Goal: Task Accomplishment & Management: Use online tool/utility

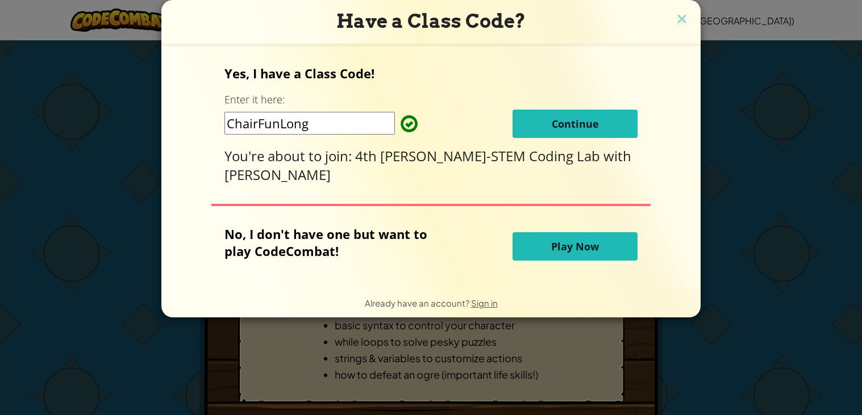
click at [536, 120] on button "Continue" at bounding box center [574, 124] width 125 height 28
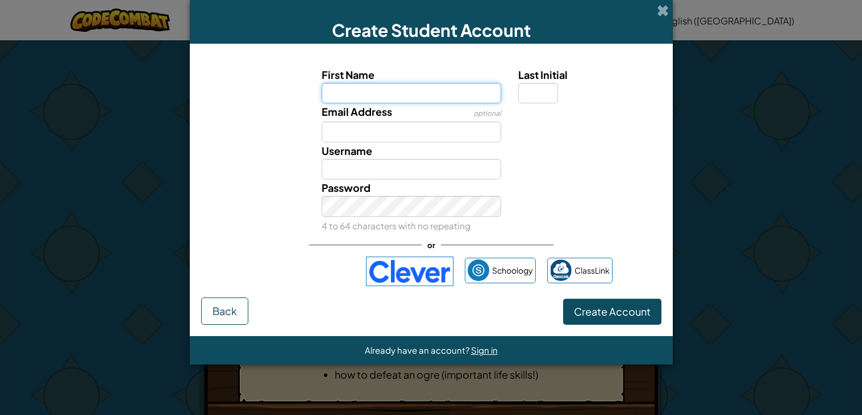
click at [424, 97] on input "First Name" at bounding box center [410, 93] width 179 height 21
type input "Savannah"
click at [539, 97] on input "Last Initial" at bounding box center [538, 93] width 40 height 21
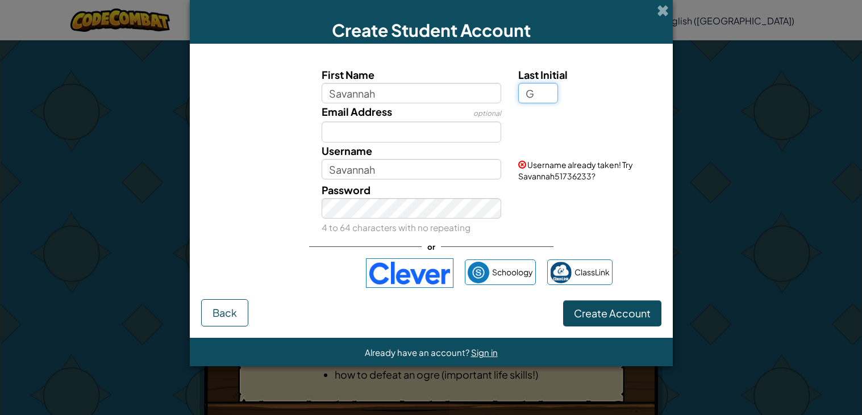
type input "G"
click at [573, 95] on div "Last Initial G" at bounding box center [588, 84] width 140 height 37
click at [384, 169] on input "SavannahG" at bounding box center [410, 169] width 179 height 21
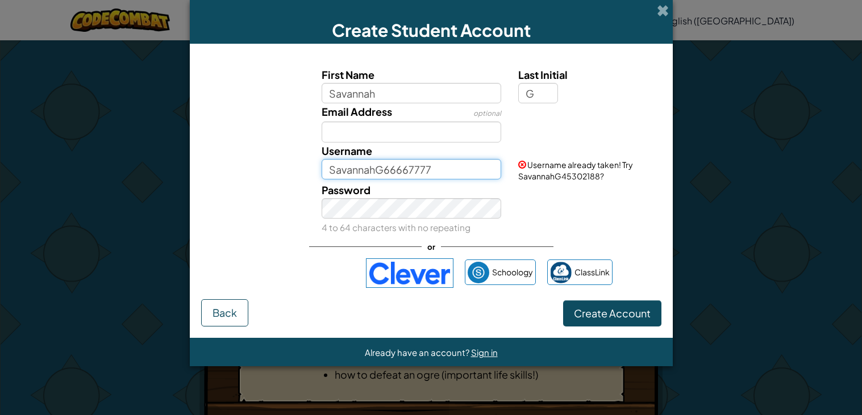
type input "SavannahG66667777"
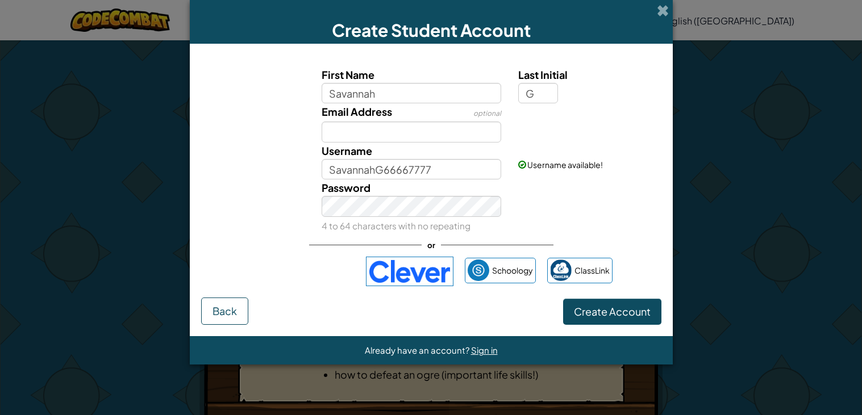
click at [587, 203] on div "Password 4 to 64 characters with no repeating" at bounding box center [430, 206] width 471 height 55
click at [648, 314] on span "Create Account" at bounding box center [612, 311] width 77 height 13
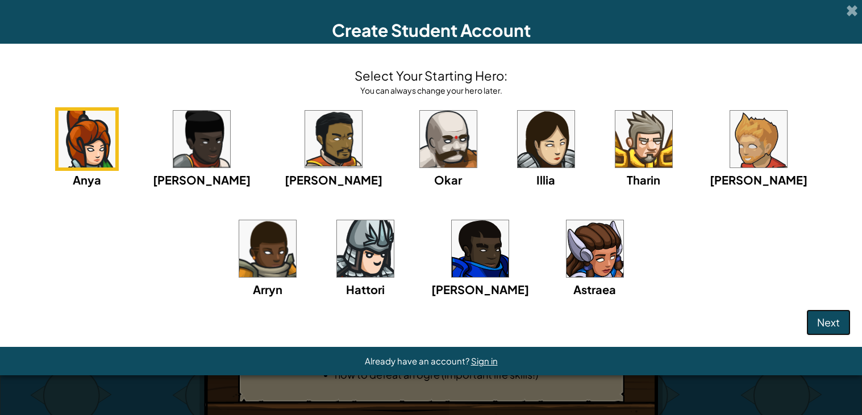
click at [824, 319] on span "Next" at bounding box center [828, 322] width 23 height 13
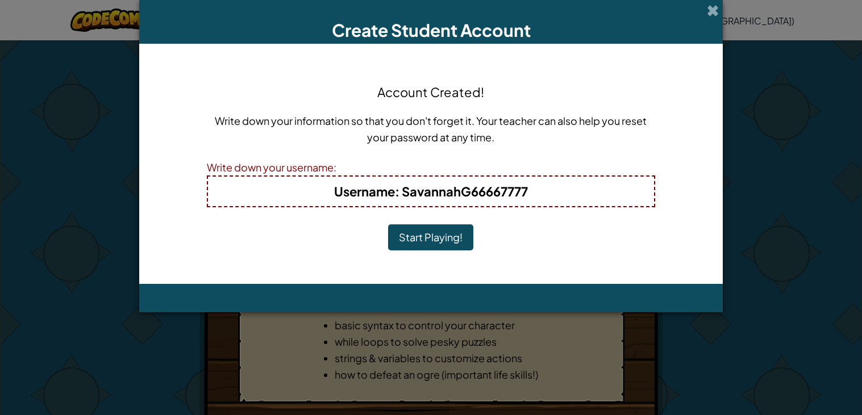
click at [454, 229] on button "Start Playing!" at bounding box center [430, 237] width 85 height 26
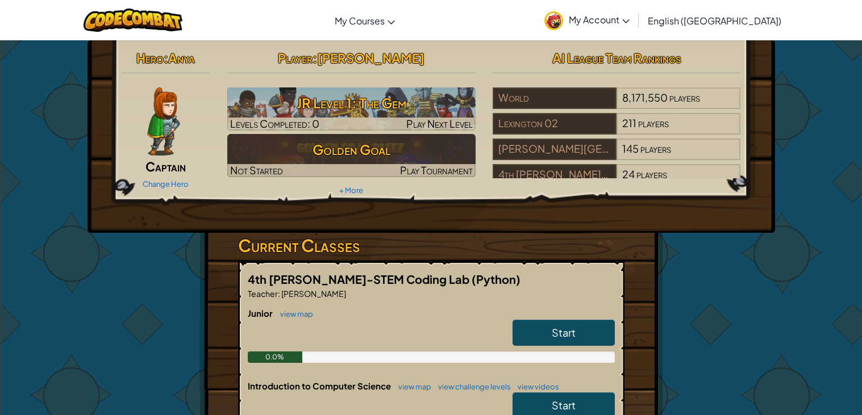
click at [171, 139] on img at bounding box center [163, 121] width 32 height 68
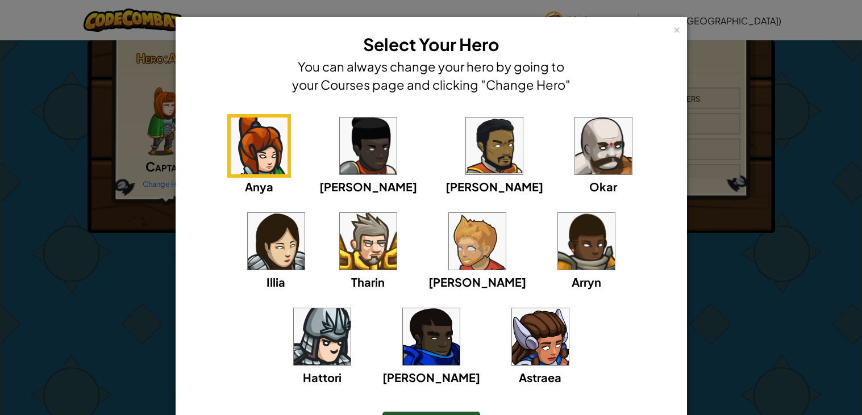
click at [794, 133] on div "× Select Your Hero You can always change your hero by going to your Courses pag…" at bounding box center [431, 207] width 862 height 415
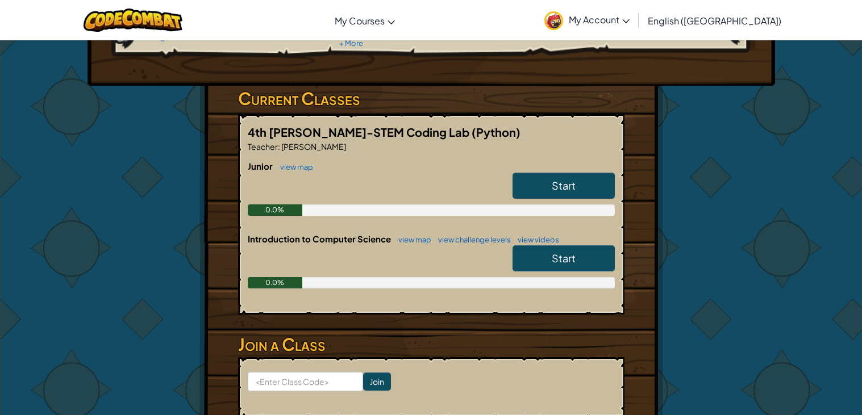
scroll to position [135, 0]
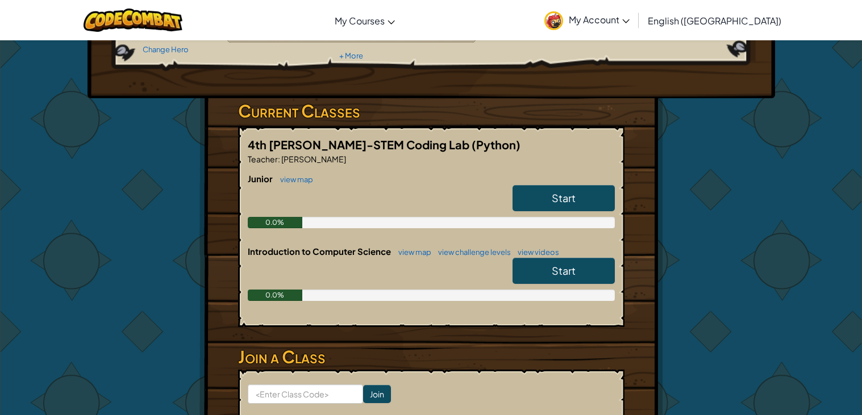
click at [554, 193] on span "Start" at bounding box center [564, 197] width 24 height 13
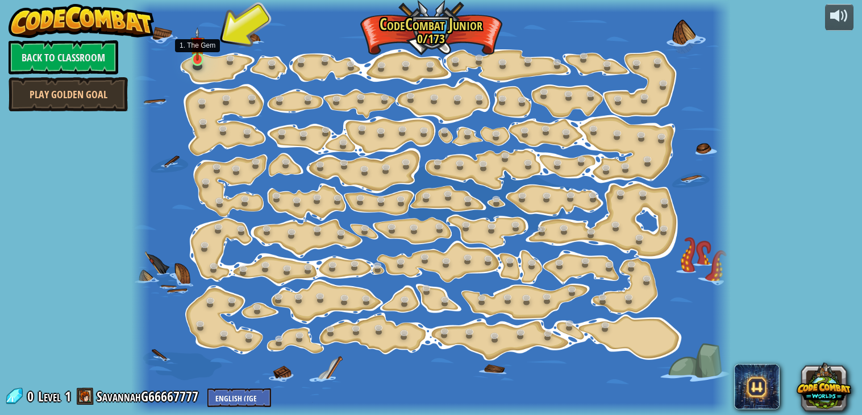
click at [193, 59] on img at bounding box center [197, 44] width 15 height 34
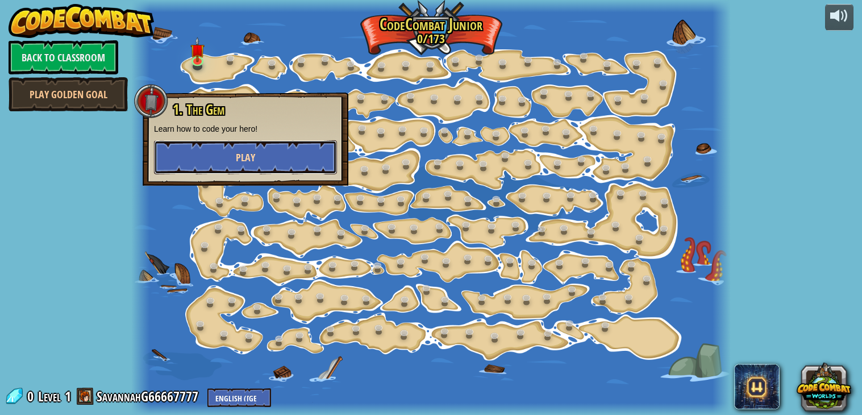
click at [208, 166] on button "Play" at bounding box center [245, 157] width 183 height 34
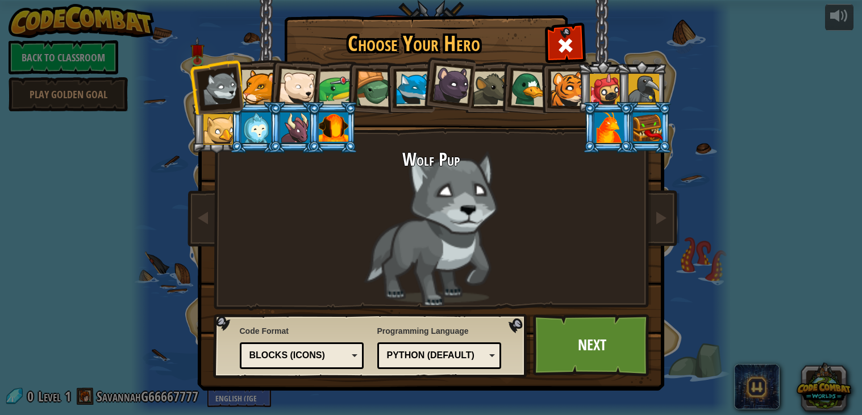
click at [265, 77] on div at bounding box center [258, 87] width 35 height 35
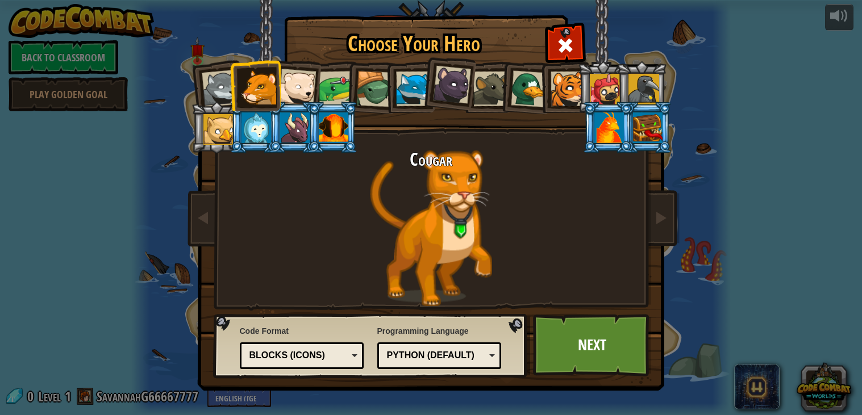
click at [309, 83] on div at bounding box center [296, 87] width 37 height 37
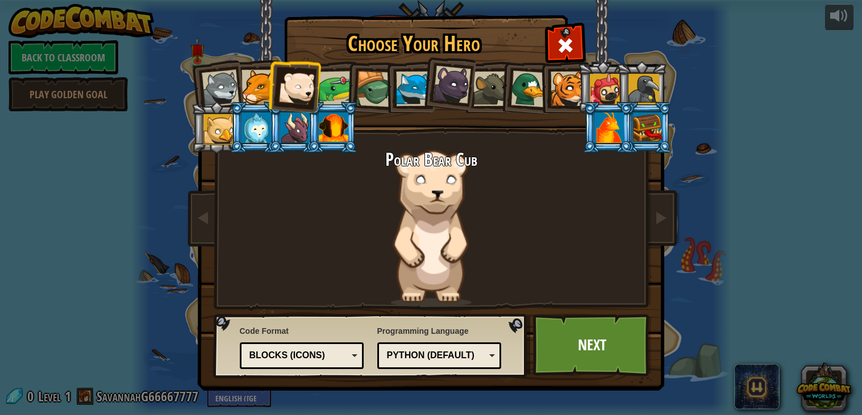
click at [322, 86] on div at bounding box center [335, 88] width 35 height 35
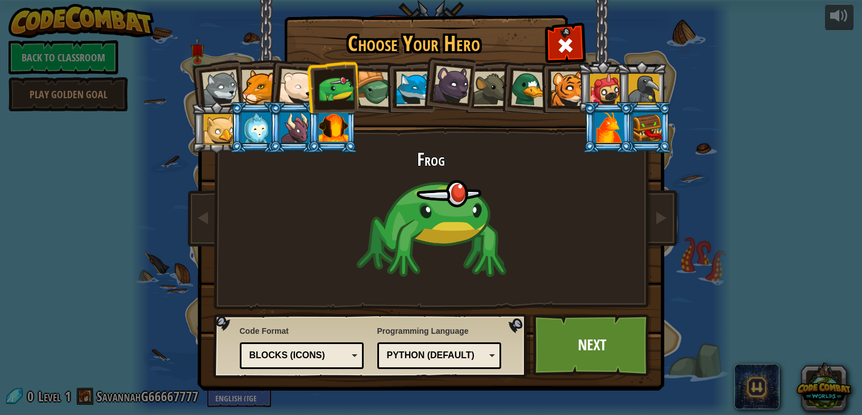
click at [371, 77] on div at bounding box center [374, 89] width 36 height 36
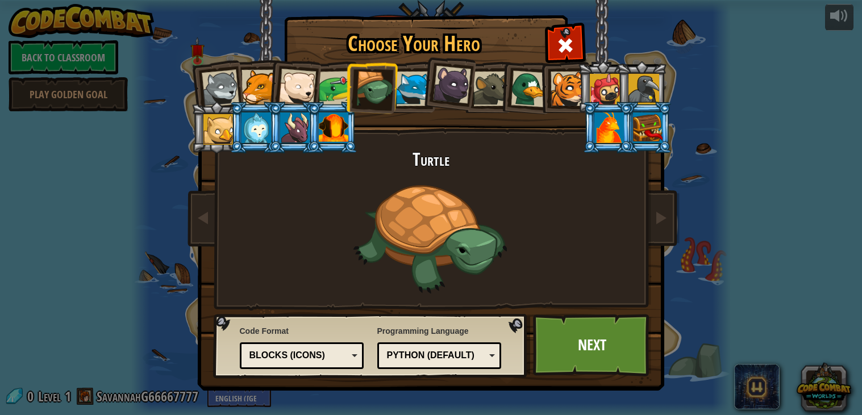
click at [410, 86] on div at bounding box center [413, 89] width 35 height 35
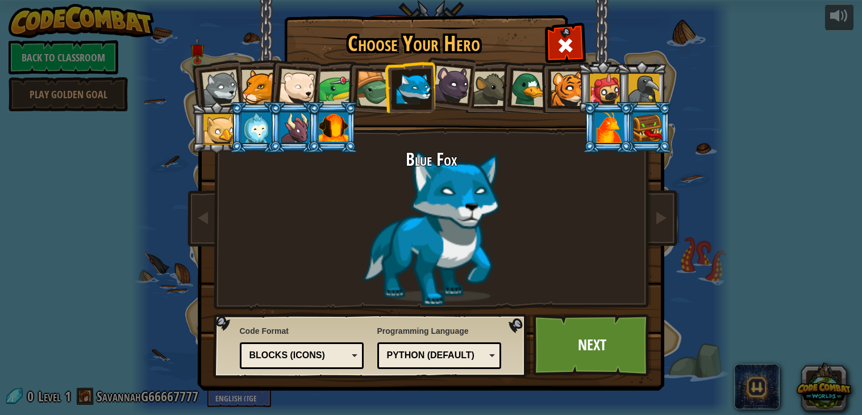
click at [452, 85] on div at bounding box center [451, 85] width 38 height 38
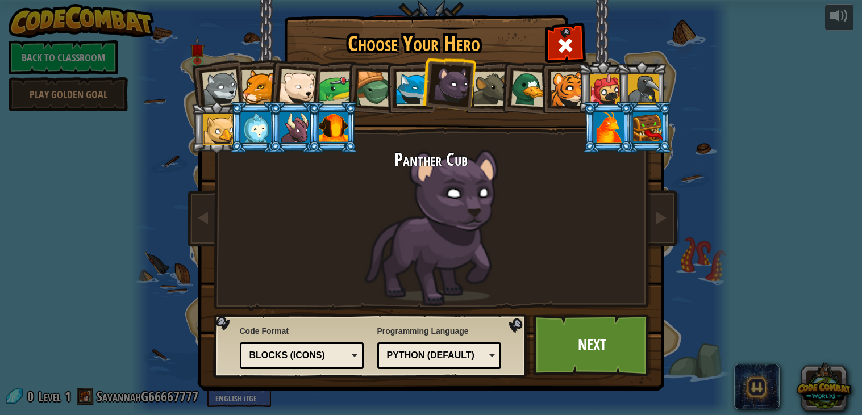
click at [484, 86] on div at bounding box center [490, 89] width 35 height 35
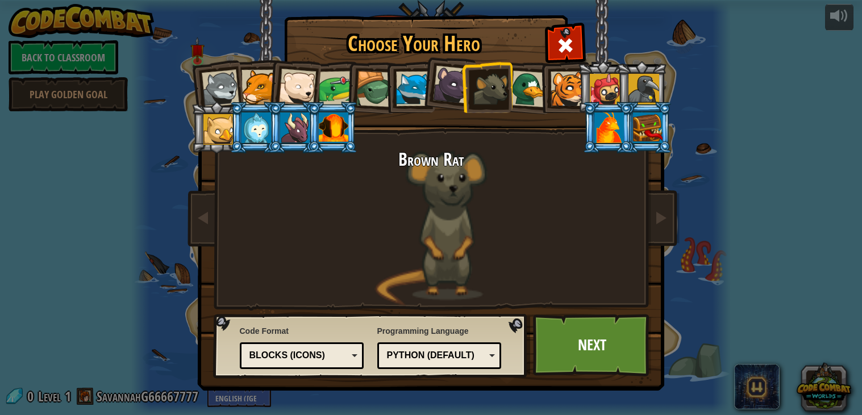
click at [524, 90] on div at bounding box center [528, 88] width 37 height 37
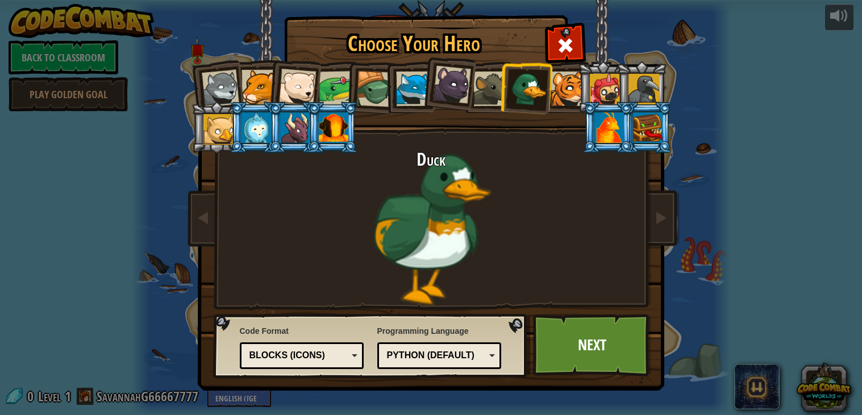
click at [567, 94] on div at bounding box center [567, 89] width 35 height 35
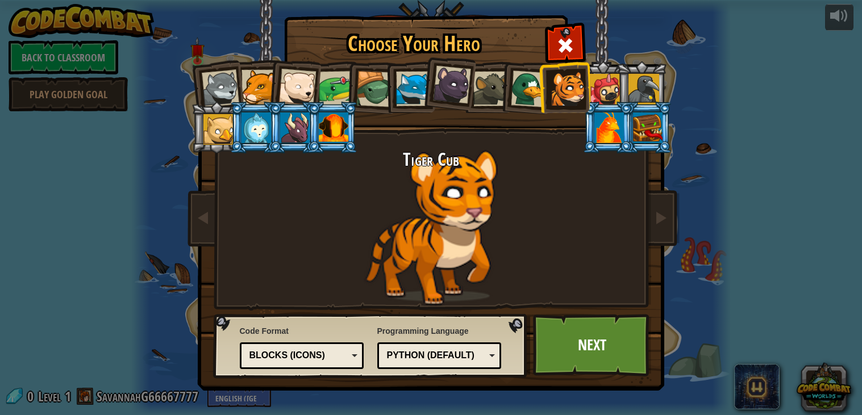
click at [609, 94] on div at bounding box center [605, 89] width 31 height 31
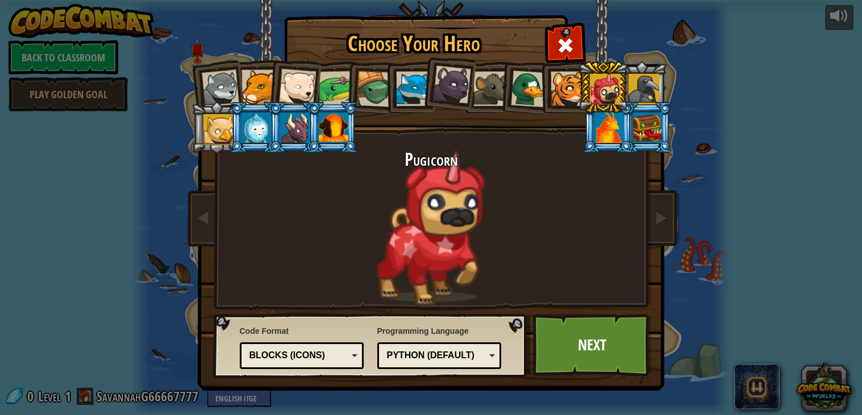
click at [652, 89] on div at bounding box center [643, 89] width 31 height 31
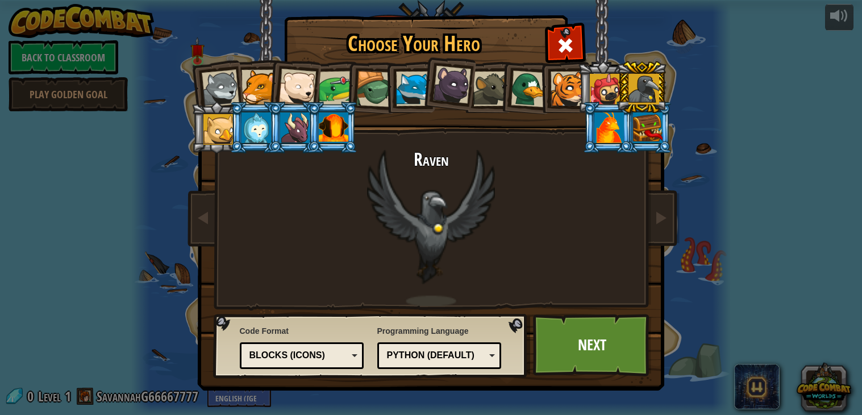
click at [312, 117] on li at bounding box center [332, 128] width 51 height 52
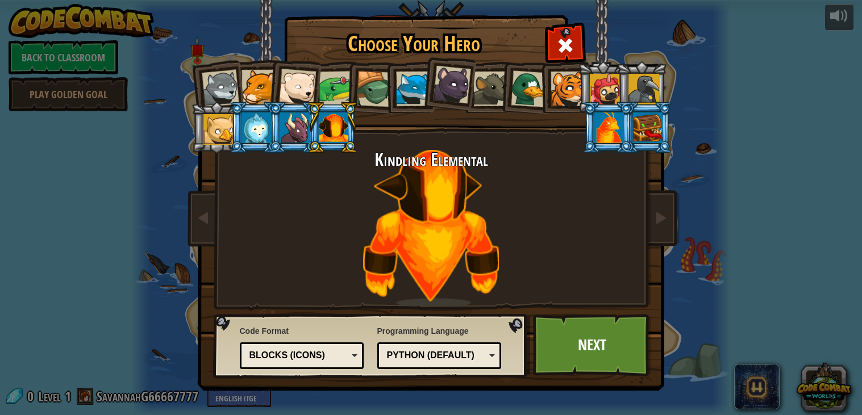
click at [612, 90] on div at bounding box center [605, 89] width 31 height 31
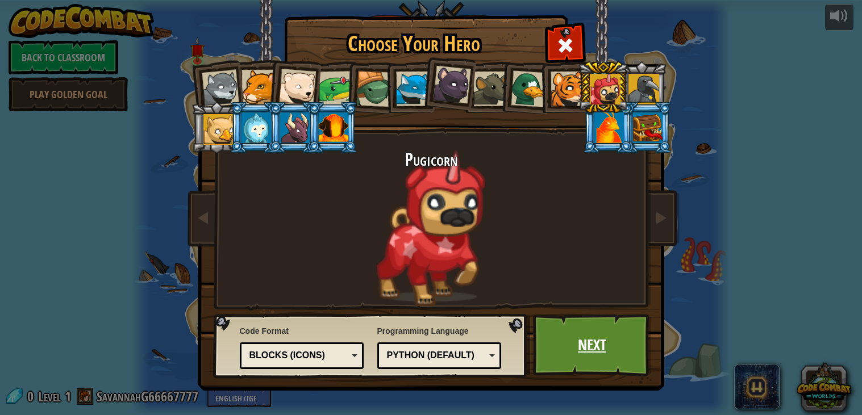
click at [599, 321] on link "Next" at bounding box center [592, 345] width 119 height 62
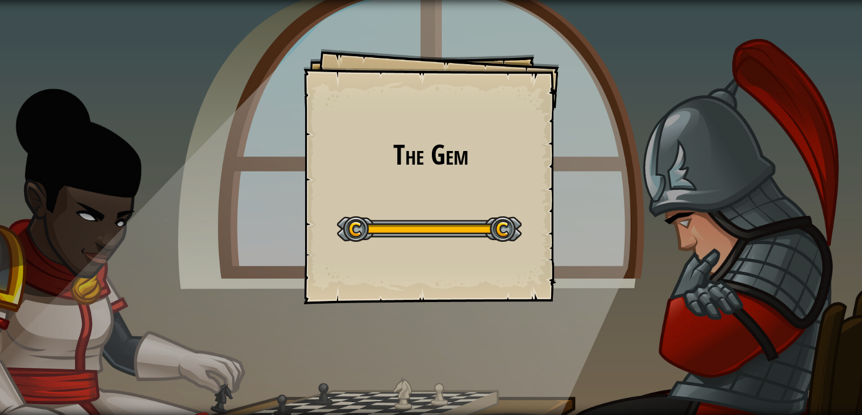
click at [441, 192] on div "The Gem Goals Start Level Error loading from server. Try refreshing the page. Y…" at bounding box center [431, 177] width 256 height 256
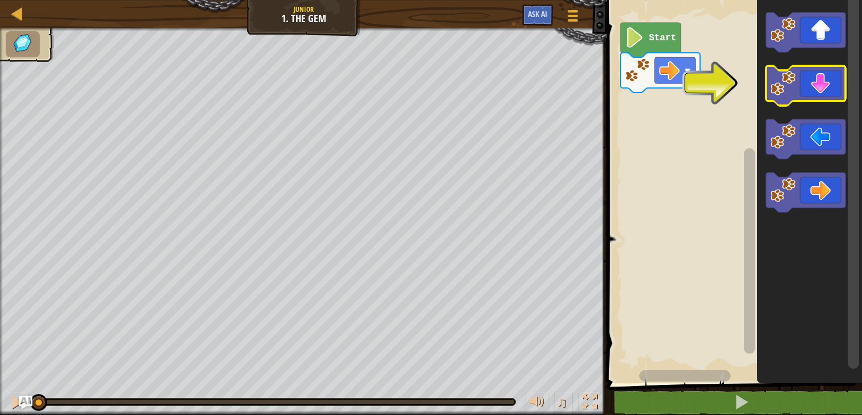
click at [820, 85] on icon "Blockly Workspace" at bounding box center [806, 86] width 80 height 40
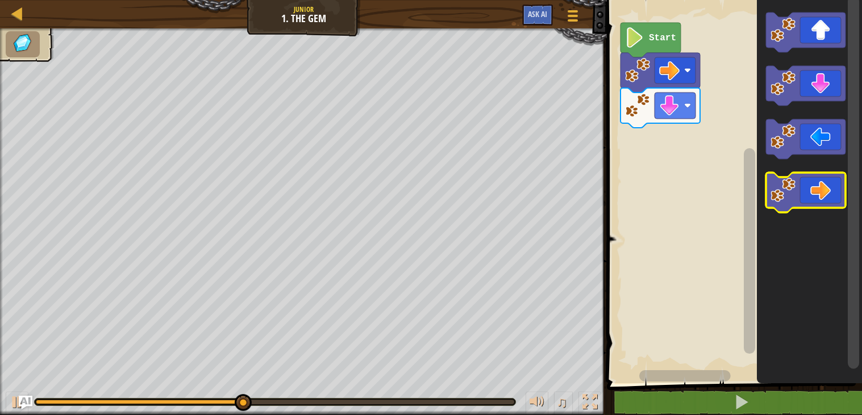
click at [805, 176] on icon "Blockly Workspace" at bounding box center [806, 193] width 80 height 40
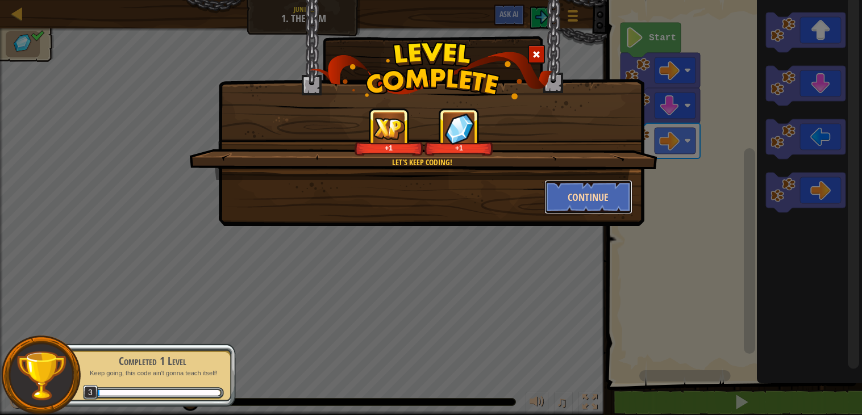
click at [621, 199] on button "Continue" at bounding box center [588, 197] width 88 height 34
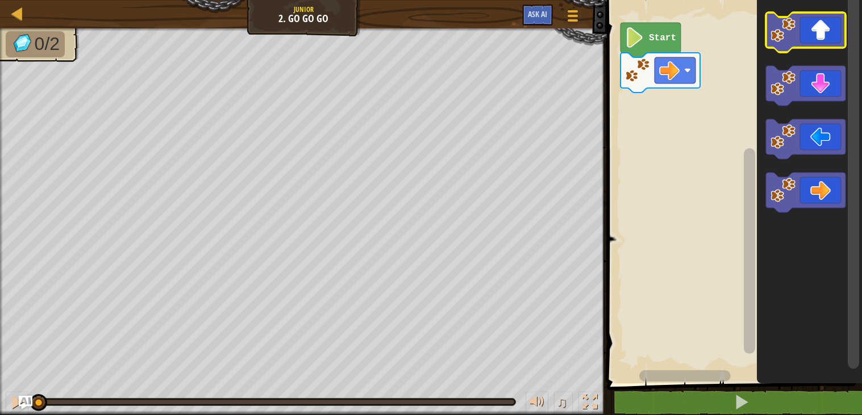
click at [812, 35] on icon "Blockly Workspace" at bounding box center [806, 32] width 80 height 40
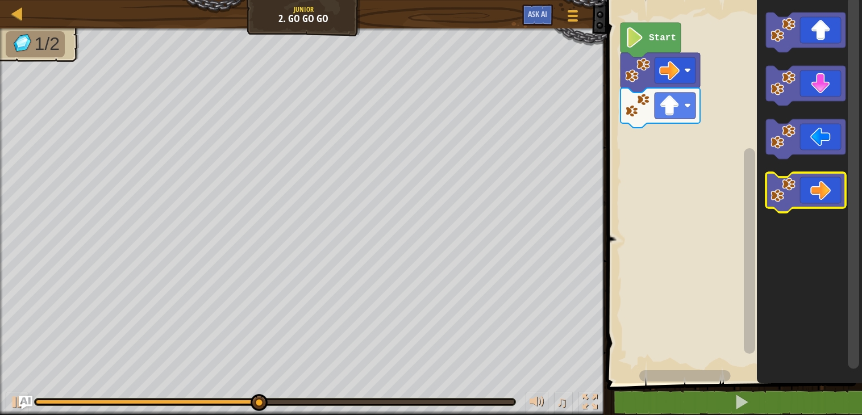
click at [813, 184] on icon "Blockly Workspace" at bounding box center [806, 193] width 80 height 40
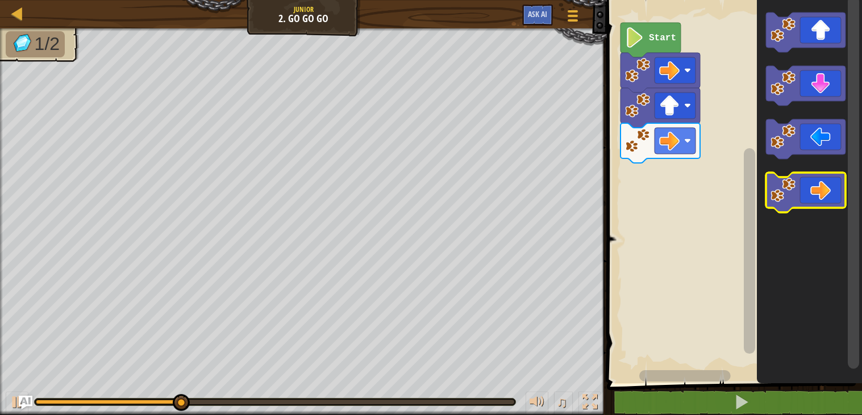
click at [825, 189] on icon "Blockly Workspace" at bounding box center [806, 193] width 80 height 40
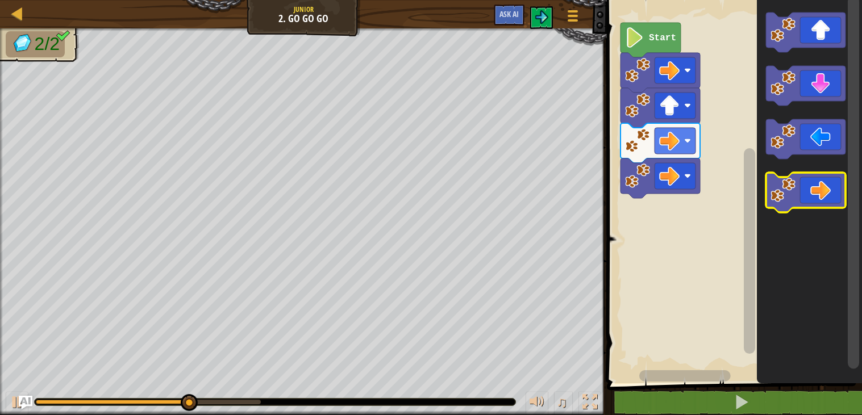
click at [825, 189] on icon "Blockly Workspace" at bounding box center [806, 193] width 80 height 40
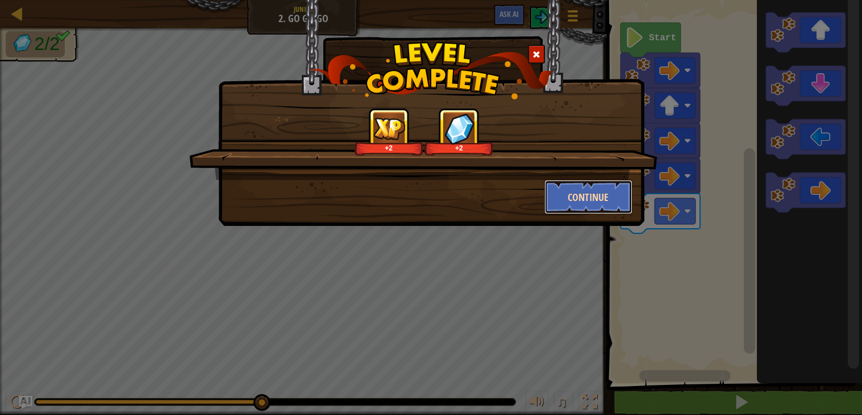
click at [604, 193] on button "Continue" at bounding box center [588, 197] width 88 height 34
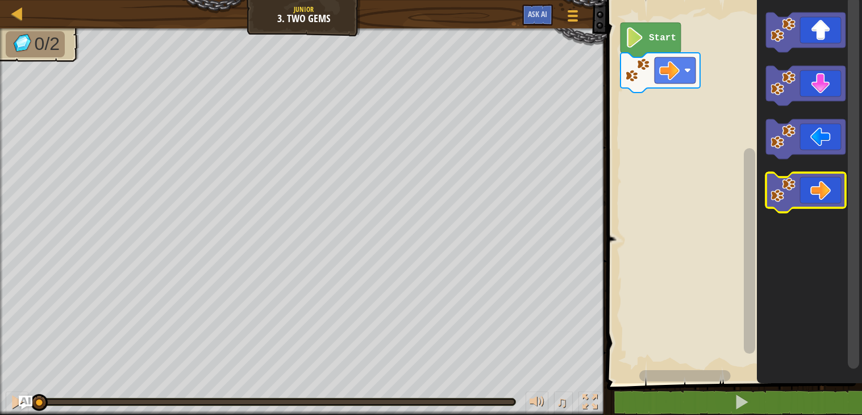
click at [824, 181] on icon "Blockly Workspace" at bounding box center [806, 193] width 80 height 40
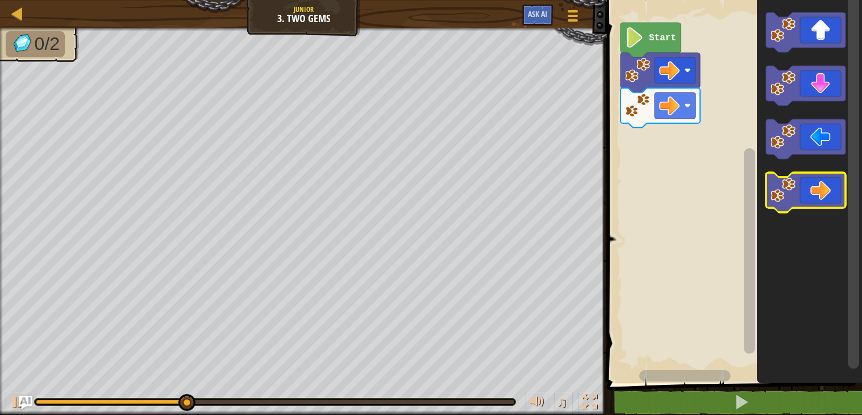
click at [836, 187] on icon "Blockly Workspace" at bounding box center [806, 193] width 80 height 40
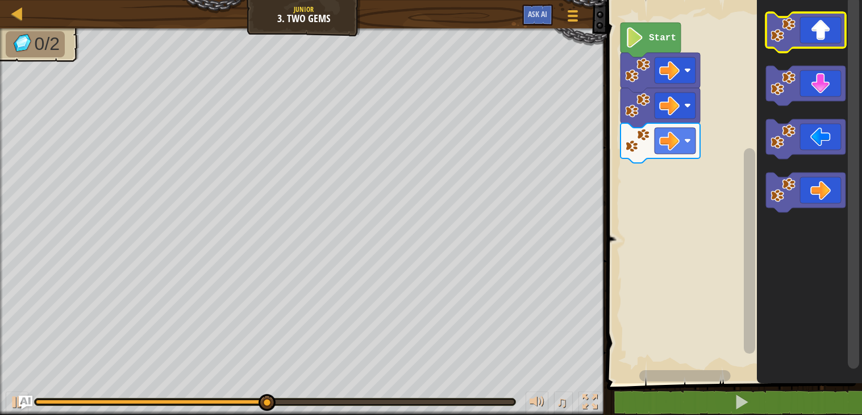
click at [795, 39] on image "Blockly Workspace" at bounding box center [782, 30] width 25 height 25
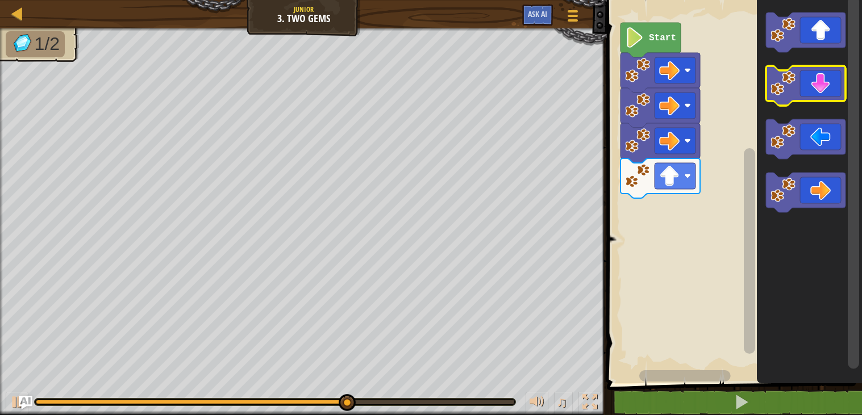
click at [822, 93] on icon "Blockly Workspace" at bounding box center [806, 86] width 80 height 40
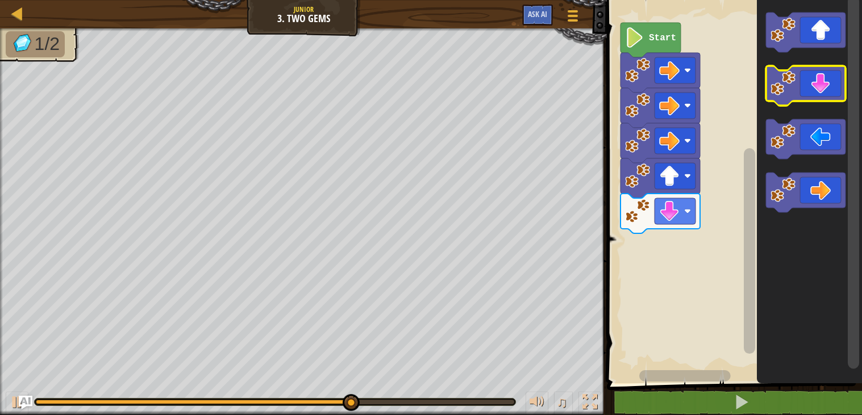
click at [822, 93] on icon "Blockly Workspace" at bounding box center [806, 86] width 80 height 40
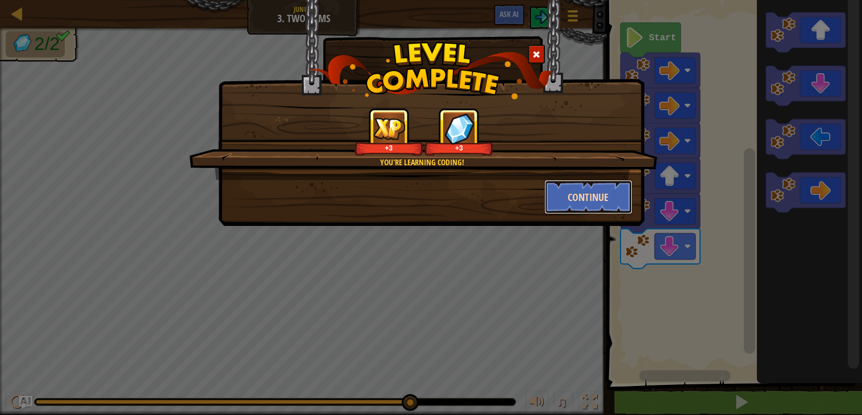
click at [625, 186] on button "Continue" at bounding box center [588, 197] width 88 height 34
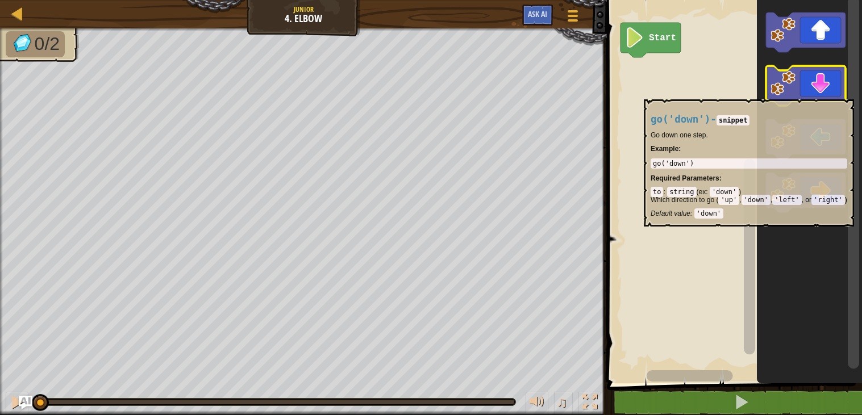
click at [804, 95] on icon "Blockly Workspace" at bounding box center [806, 86] width 80 height 40
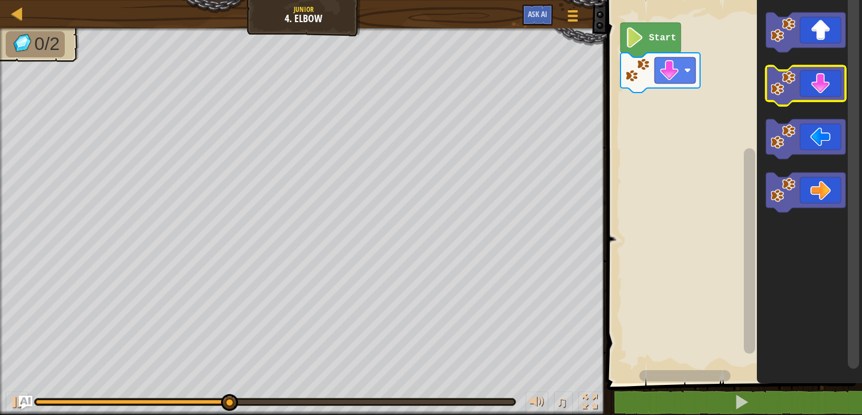
click at [807, 91] on icon "Blockly Workspace" at bounding box center [806, 86] width 80 height 40
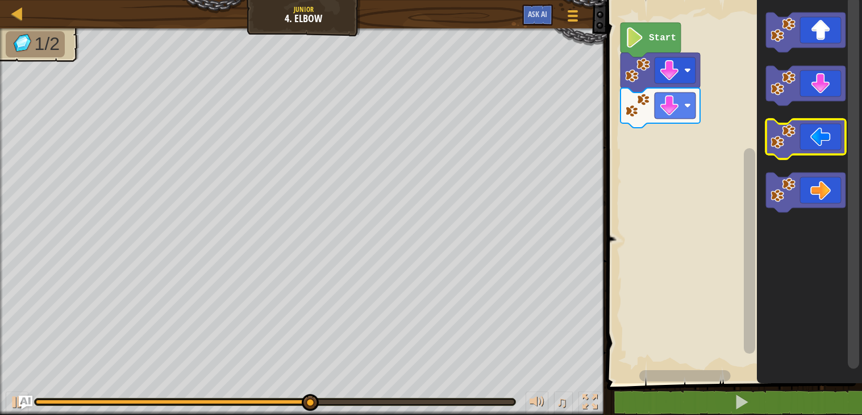
click at [795, 131] on icon "Blockly Workspace" at bounding box center [806, 139] width 80 height 40
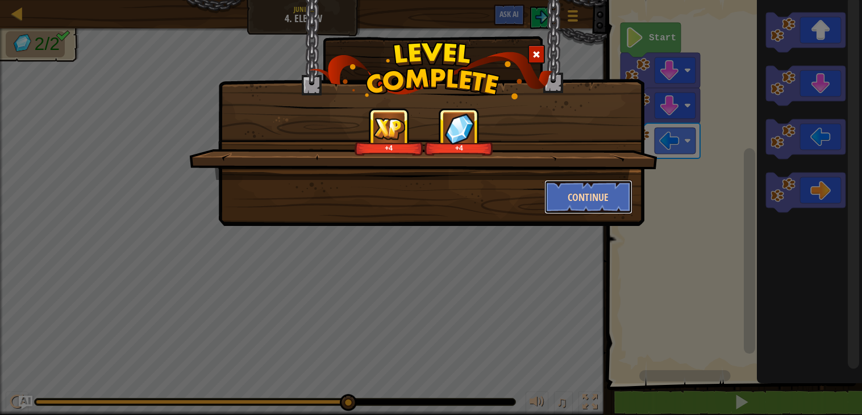
click at [579, 183] on button "Continue" at bounding box center [588, 197] width 88 height 34
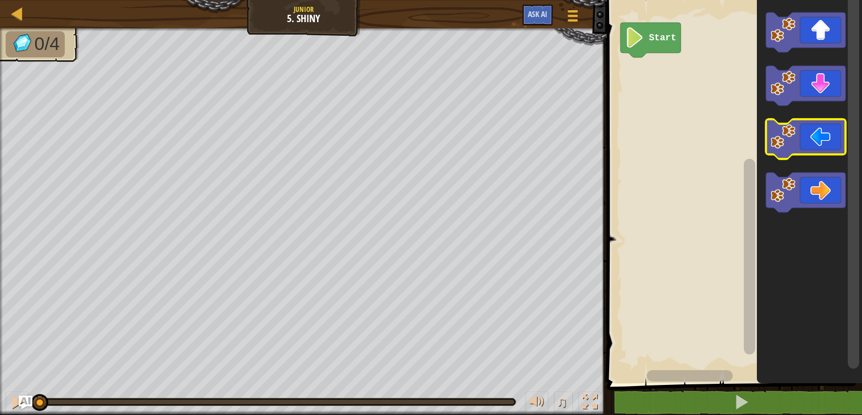
click at [799, 130] on icon "Blockly Workspace" at bounding box center [806, 139] width 80 height 40
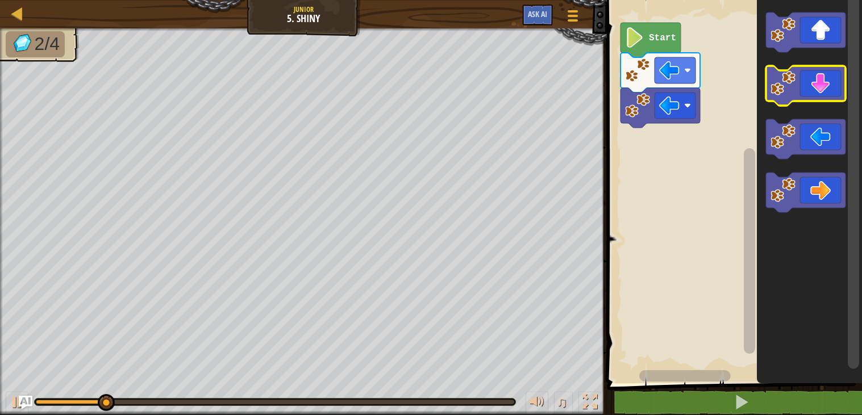
click at [840, 95] on icon "Blockly Workspace" at bounding box center [806, 86] width 80 height 40
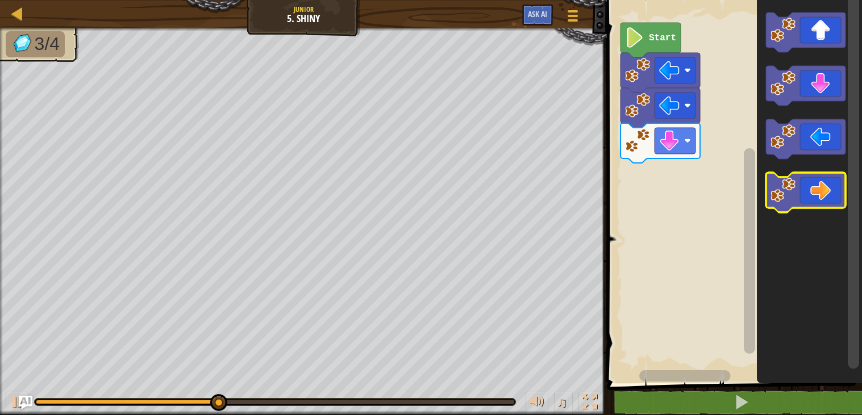
click at [834, 179] on icon "Blockly Workspace" at bounding box center [806, 193] width 80 height 40
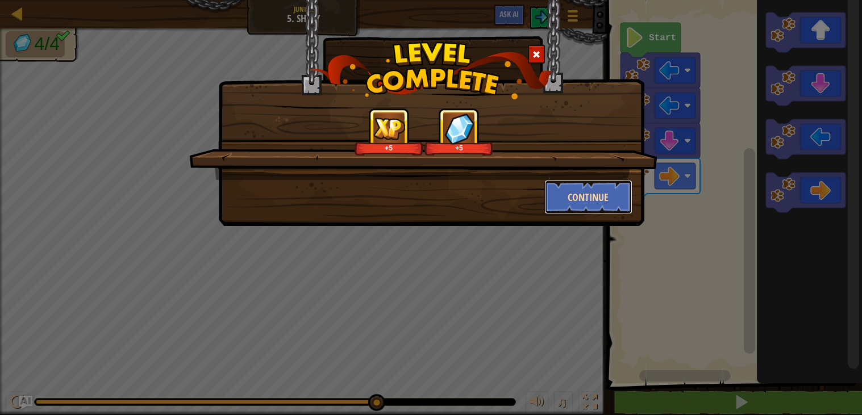
click at [602, 202] on button "Continue" at bounding box center [588, 197] width 88 height 34
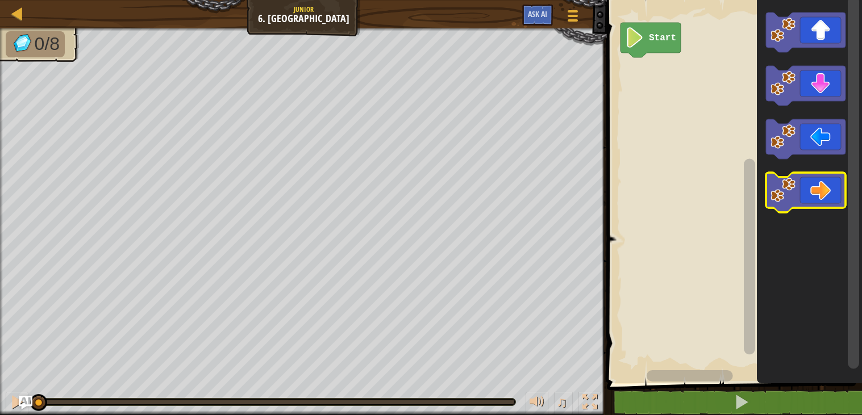
click at [810, 181] on icon "Blockly Workspace" at bounding box center [806, 193] width 80 height 40
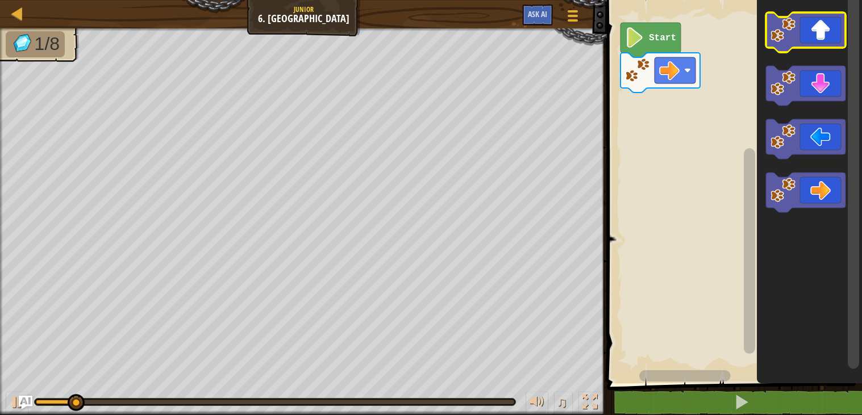
click at [818, 39] on icon "Blockly Workspace" at bounding box center [806, 32] width 80 height 40
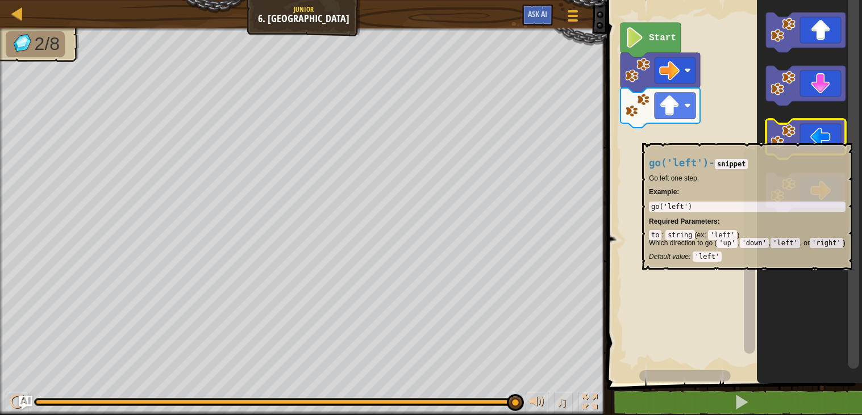
click at [804, 137] on icon "Blockly Workspace" at bounding box center [806, 139] width 80 height 40
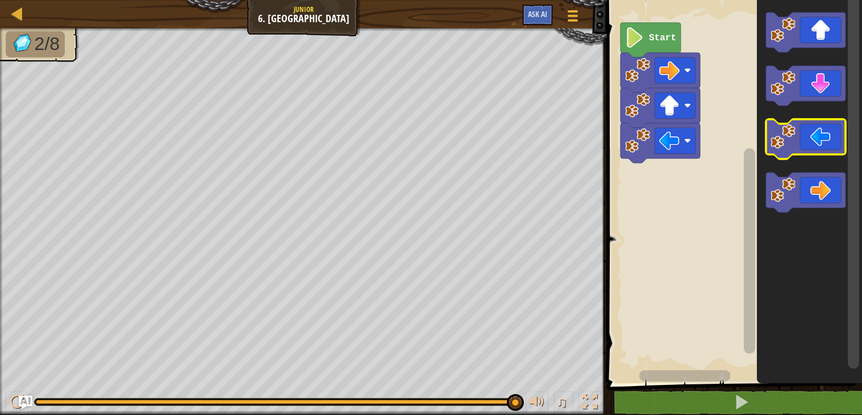
click at [804, 137] on icon "Blockly Workspace" at bounding box center [806, 139] width 80 height 40
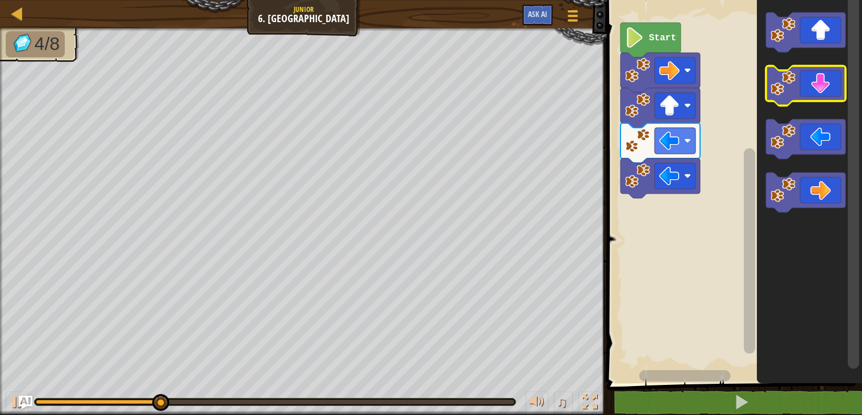
click at [830, 91] on icon "Blockly Workspace" at bounding box center [806, 86] width 80 height 40
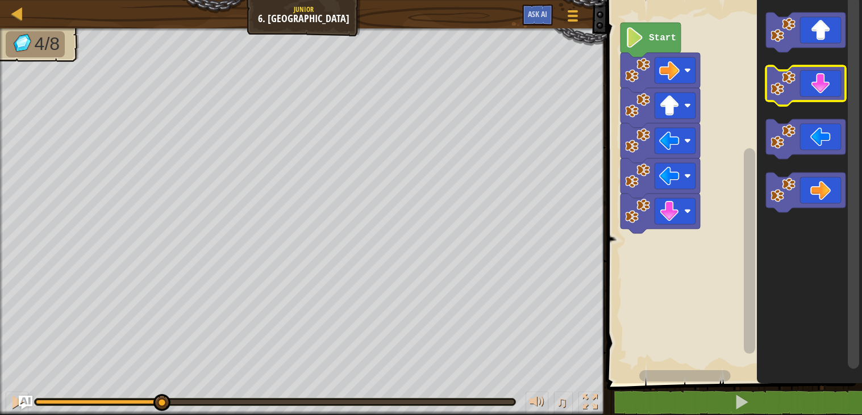
click at [830, 91] on icon "Blockly Workspace" at bounding box center [806, 86] width 80 height 40
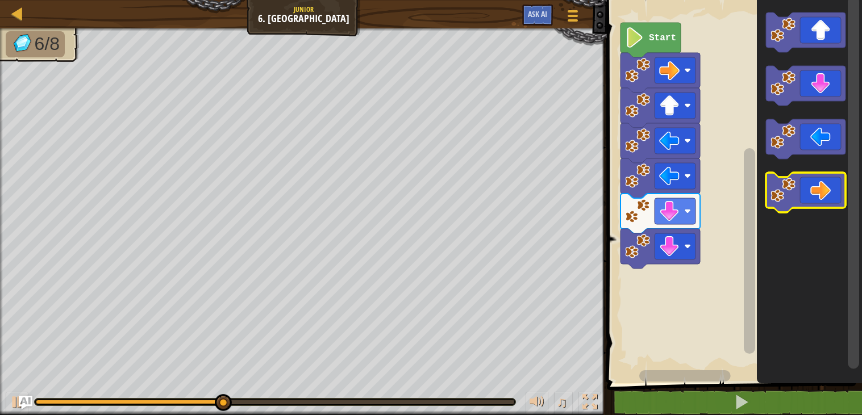
click at [824, 190] on icon "Blockly Workspace" at bounding box center [806, 193] width 80 height 40
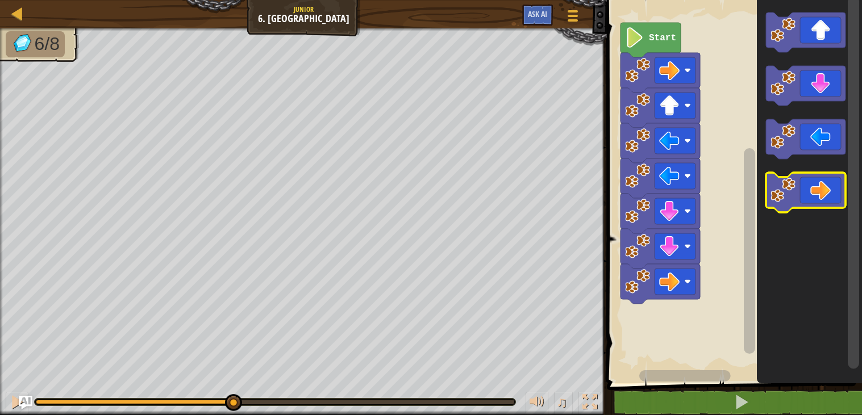
click at [824, 190] on icon "Blockly Workspace" at bounding box center [806, 193] width 80 height 40
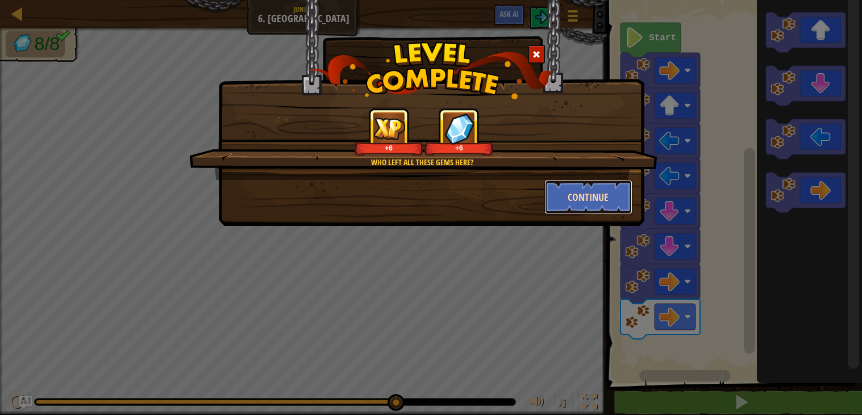
click at [595, 207] on button "Continue" at bounding box center [588, 197] width 88 height 34
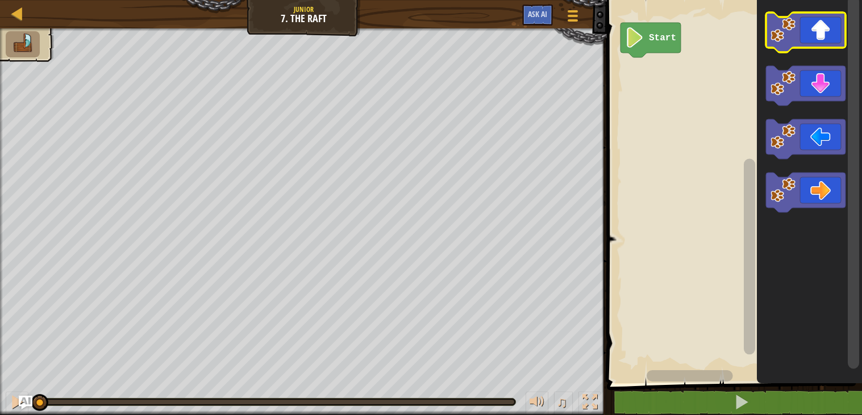
click at [808, 22] on icon "Blockly Workspace" at bounding box center [806, 32] width 80 height 40
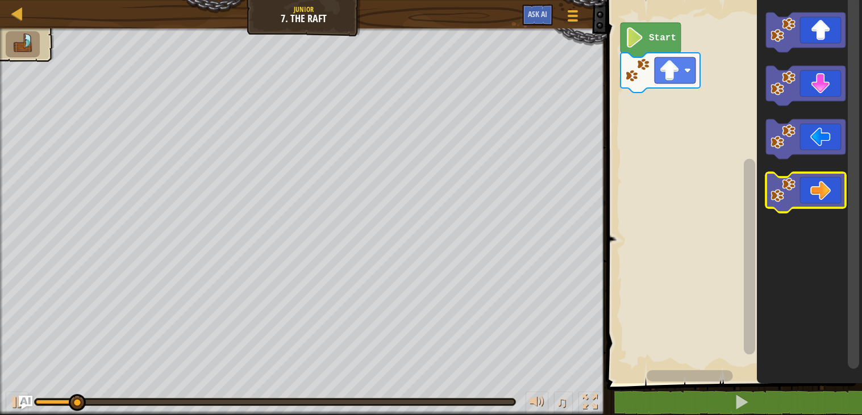
click at [815, 196] on icon "Blockly Workspace" at bounding box center [806, 193] width 80 height 40
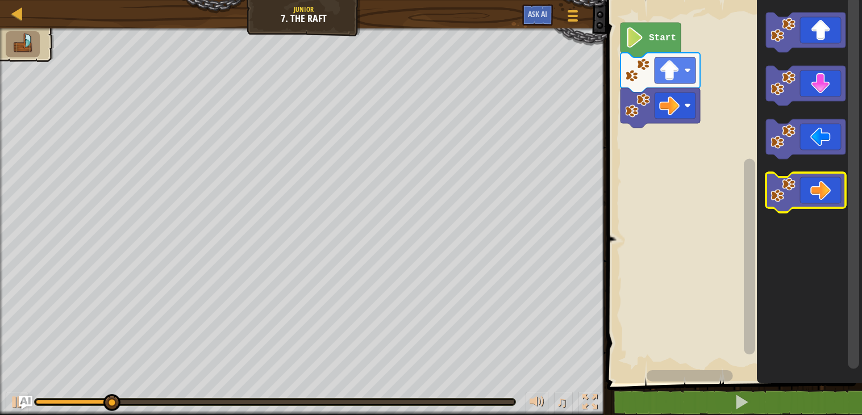
click at [815, 196] on icon "Blockly Workspace" at bounding box center [806, 193] width 80 height 40
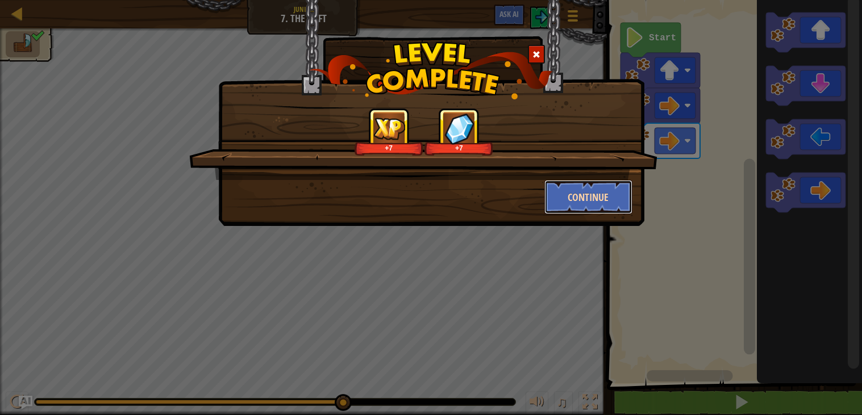
click at [616, 186] on button "Continue" at bounding box center [588, 197] width 88 height 34
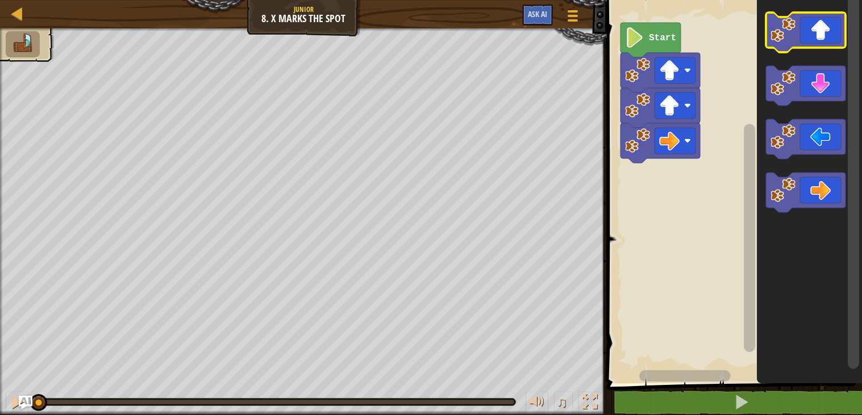
click at [813, 28] on icon "Blockly Workspace" at bounding box center [806, 32] width 80 height 40
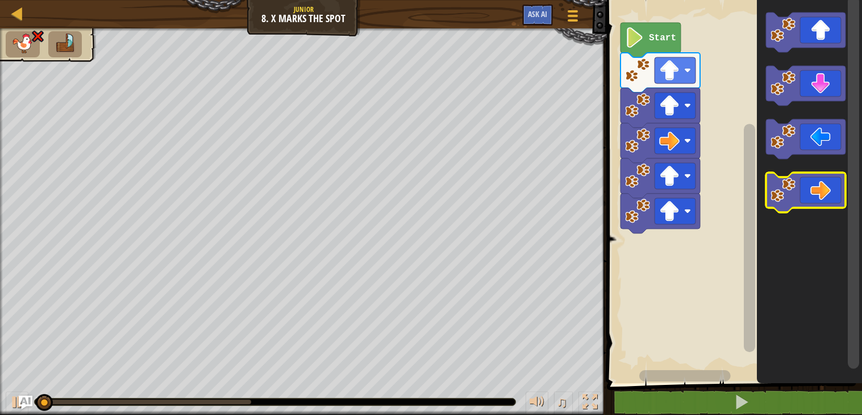
click at [832, 197] on icon "Blockly Workspace" at bounding box center [806, 193] width 80 height 40
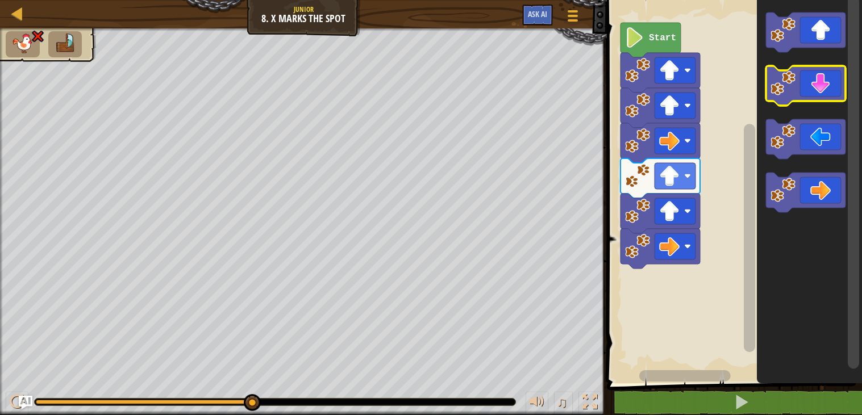
click at [831, 78] on icon "Blockly Workspace" at bounding box center [806, 86] width 80 height 40
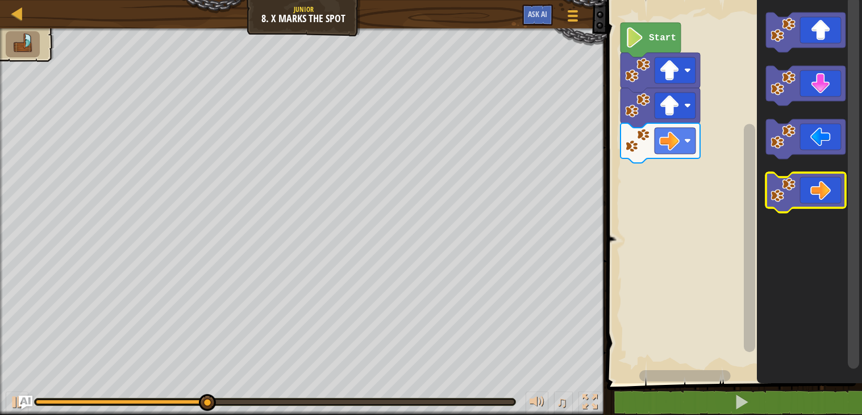
click at [792, 182] on image "Blockly Workspace" at bounding box center [782, 190] width 25 height 25
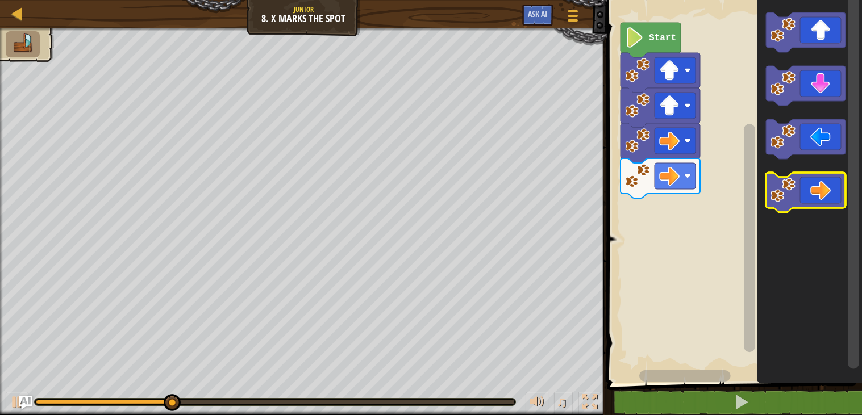
click at [794, 185] on image "Blockly Workspace" at bounding box center [782, 190] width 25 height 25
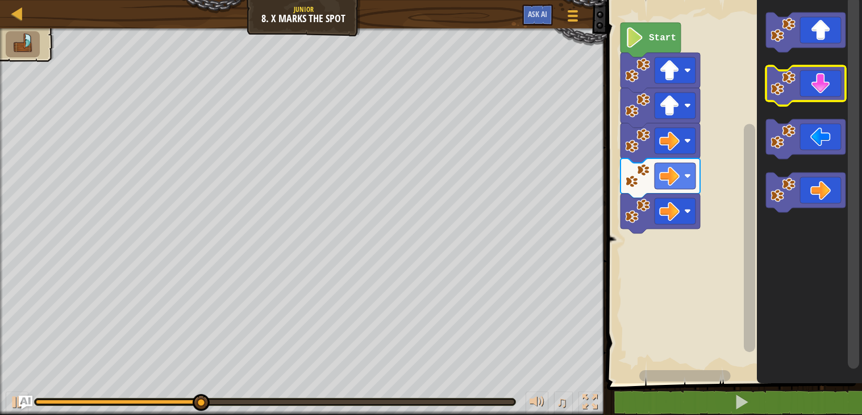
click at [820, 88] on icon "Blockly Workspace" at bounding box center [806, 86] width 80 height 40
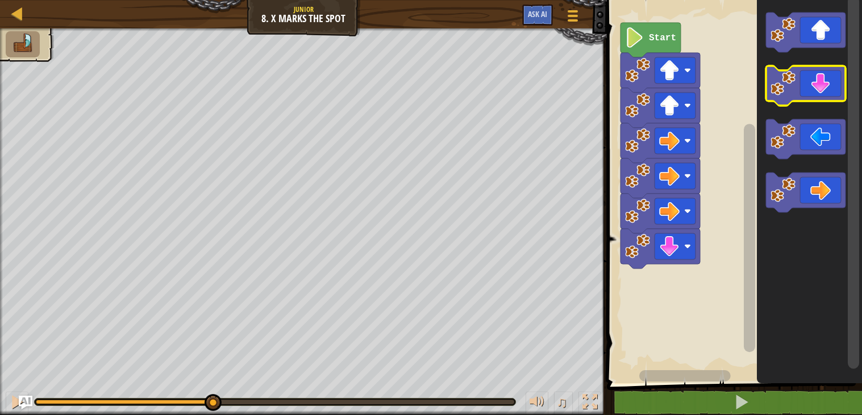
click at [820, 90] on icon "Blockly Workspace" at bounding box center [806, 86] width 80 height 40
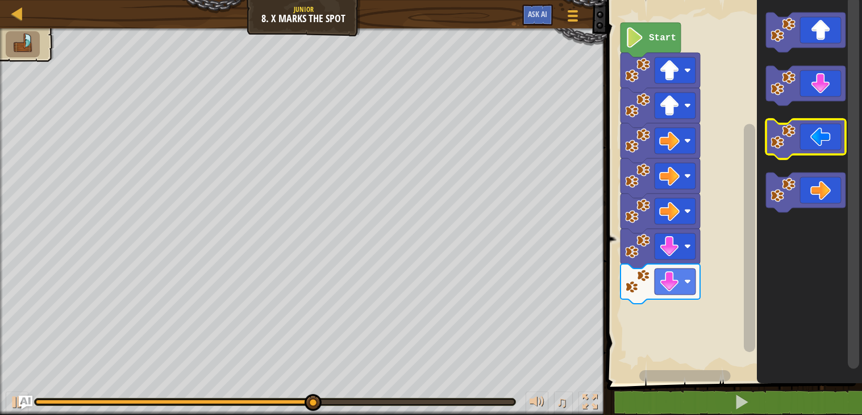
click at [810, 137] on icon "Blockly Workspace" at bounding box center [806, 139] width 80 height 40
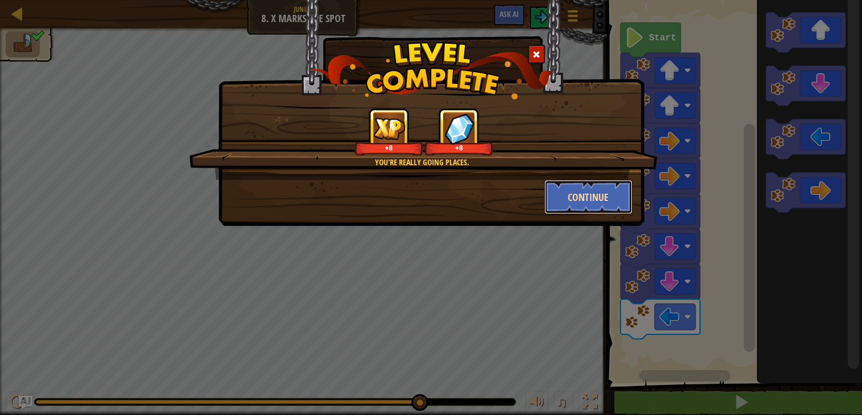
click at [579, 184] on button "Continue" at bounding box center [588, 197] width 88 height 34
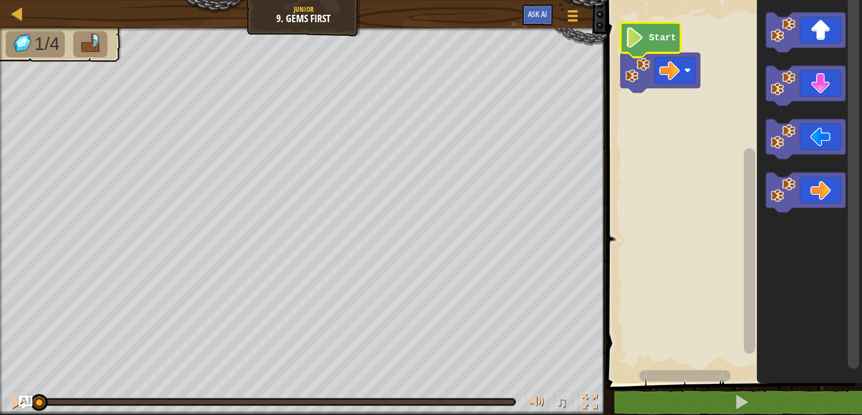
click at [656, 45] on icon "Blockly Workspace" at bounding box center [650, 40] width 60 height 35
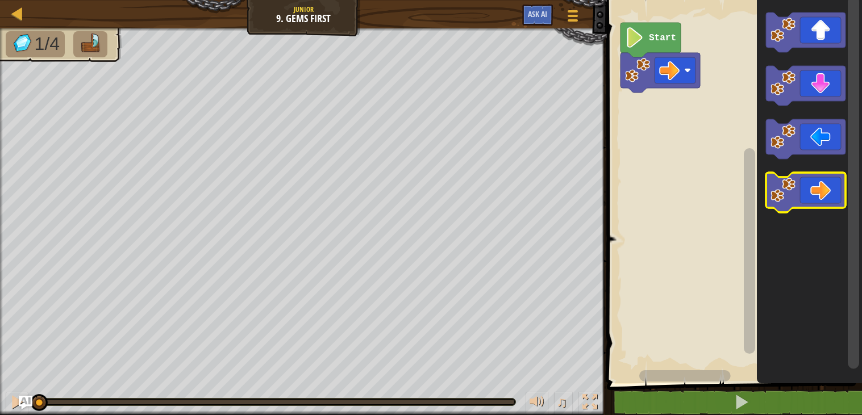
click at [829, 187] on icon "Blockly Workspace" at bounding box center [806, 193] width 80 height 40
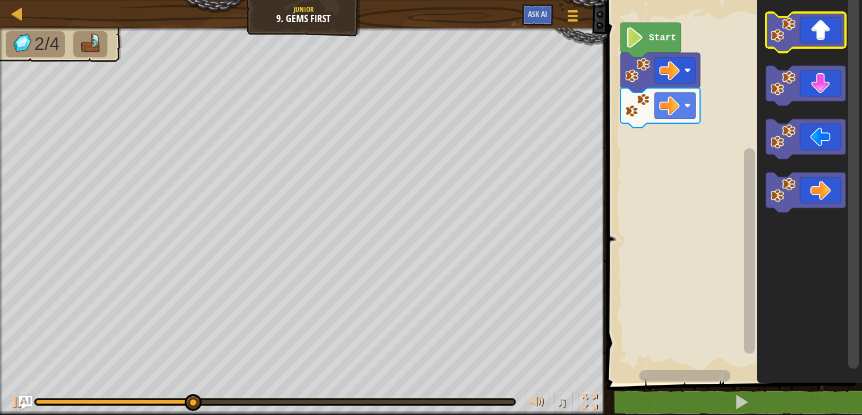
click at [813, 34] on icon "Blockly Workspace" at bounding box center [806, 32] width 80 height 40
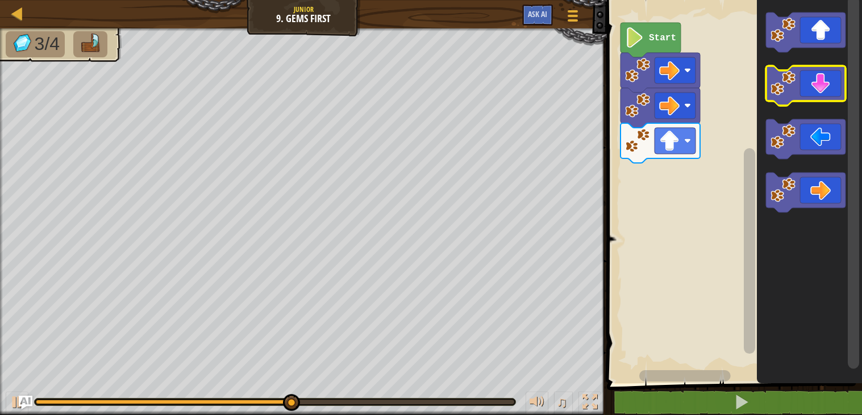
click at [812, 99] on icon "Blockly Workspace" at bounding box center [806, 86] width 80 height 40
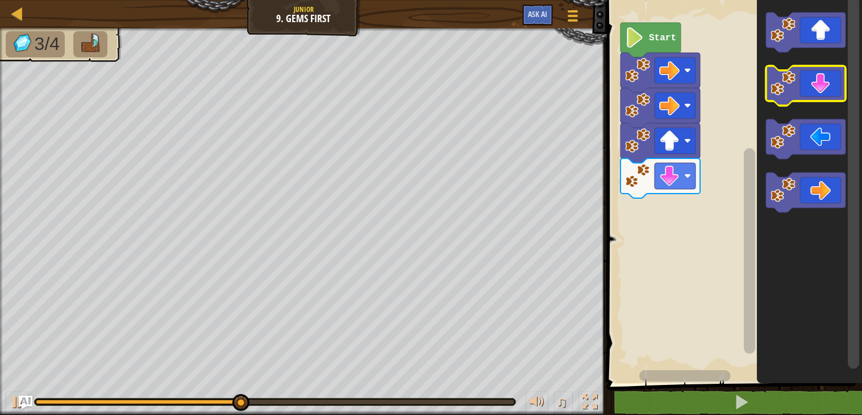
click at [812, 99] on icon "Blockly Workspace" at bounding box center [806, 86] width 80 height 40
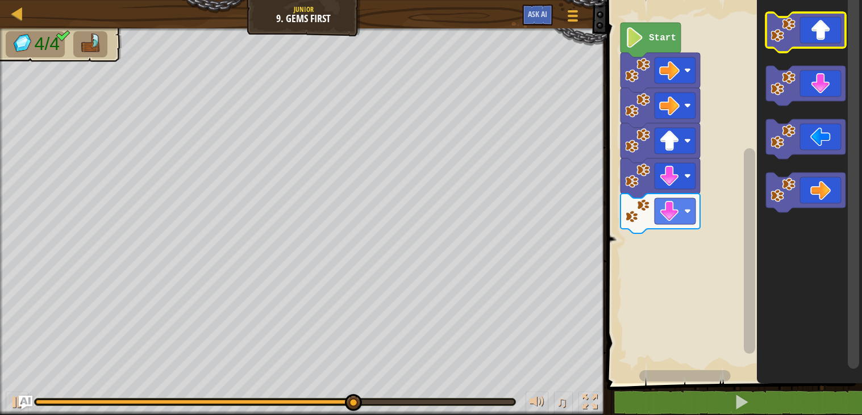
click at [821, 30] on icon "Blockly Workspace" at bounding box center [806, 32] width 80 height 40
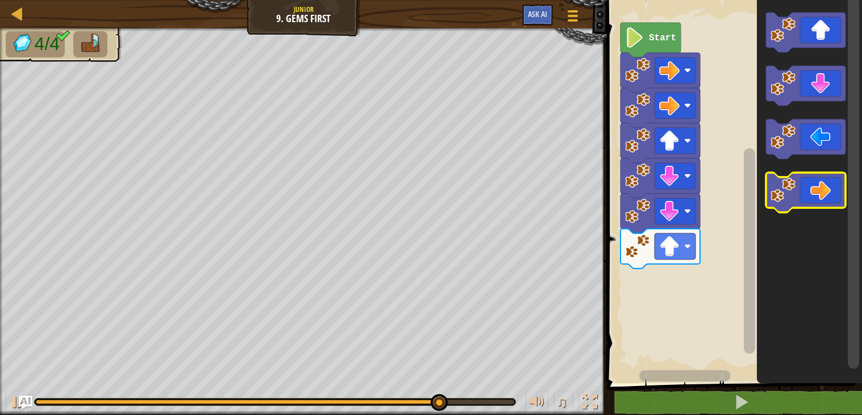
click at [828, 190] on icon "Blockly Workspace" at bounding box center [806, 193] width 80 height 40
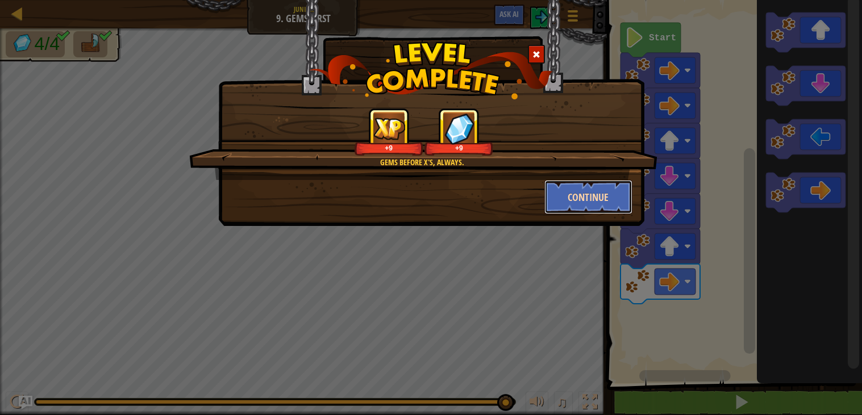
click at [598, 190] on button "Continue" at bounding box center [588, 197] width 88 height 34
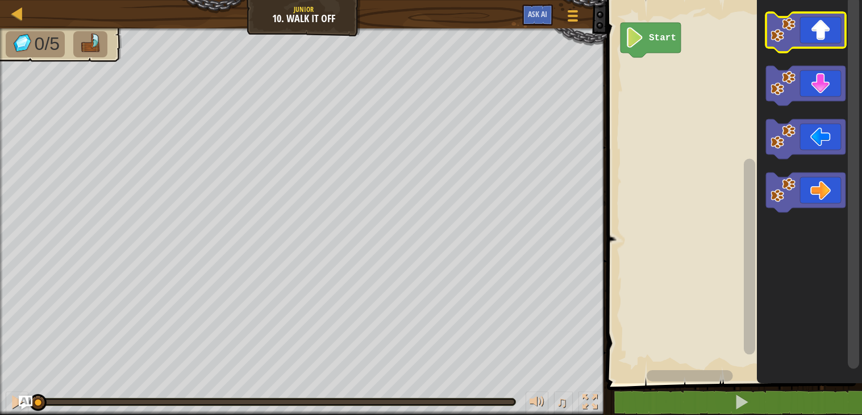
click at [784, 26] on image "Blockly Workspace" at bounding box center [782, 30] width 25 height 25
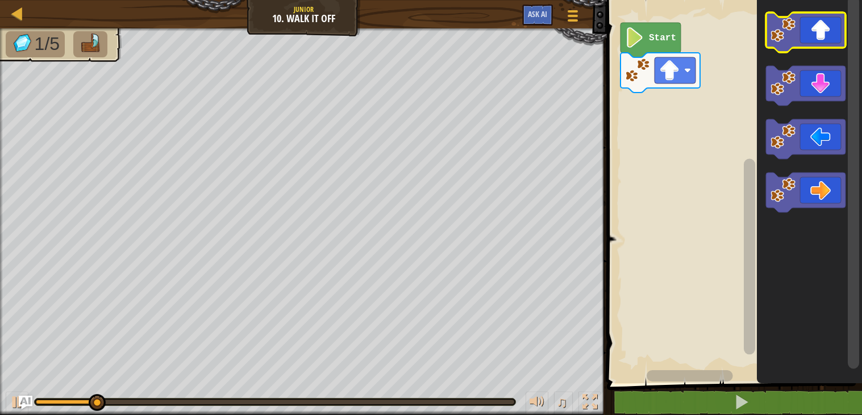
click at [823, 40] on icon "Blockly Workspace" at bounding box center [806, 32] width 80 height 40
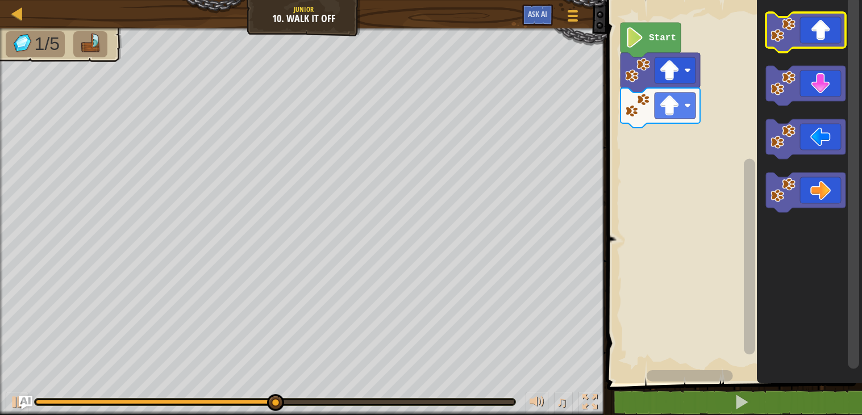
click at [823, 40] on icon "Blockly Workspace" at bounding box center [806, 32] width 80 height 40
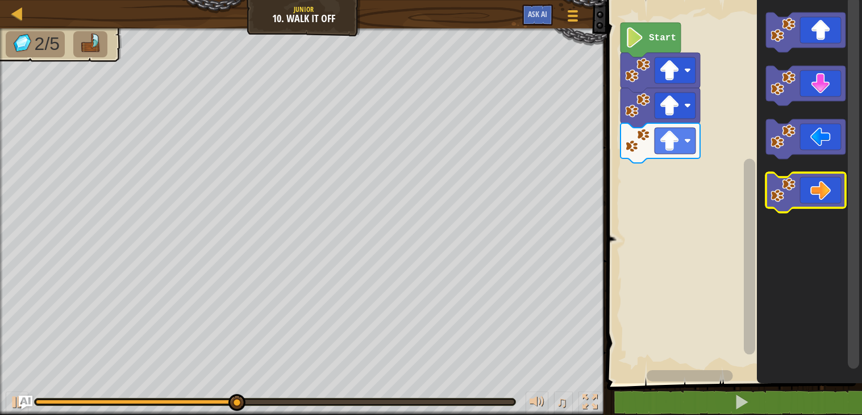
click at [814, 189] on icon "Blockly Workspace" at bounding box center [806, 193] width 80 height 40
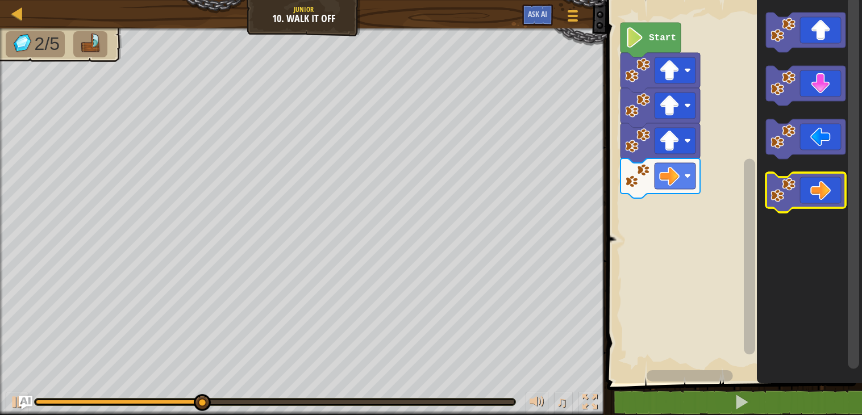
click at [814, 189] on icon "Blockly Workspace" at bounding box center [806, 193] width 80 height 40
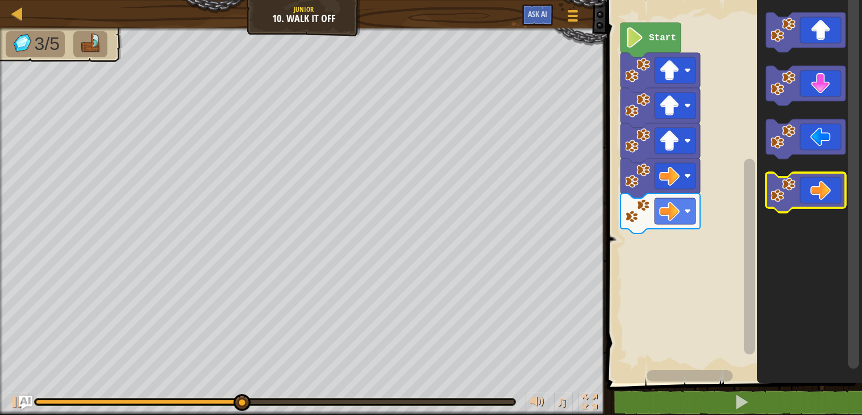
click at [814, 189] on icon "Blockly Workspace" at bounding box center [806, 193] width 80 height 40
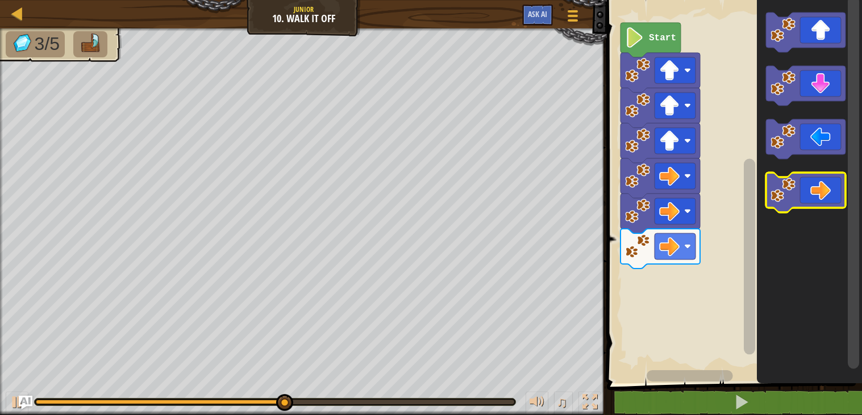
click at [814, 189] on icon "Blockly Workspace" at bounding box center [806, 193] width 80 height 40
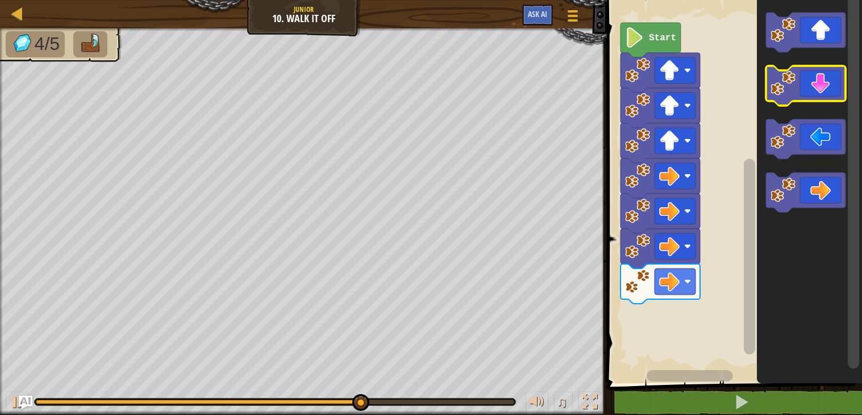
click at [825, 75] on icon "Blockly Workspace" at bounding box center [806, 86] width 80 height 40
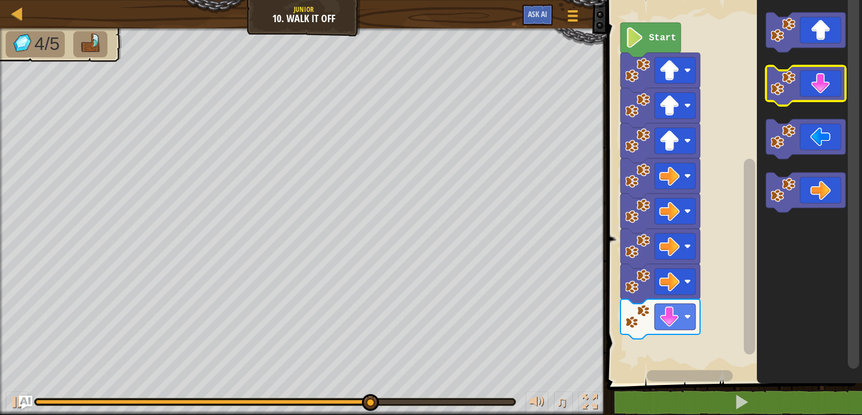
click at [825, 75] on icon "Blockly Workspace" at bounding box center [806, 86] width 80 height 40
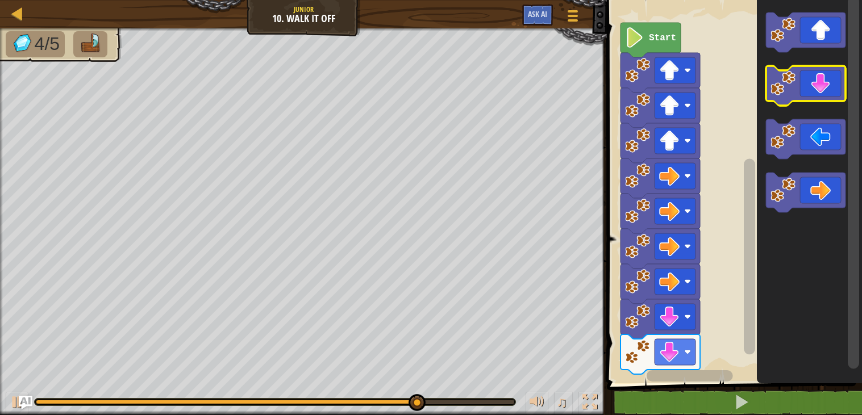
click at [822, 73] on icon "Blockly Workspace" at bounding box center [806, 86] width 80 height 40
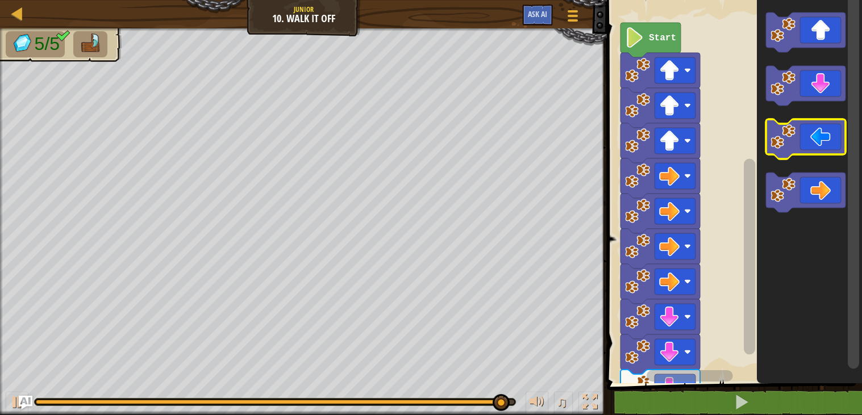
click at [800, 142] on icon "Blockly Workspace" at bounding box center [806, 139] width 80 height 40
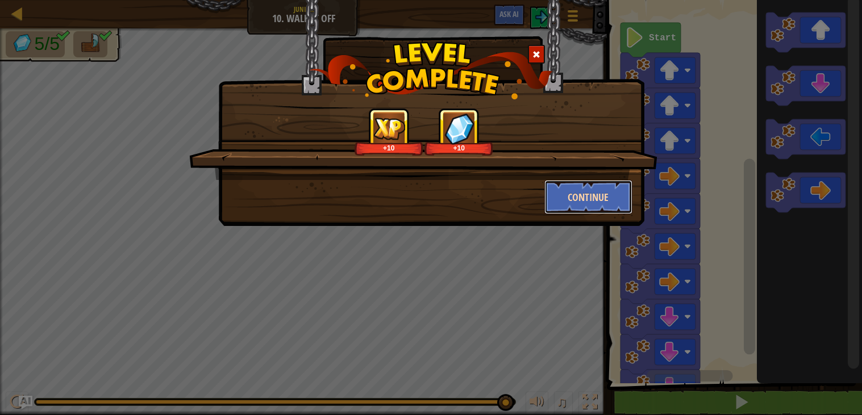
click at [583, 190] on button "Continue" at bounding box center [588, 197] width 88 height 34
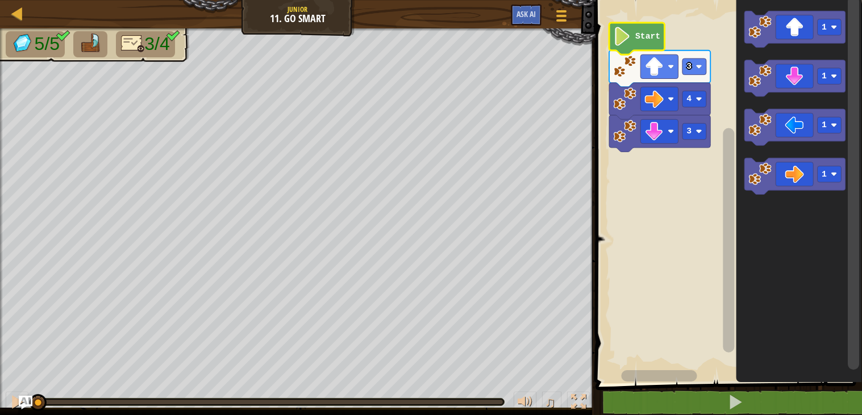
click at [644, 32] on text "Start" at bounding box center [647, 36] width 25 height 9
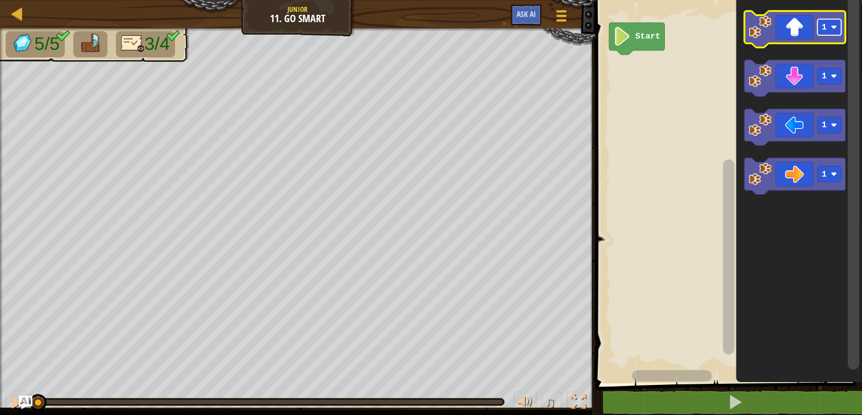
click at [817, 32] on rect "Blockly Workspace" at bounding box center [829, 27] width 24 height 16
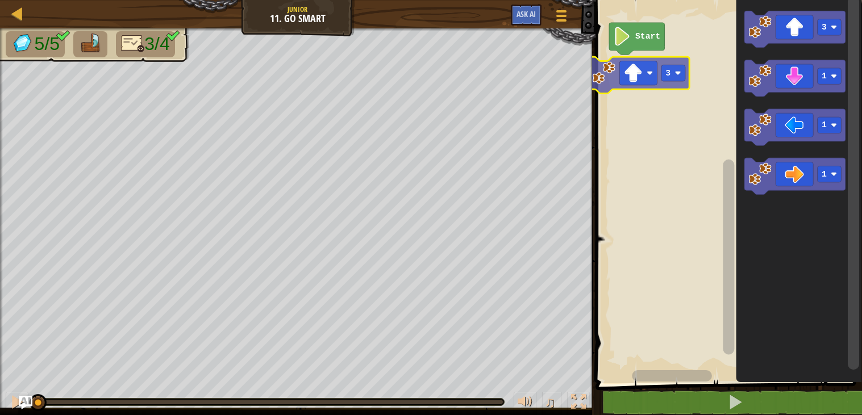
click at [630, 68] on div "Start 3 1 1 1 3" at bounding box center [727, 188] width 270 height 389
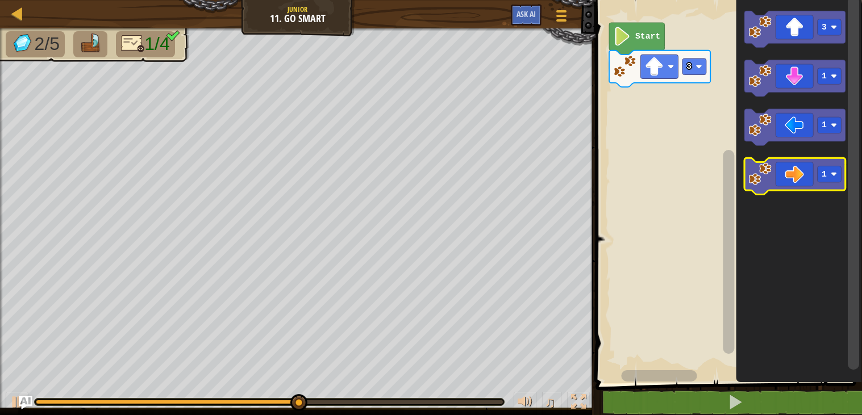
click at [814, 169] on icon "Blockly Workspace" at bounding box center [794, 176] width 101 height 36
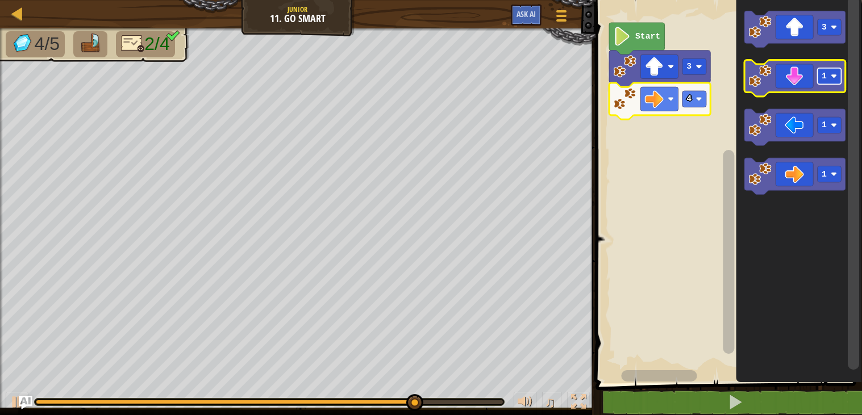
click at [833, 75] on image "Blockly Workspace" at bounding box center [833, 76] width 6 height 6
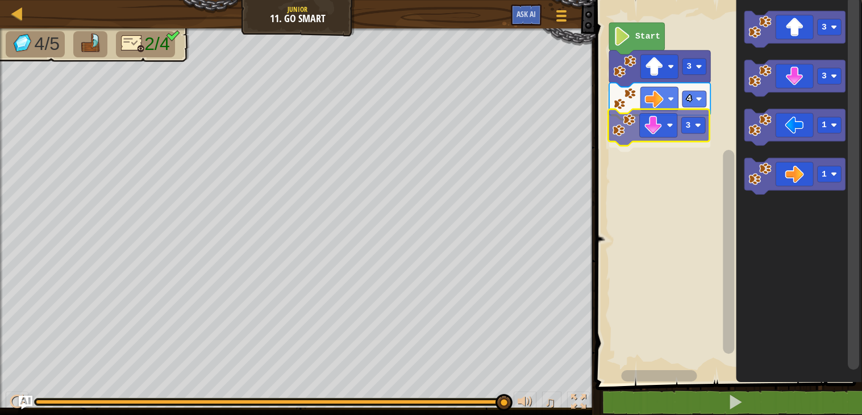
click at [668, 116] on div "Start 3 4 3 3 3 1 1 3" at bounding box center [727, 188] width 270 height 389
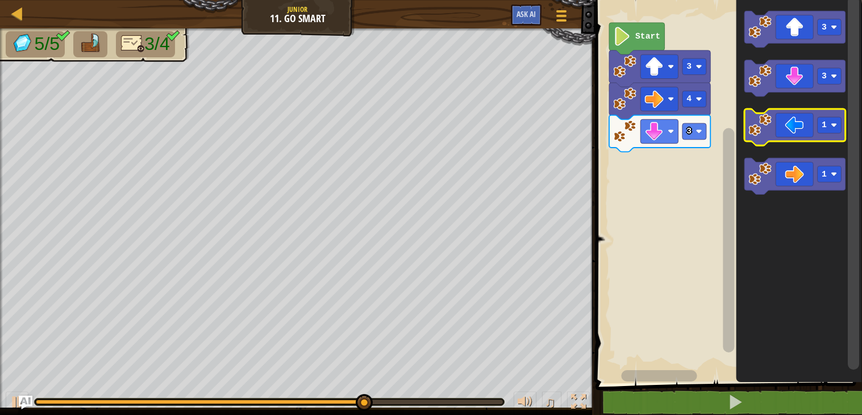
click at [792, 125] on icon "Blockly Workspace" at bounding box center [794, 128] width 101 height 36
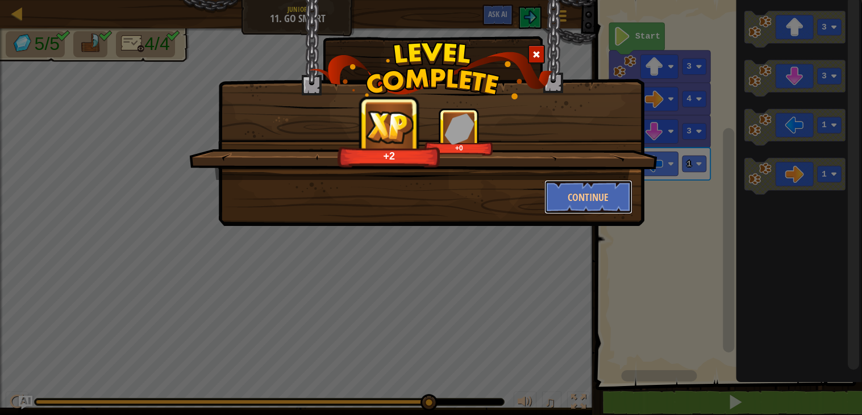
click at [616, 212] on button "Continue" at bounding box center [588, 197] width 88 height 34
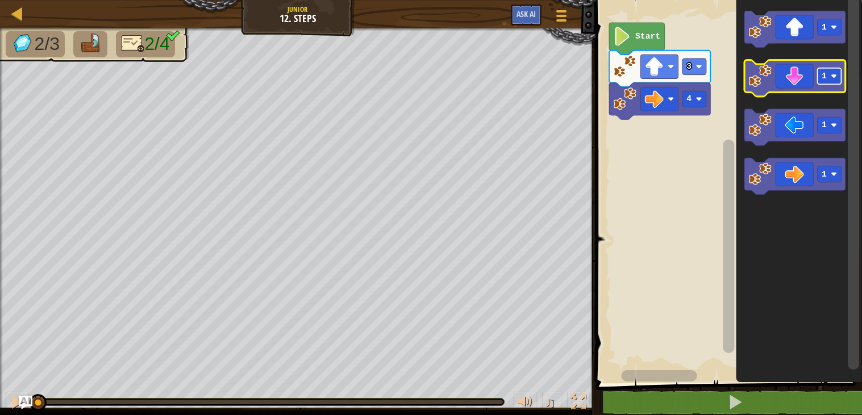
click at [832, 76] on image "Blockly Workspace" at bounding box center [833, 76] width 6 height 6
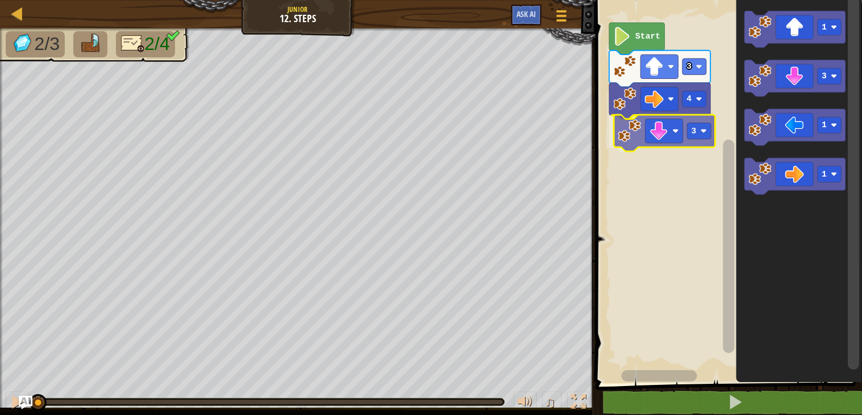
click at [678, 145] on div "4 3 3 Start 1 3 1 1 3" at bounding box center [727, 188] width 270 height 389
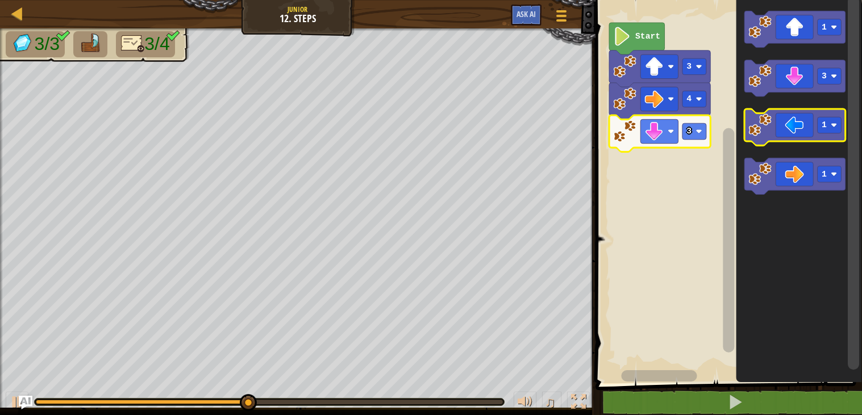
click at [797, 126] on icon "Blockly Workspace" at bounding box center [794, 128] width 101 height 36
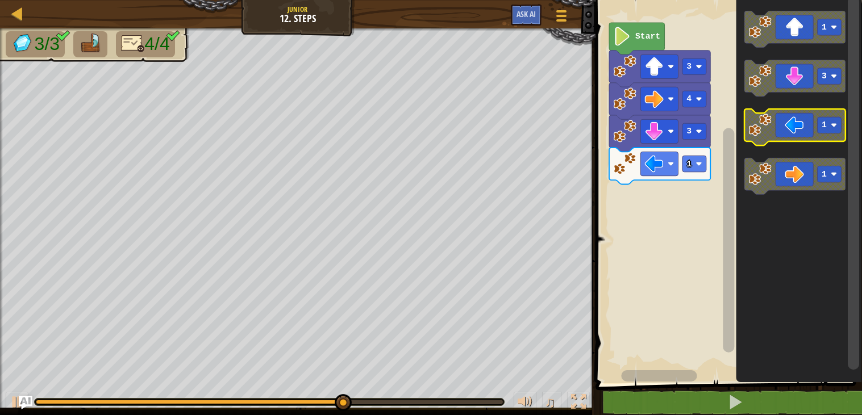
click at [807, 137] on icon "Blockly Workspace" at bounding box center [794, 128] width 101 height 36
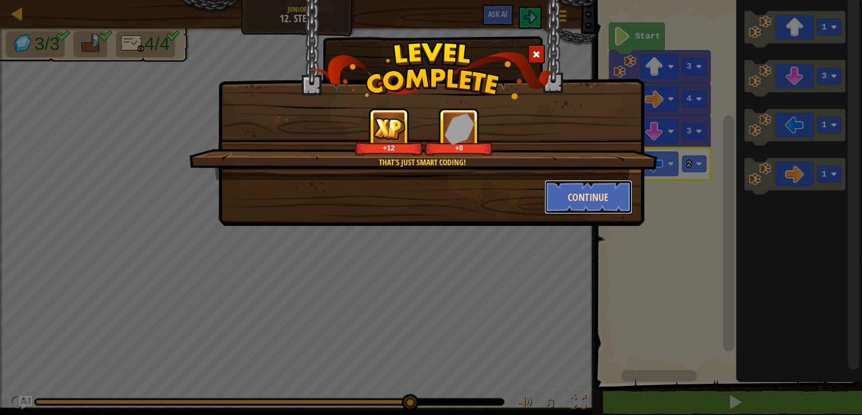
click at [587, 193] on button "Continue" at bounding box center [588, 197] width 88 height 34
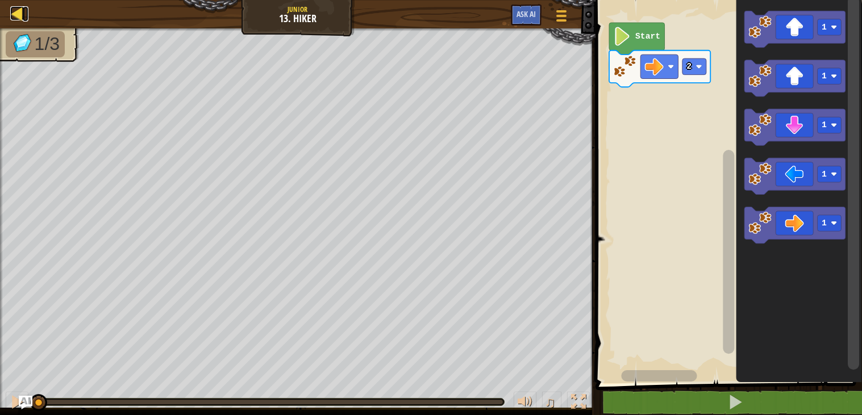
click at [18, 10] on div at bounding box center [17, 13] width 14 height 14
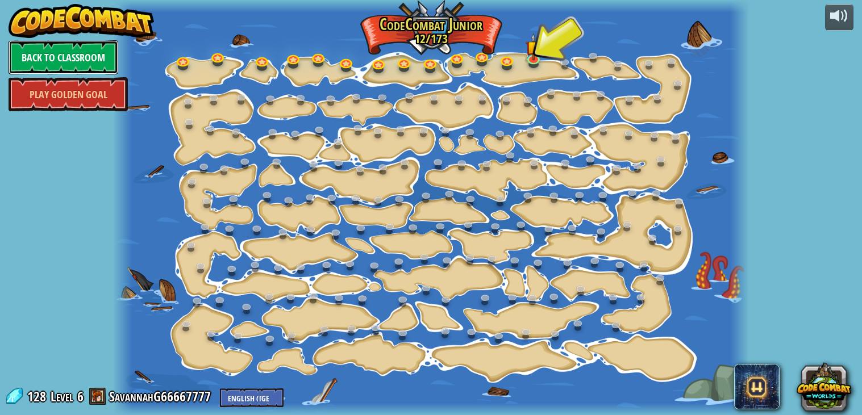
click at [89, 48] on link "Back to Classroom" at bounding box center [64, 57] width 110 height 34
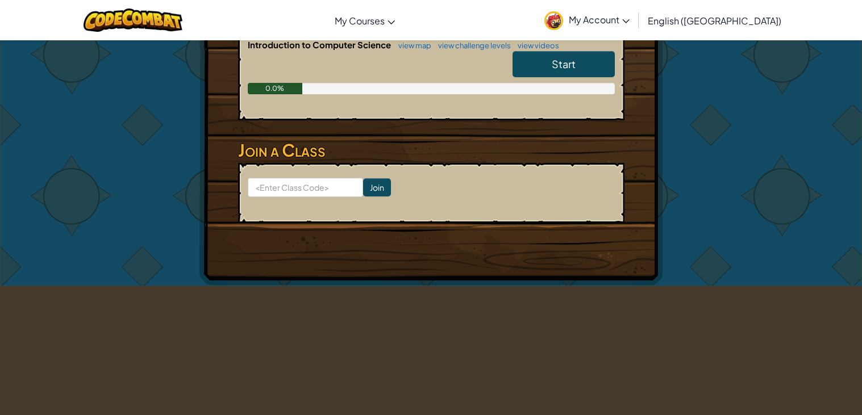
click at [294, 92] on div "0.0%" at bounding box center [275, 88] width 55 height 11
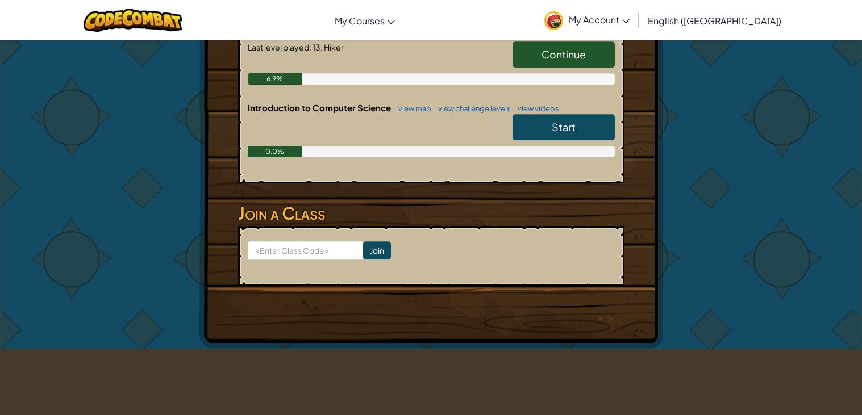
scroll to position [274, 0]
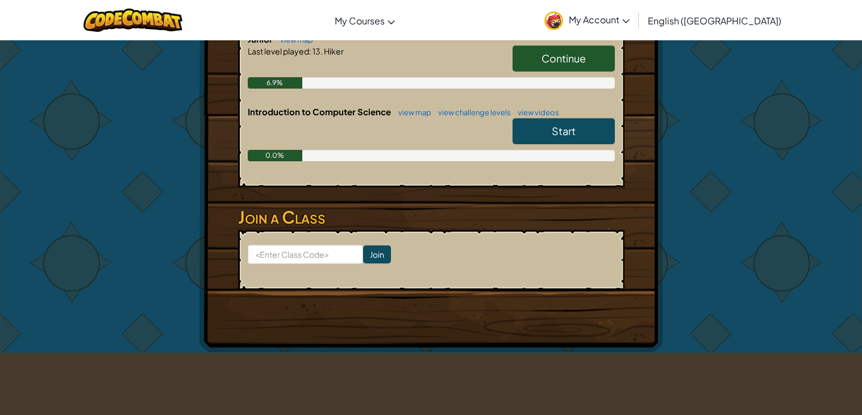
click at [573, 128] on span "Start" at bounding box center [564, 130] width 24 height 13
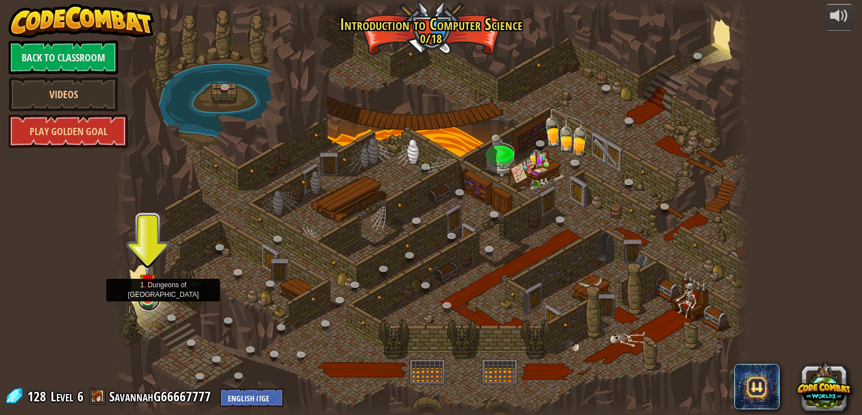
click at [147, 301] on link at bounding box center [148, 300] width 23 height 23
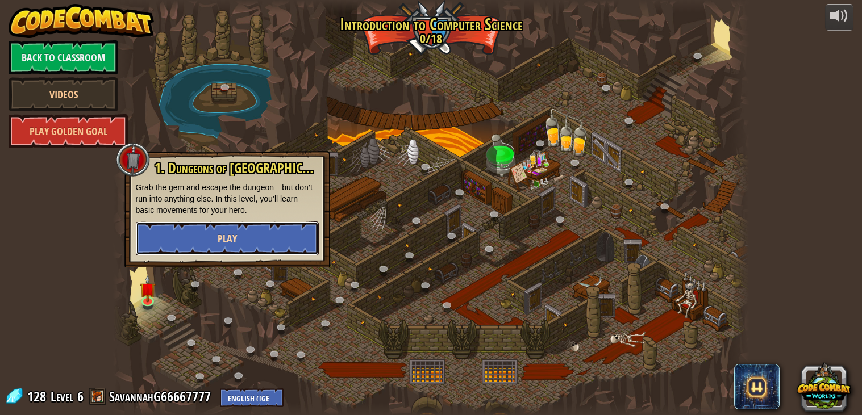
click at [243, 241] on button "Play" at bounding box center [227, 239] width 183 height 34
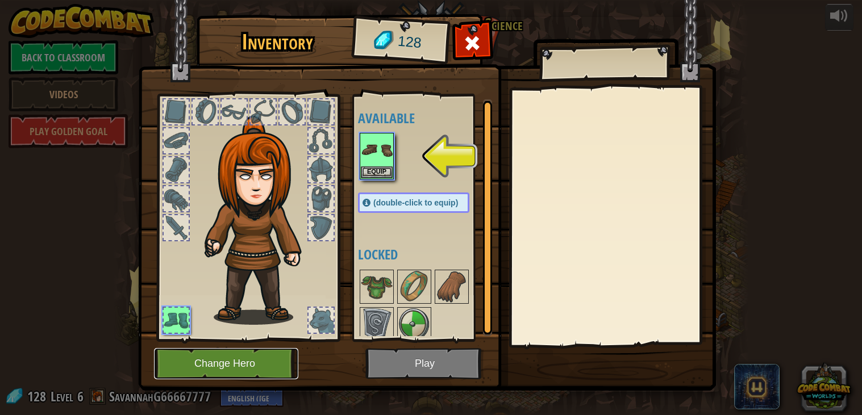
click at [218, 354] on button "Change Hero" at bounding box center [226, 363] width 144 height 31
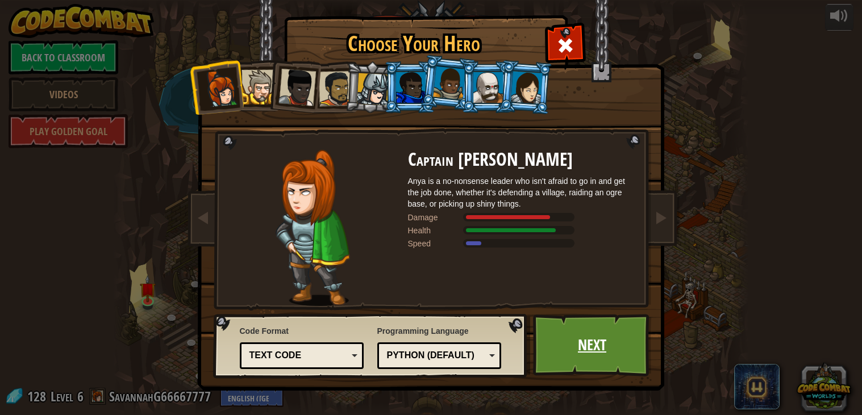
click at [582, 327] on link "Next" at bounding box center [592, 345] width 119 height 62
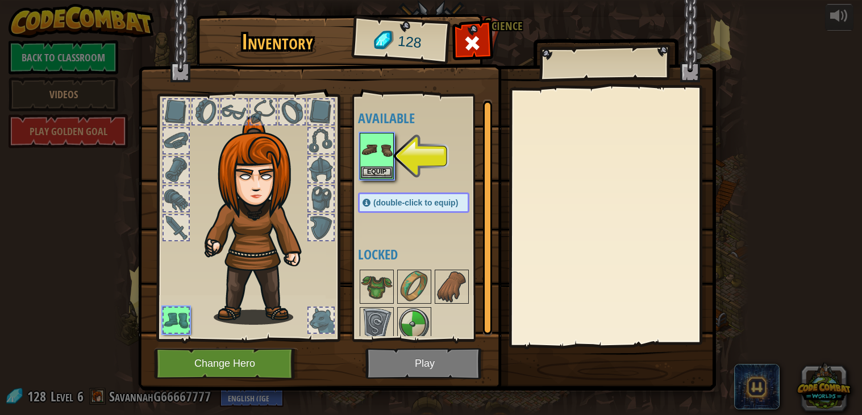
click at [186, 382] on img at bounding box center [427, 184] width 578 height 412
click at [211, 370] on button "Change Hero" at bounding box center [226, 363] width 144 height 31
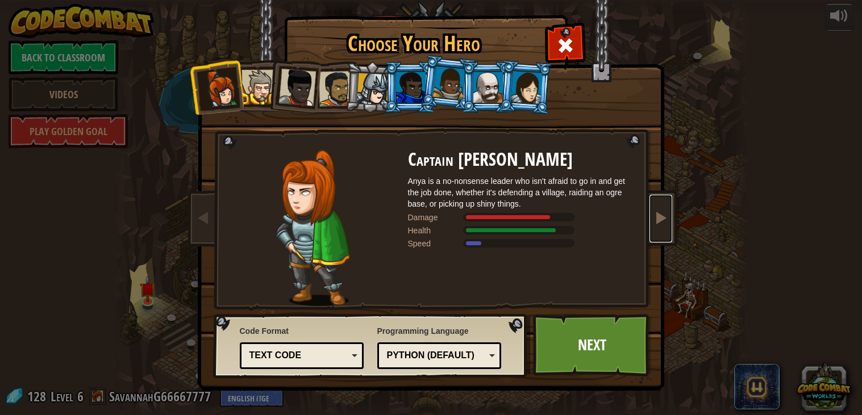
click at [663, 207] on link at bounding box center [660, 219] width 23 height 48
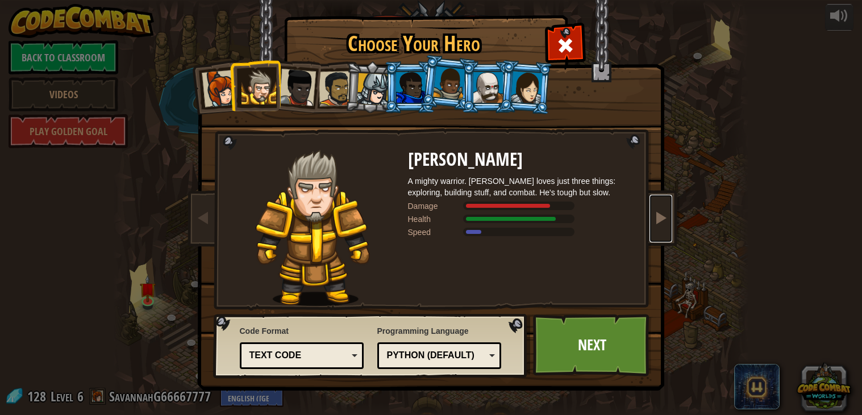
click at [665, 211] on span at bounding box center [661, 218] width 14 height 14
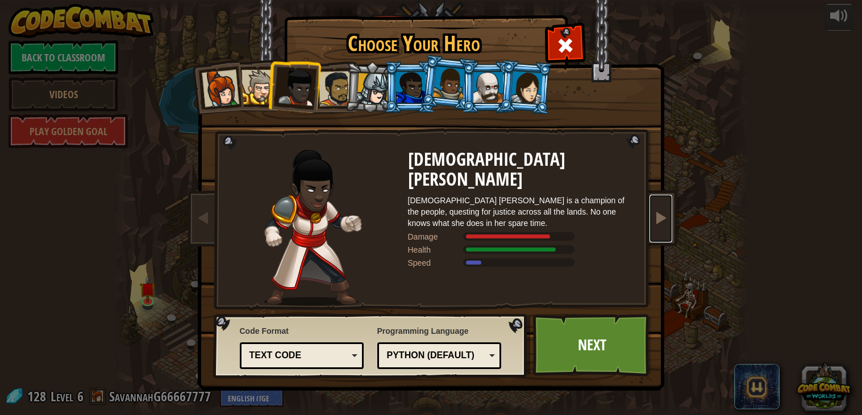
click at [665, 212] on span at bounding box center [661, 218] width 14 height 14
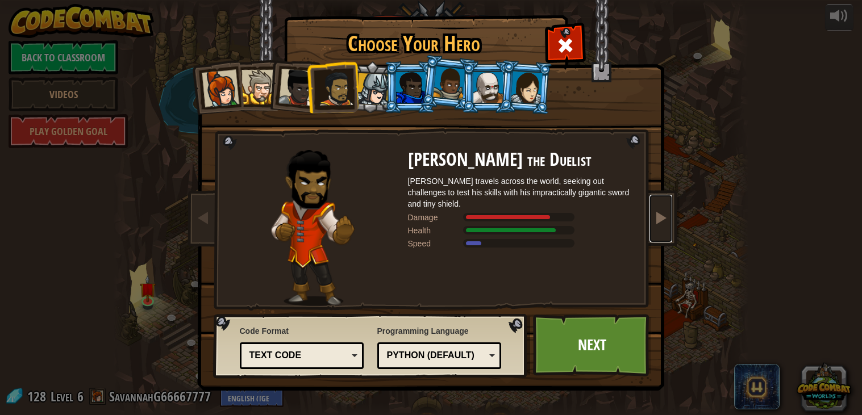
click at [665, 219] on span at bounding box center [661, 218] width 14 height 14
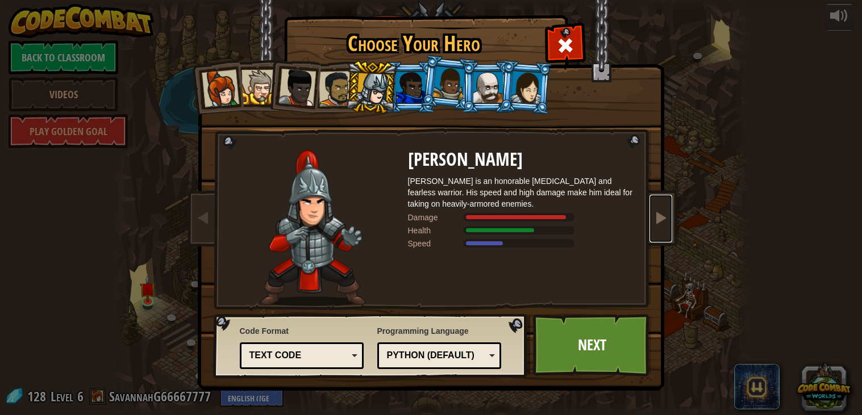
click at [663, 220] on span at bounding box center [661, 218] width 14 height 14
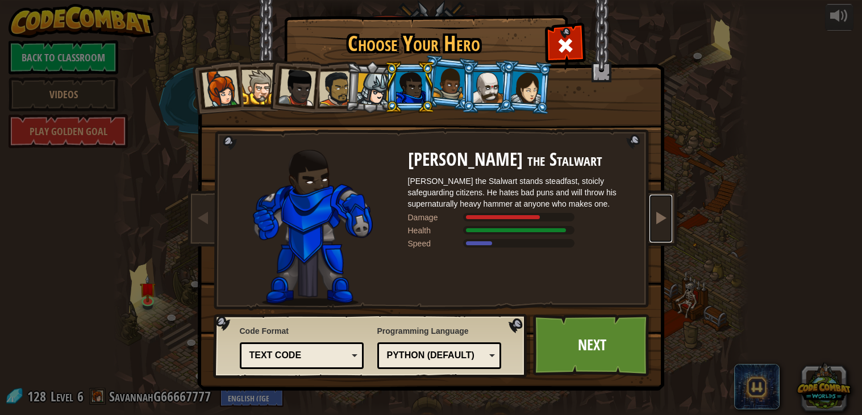
click at [665, 220] on span at bounding box center [661, 218] width 14 height 14
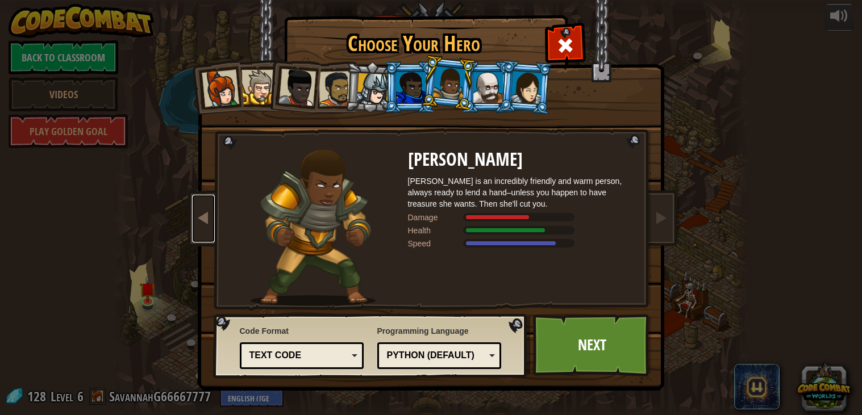
click at [194, 202] on link at bounding box center [203, 219] width 23 height 48
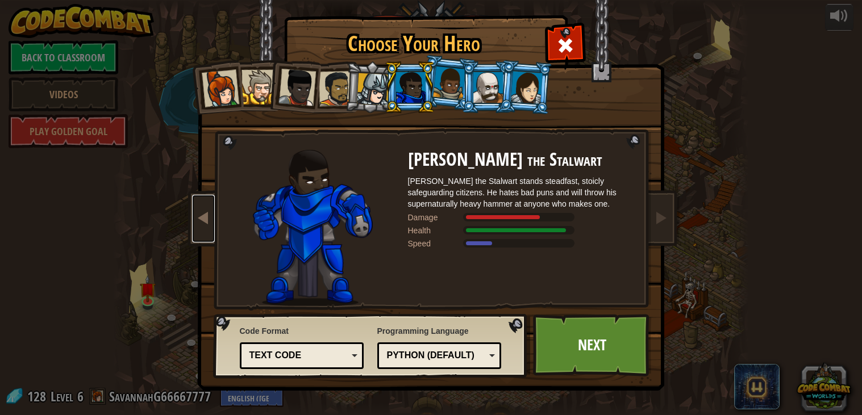
click at [194, 204] on link at bounding box center [203, 219] width 23 height 48
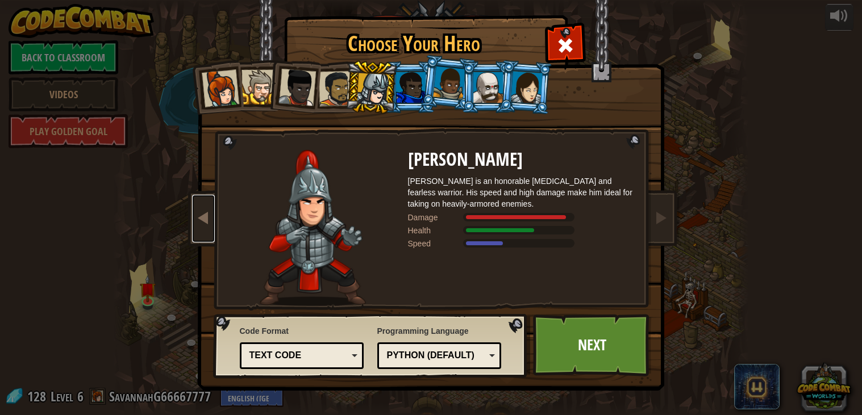
click at [194, 204] on link at bounding box center [203, 219] width 23 height 48
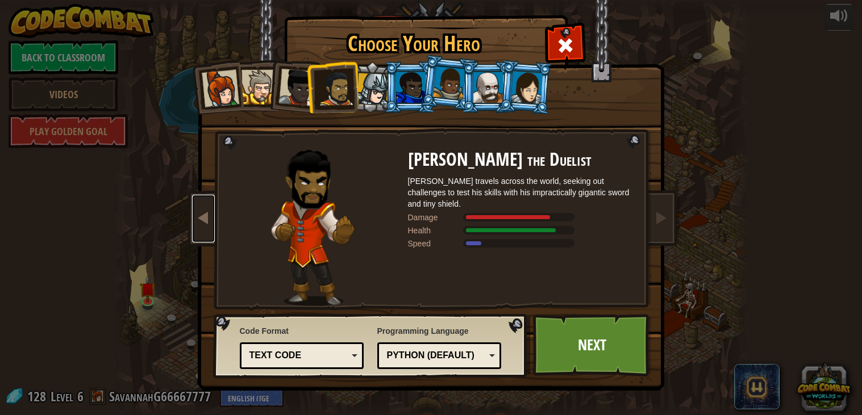
click at [194, 204] on link at bounding box center [203, 219] width 23 height 48
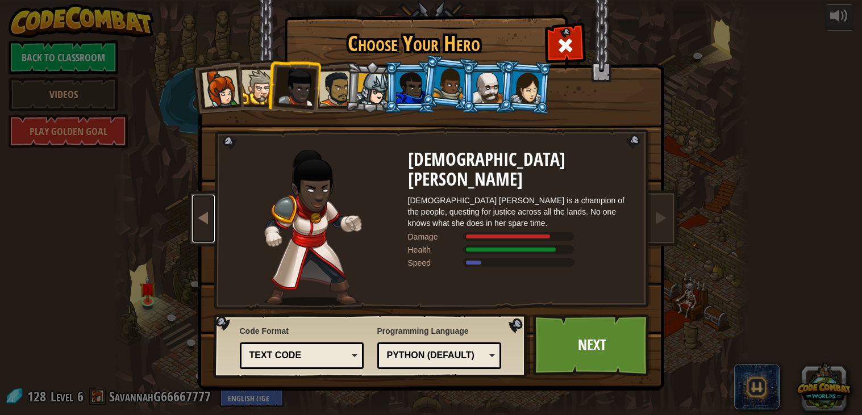
click at [194, 204] on link at bounding box center [203, 219] width 23 height 48
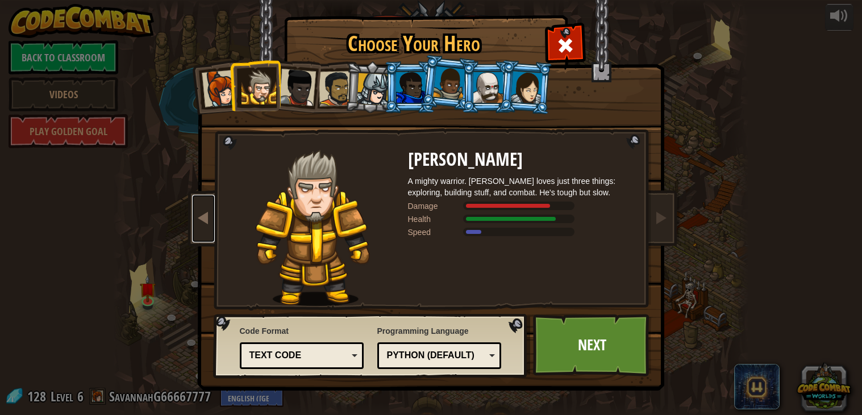
click at [194, 204] on link at bounding box center [203, 219] width 23 height 48
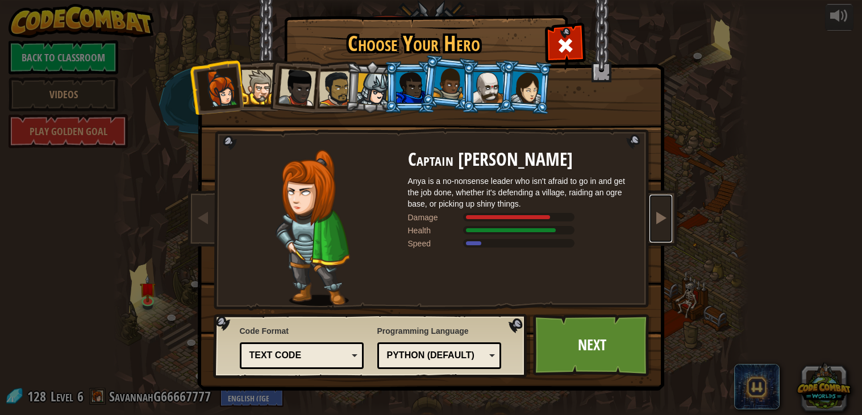
click at [650, 203] on link at bounding box center [660, 219] width 23 height 48
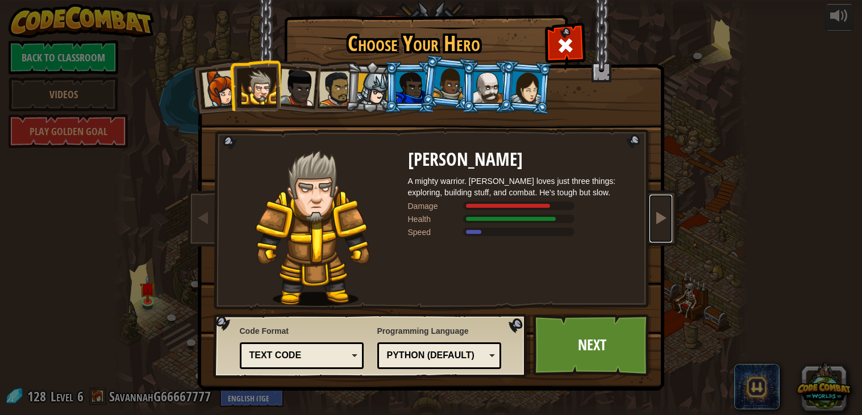
click at [650, 203] on link at bounding box center [660, 219] width 23 height 48
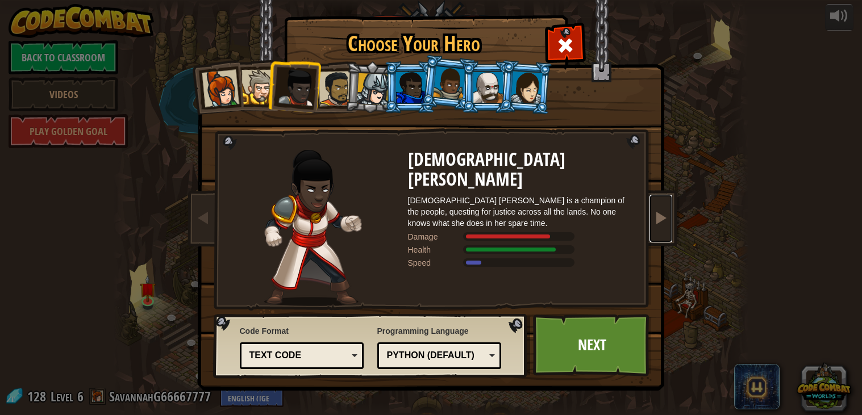
click at [650, 203] on link at bounding box center [660, 219] width 23 height 48
click at [653, 204] on link at bounding box center [660, 219] width 23 height 48
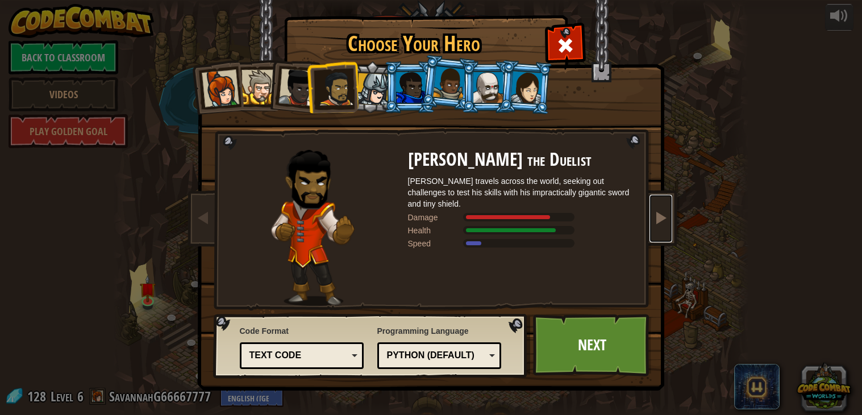
click at [653, 204] on link at bounding box center [660, 219] width 23 height 48
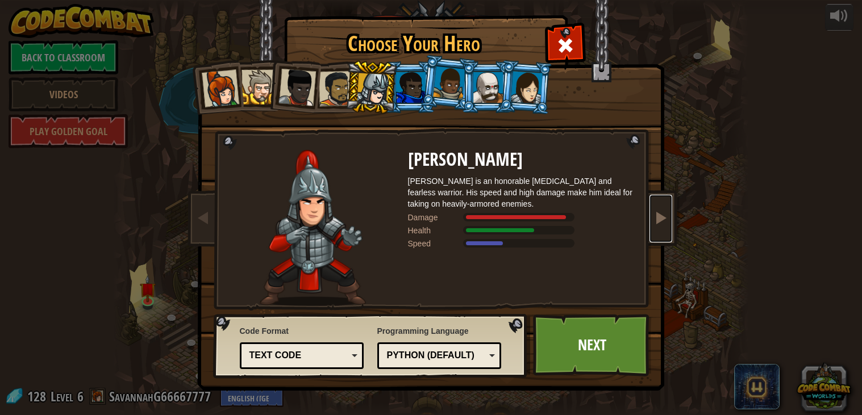
click at [653, 204] on link at bounding box center [660, 219] width 23 height 48
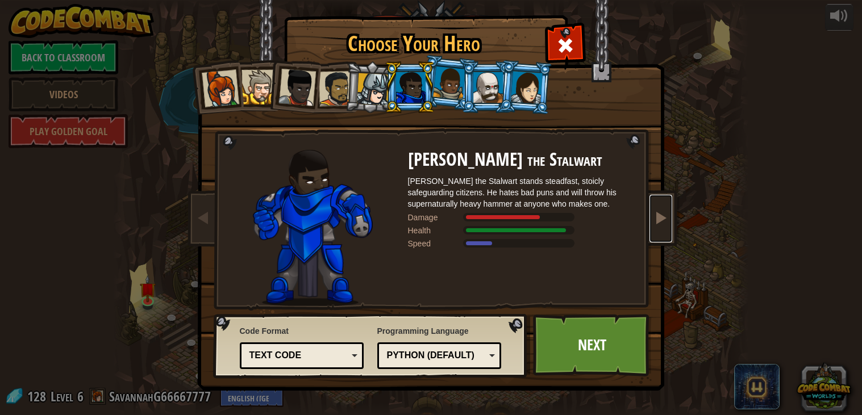
click at [653, 204] on link at bounding box center [660, 219] width 23 height 48
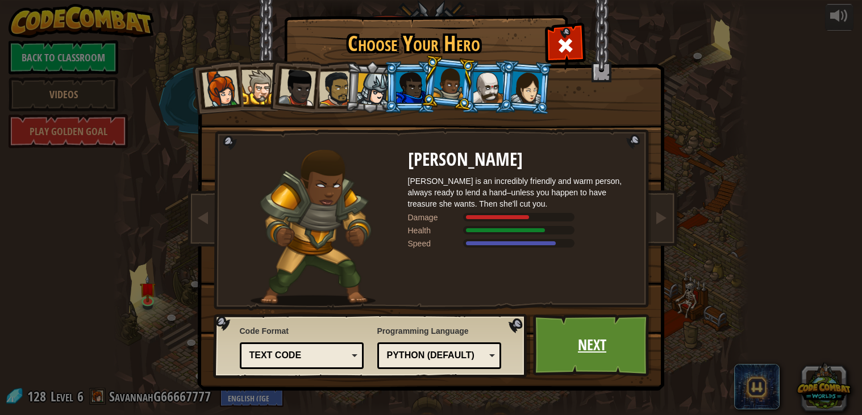
click at [570, 365] on link "Next" at bounding box center [592, 345] width 119 height 62
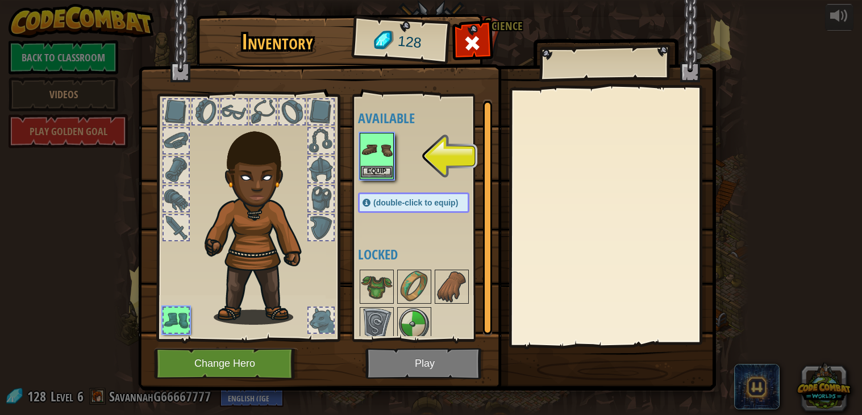
click at [389, 134] on img at bounding box center [377, 150] width 32 height 32
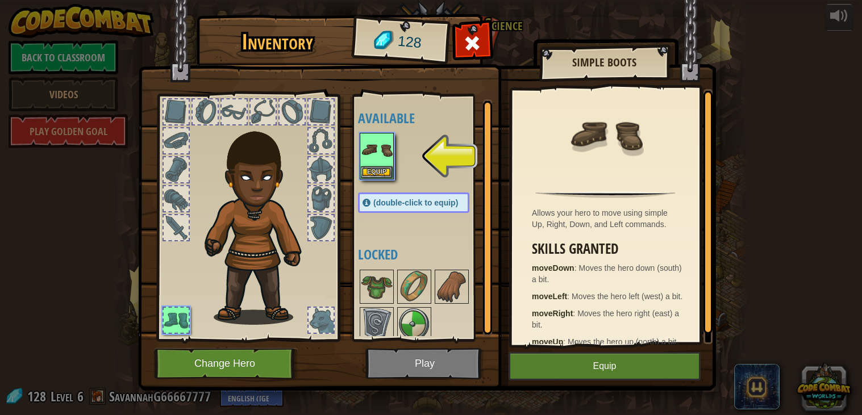
click at [431, 203] on span "(double-click to equip)" at bounding box center [415, 202] width 85 height 9
click at [578, 362] on button "Equip" at bounding box center [604, 366] width 192 height 28
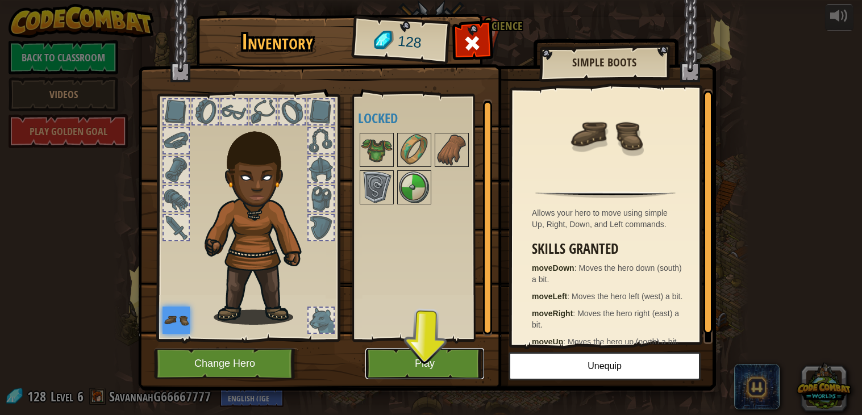
click at [441, 363] on button "Play" at bounding box center [424, 363] width 119 height 31
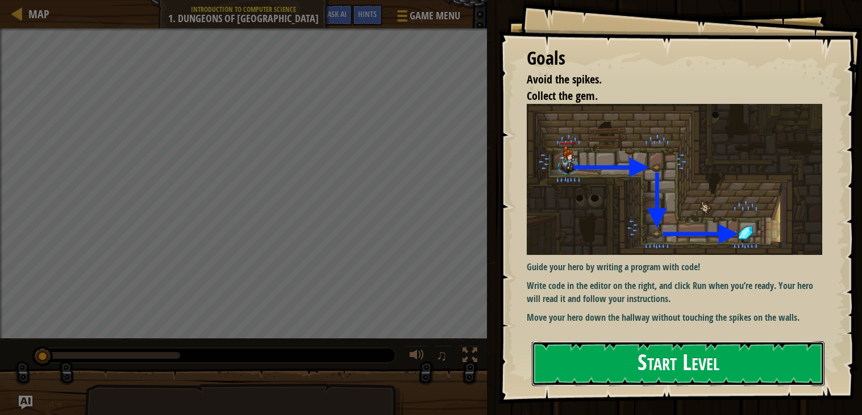
click at [668, 356] on button "Start Level" at bounding box center [678, 363] width 293 height 45
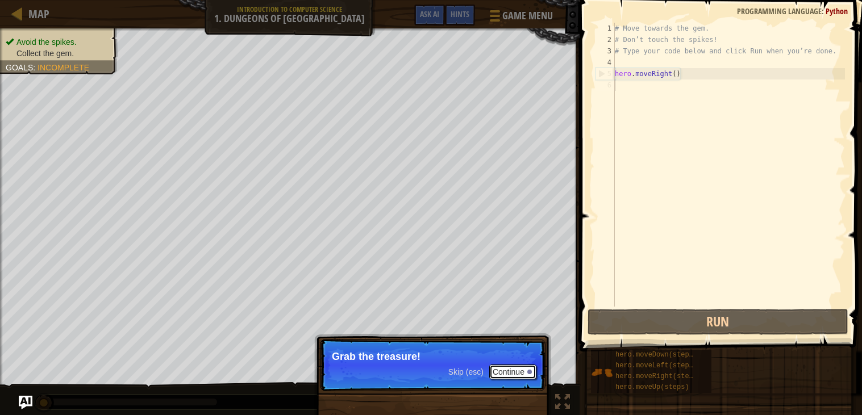
click at [516, 378] on button "Continue" at bounding box center [512, 372] width 47 height 15
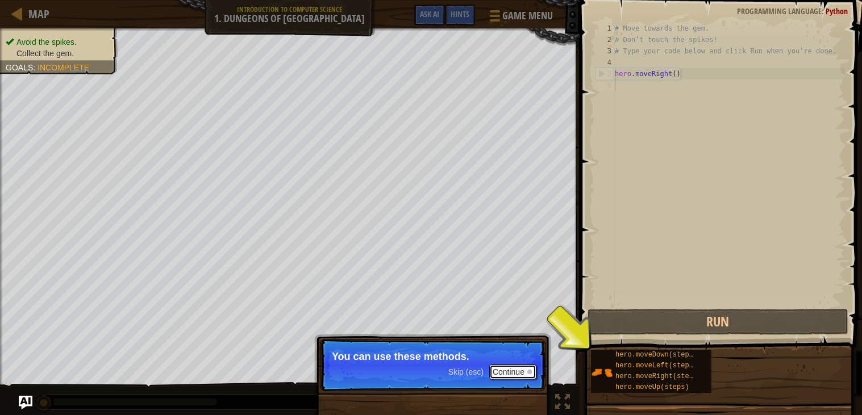
click at [515, 369] on button "Continue" at bounding box center [512, 372] width 47 height 15
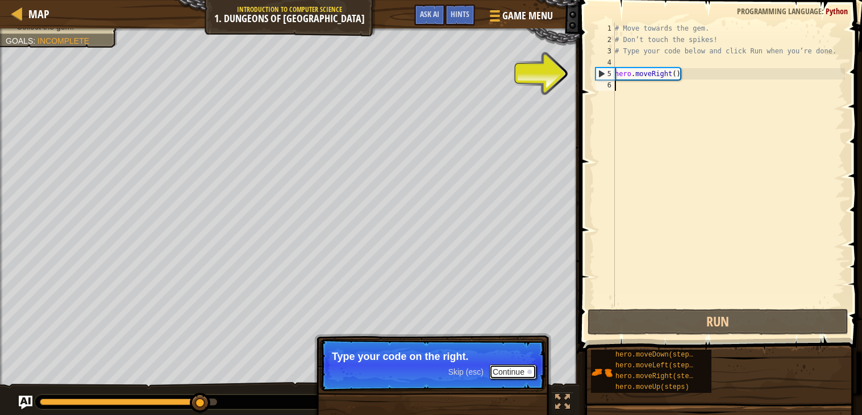
click at [512, 374] on button "Continue" at bounding box center [512, 372] width 47 height 15
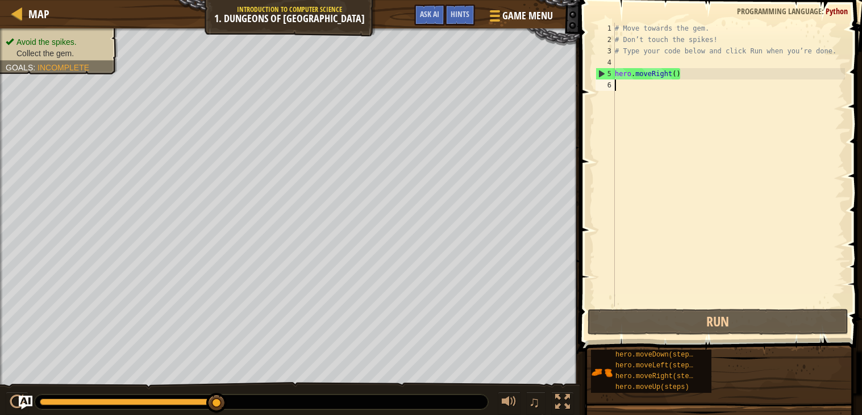
type textarea "m"
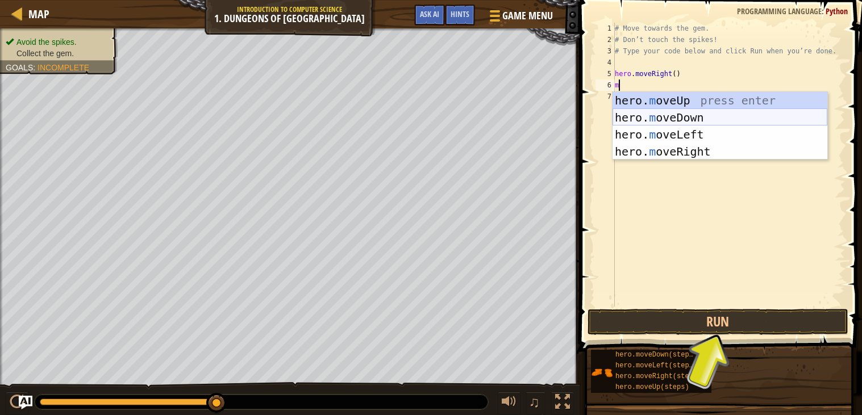
click at [703, 118] on div "hero. m oveUp press enter hero. m oveDown press enter hero. m oveLeft press ent…" at bounding box center [719, 143] width 215 height 102
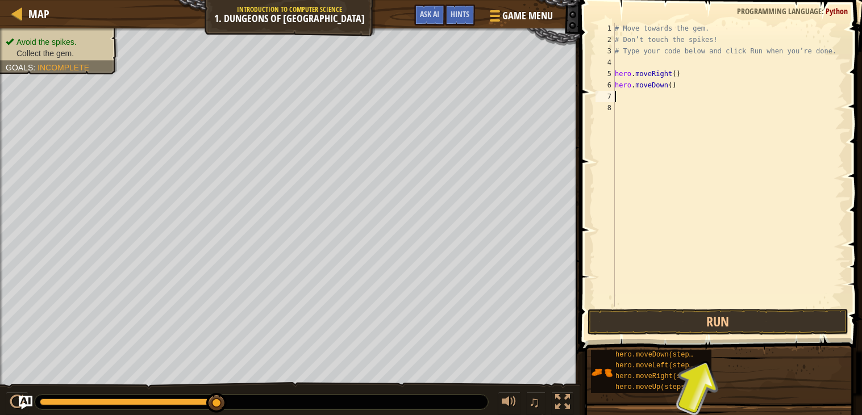
click at [617, 97] on div "# Move towards the gem. # Don’t touch the spikes! # Type your code below and cl…" at bounding box center [728, 176] width 232 height 307
type textarea "m"
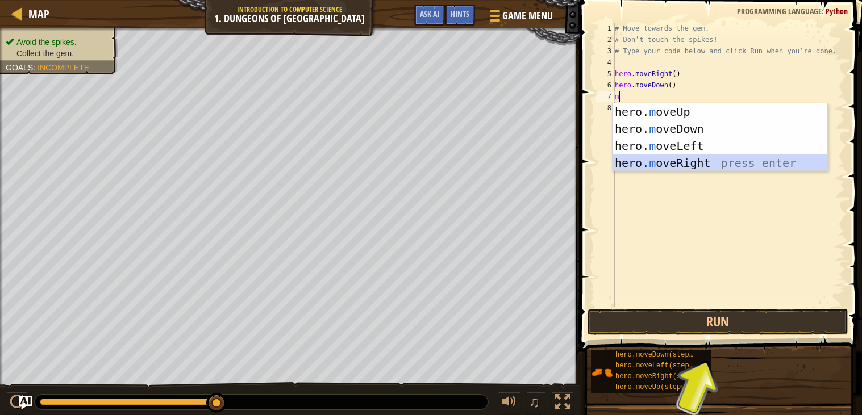
click at [721, 164] on div "hero. m oveUp press enter hero. m oveDown press enter hero. m oveLeft press ent…" at bounding box center [719, 154] width 215 height 102
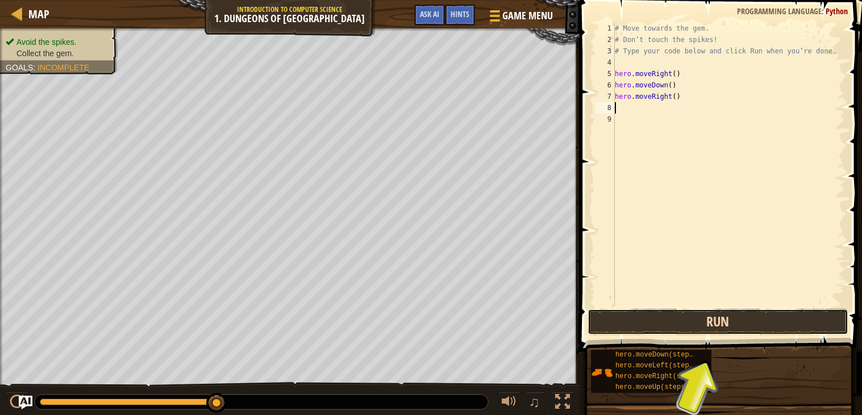
click at [736, 314] on button "Run" at bounding box center [717, 322] width 261 height 26
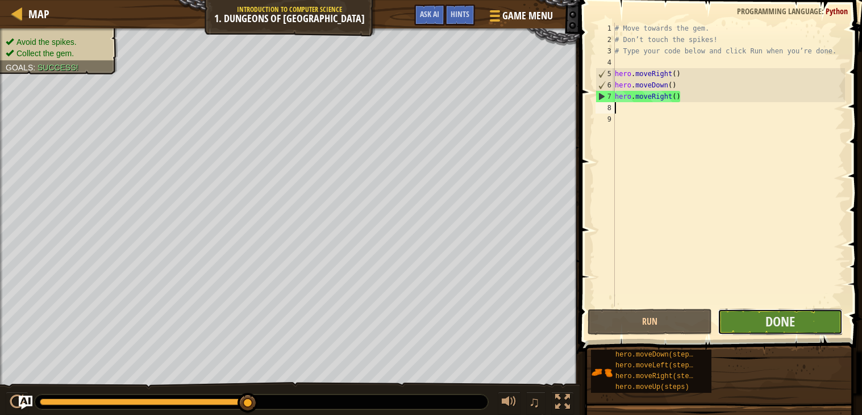
click at [749, 317] on button "Done" at bounding box center [779, 322] width 124 height 26
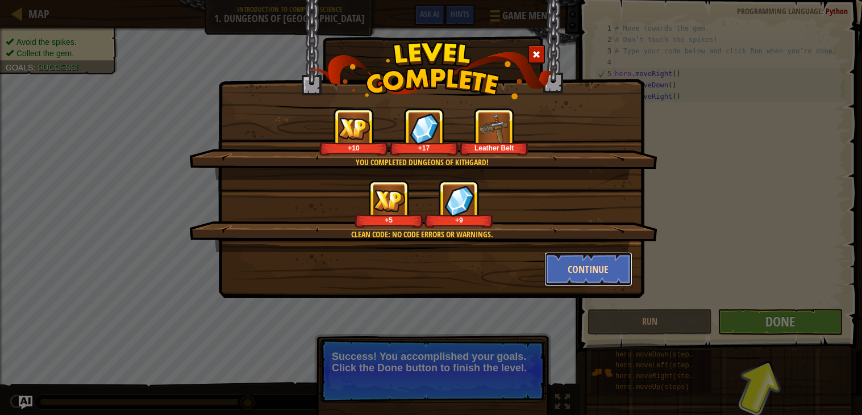
click at [582, 268] on button "Continue" at bounding box center [588, 269] width 88 height 34
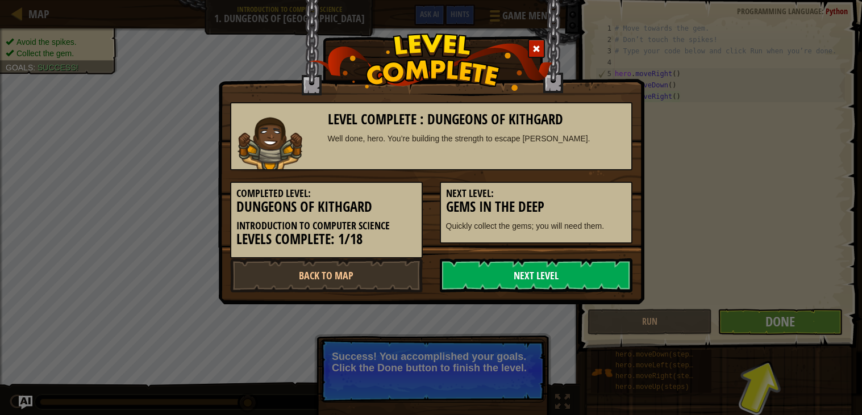
click at [582, 273] on link "Next Level" at bounding box center [536, 275] width 193 height 34
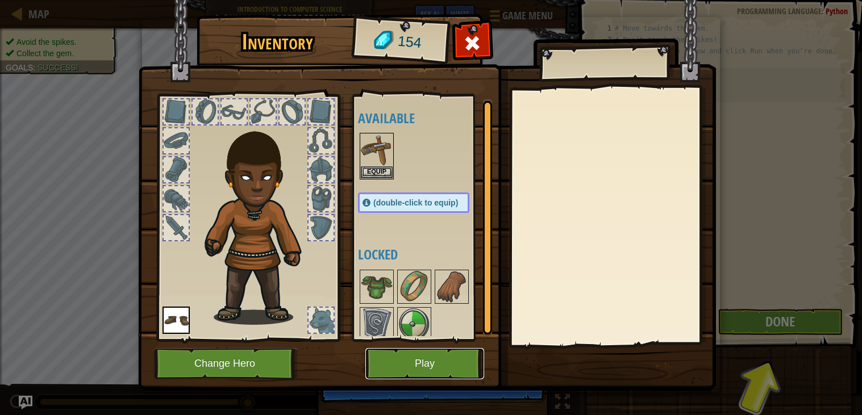
click at [460, 370] on button "Play" at bounding box center [424, 363] width 119 height 31
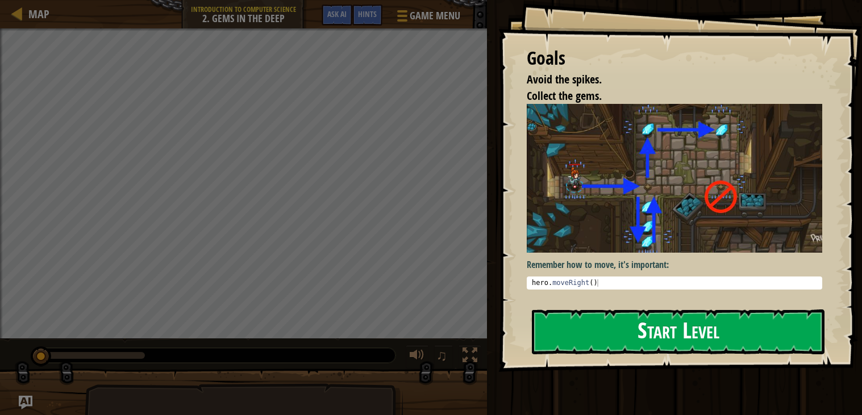
click at [667, 327] on button "Start Level" at bounding box center [678, 332] width 293 height 45
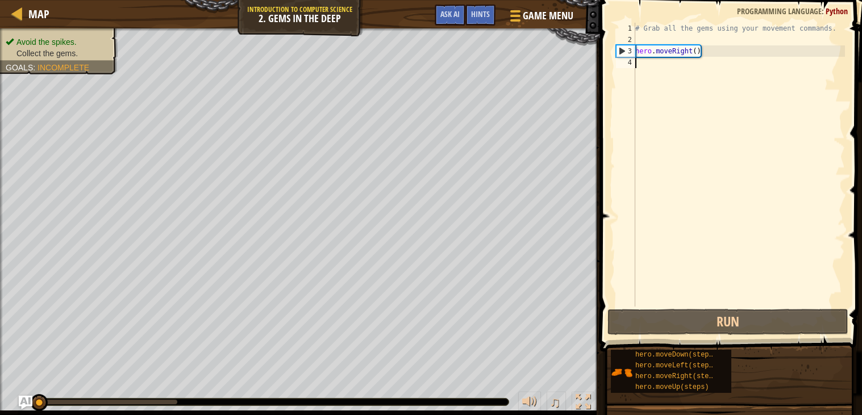
type textarea "m"
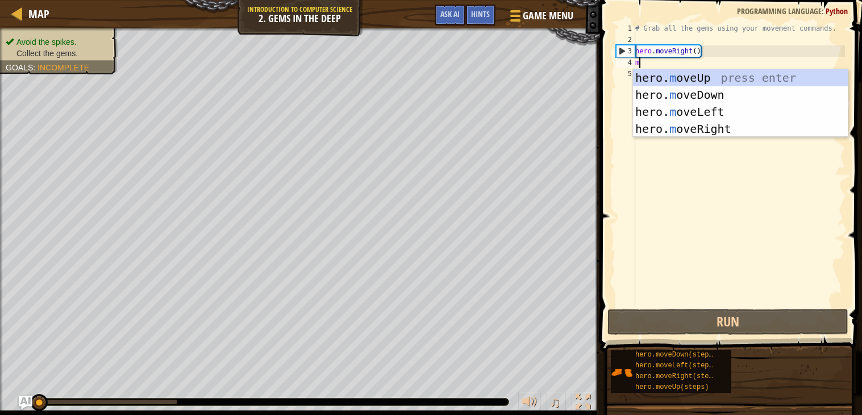
scroll to position [5, 0]
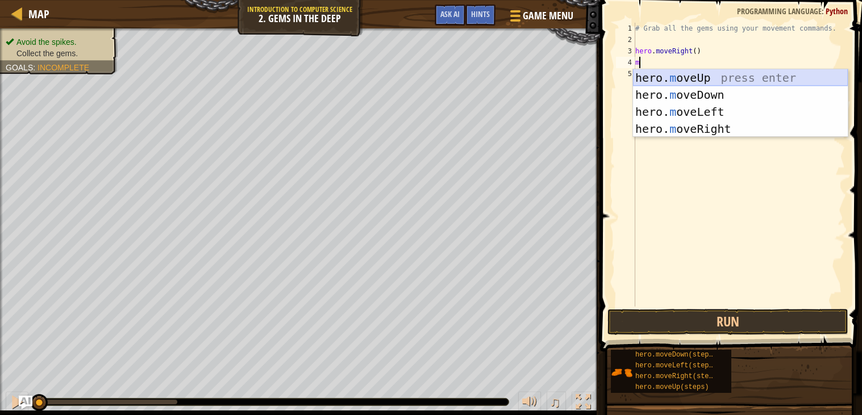
click at [724, 76] on div "hero. m oveUp press enter hero. m oveDown press enter hero. m oveLeft press ent…" at bounding box center [740, 120] width 215 height 102
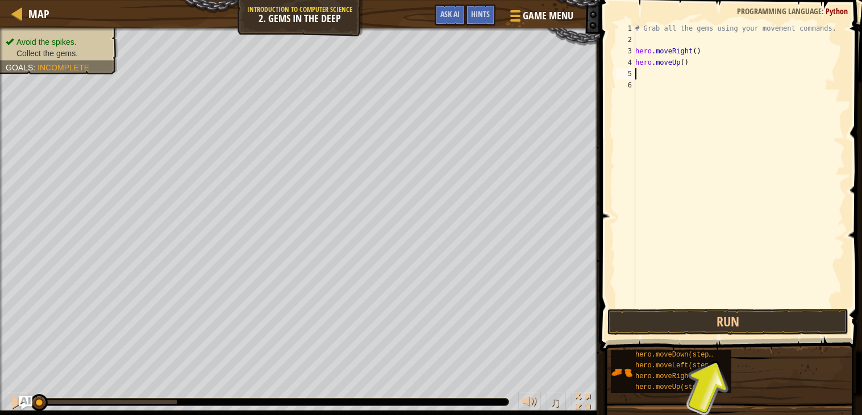
type textarea "m"
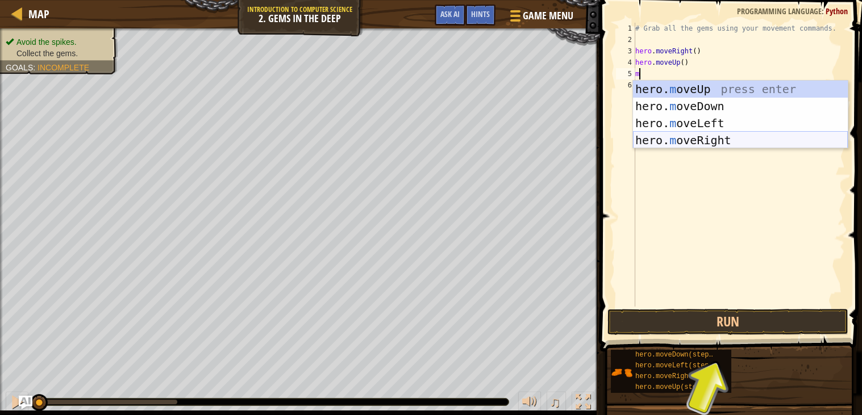
click at [736, 145] on div "hero. m oveUp press enter hero. m oveDown press enter hero. m oveLeft press ent…" at bounding box center [740, 132] width 215 height 102
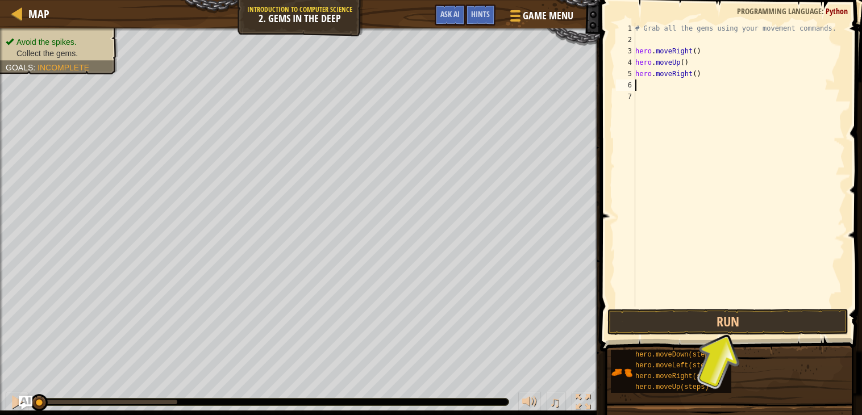
type textarea "m"
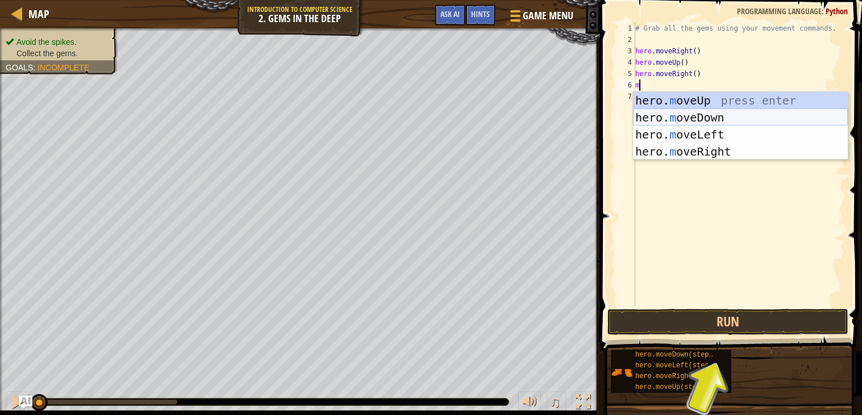
click at [705, 114] on div "hero. m oveUp press enter hero. m oveDown press enter hero. m oveLeft press ent…" at bounding box center [740, 143] width 215 height 102
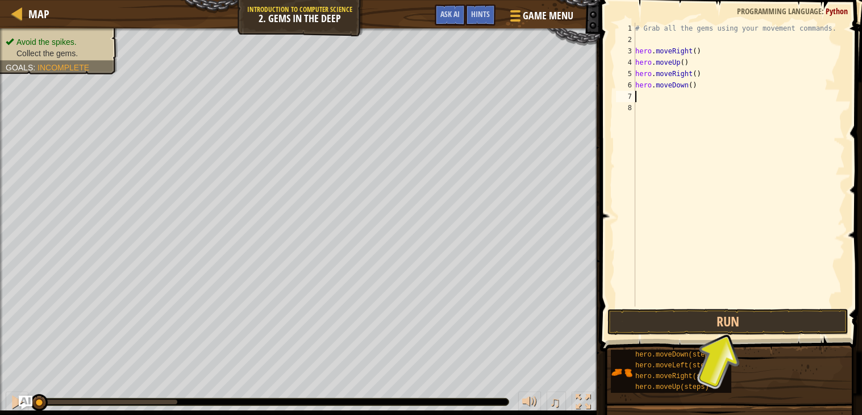
type textarea "m"
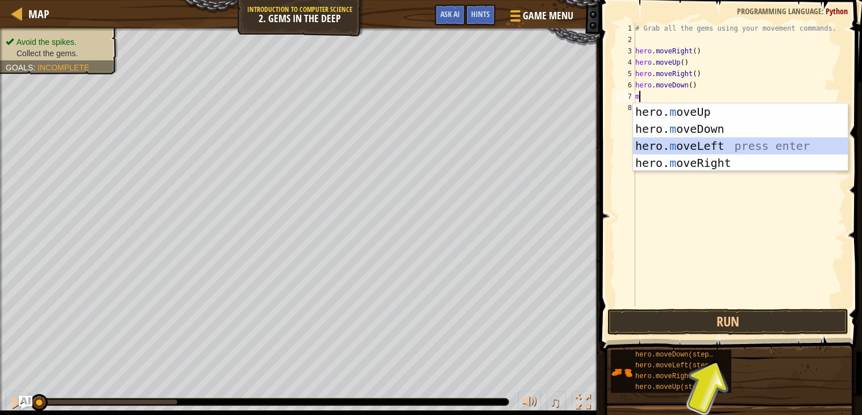
click at [704, 139] on div "hero. m oveUp press enter hero. m oveDown press enter hero. m oveLeft press ent…" at bounding box center [740, 154] width 215 height 102
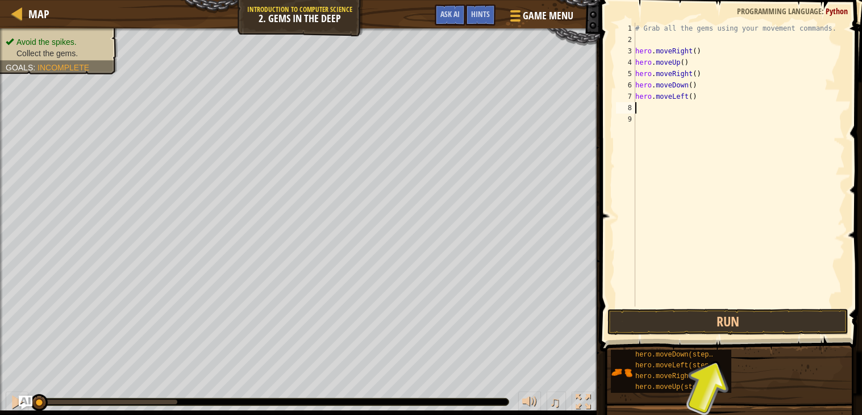
type textarea "m"
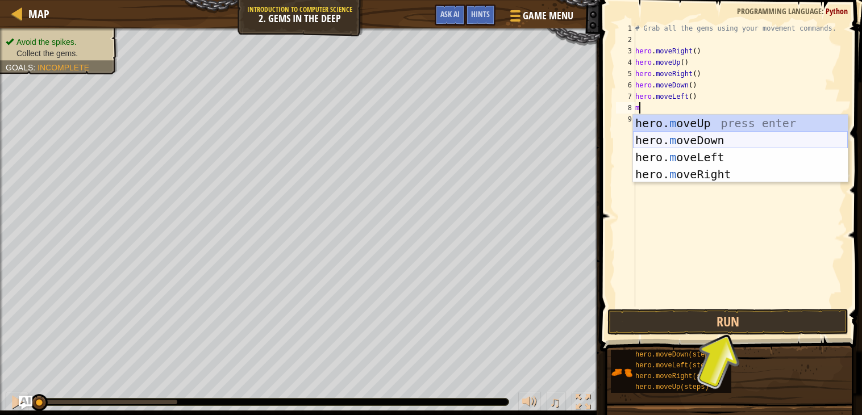
click at [714, 133] on div "hero. m oveUp press enter hero. m oveDown press enter hero. m oveLeft press ent…" at bounding box center [740, 166] width 215 height 102
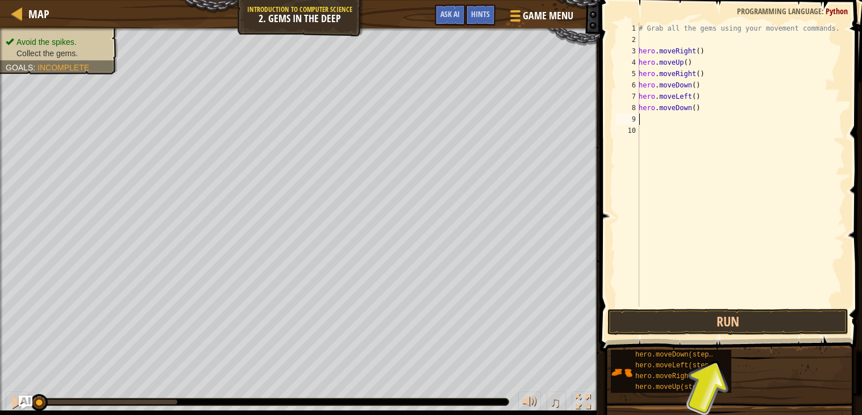
type textarea "m"
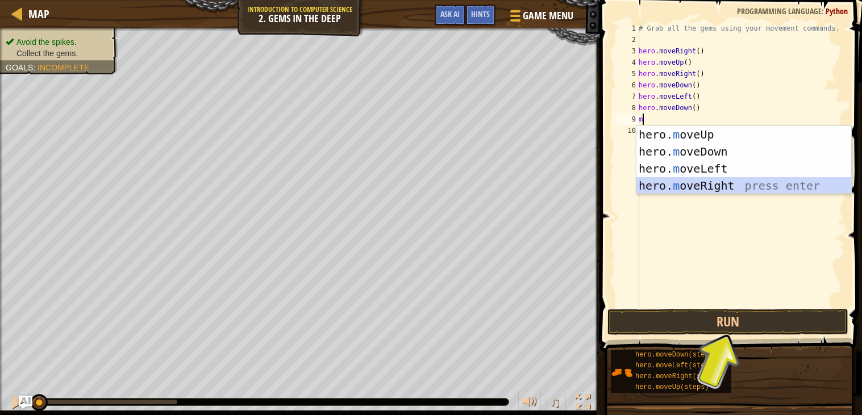
click at [698, 182] on div "hero. m oveUp press enter hero. m oveDown press enter hero. m oveLeft press ent…" at bounding box center [743, 177] width 215 height 102
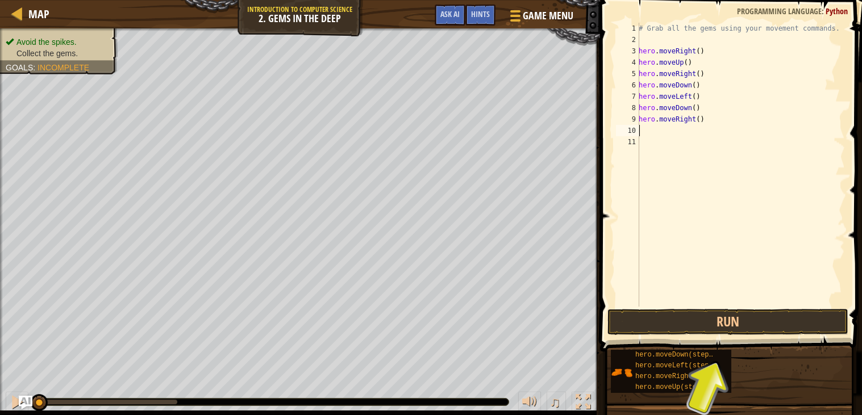
click at [698, 121] on div "# Grab all the gems using your movement commands. hero . moveRight ( ) hero . m…" at bounding box center [740, 176] width 208 height 307
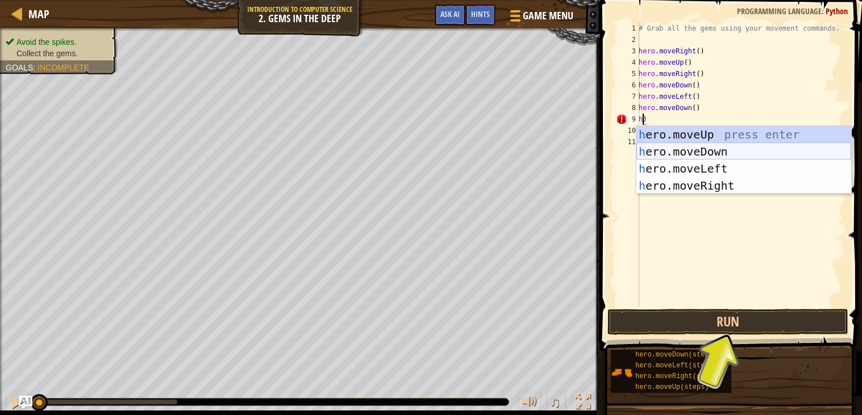
click at [724, 149] on div "h ero.moveUp press enter h ero.moveDown press enter h ero.moveLeft press enter …" at bounding box center [743, 177] width 215 height 102
type textarea "hero.moveDown()"
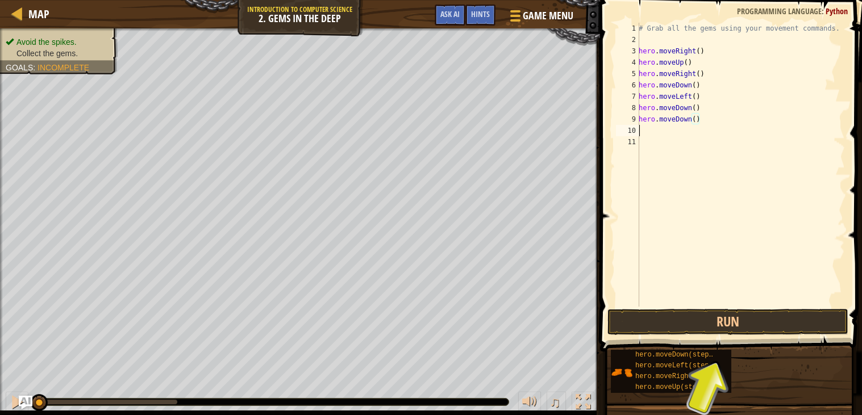
click at [644, 131] on div "# Grab all the gems using your movement commands. hero . moveRight ( ) hero . m…" at bounding box center [740, 176] width 208 height 307
type textarea "m"
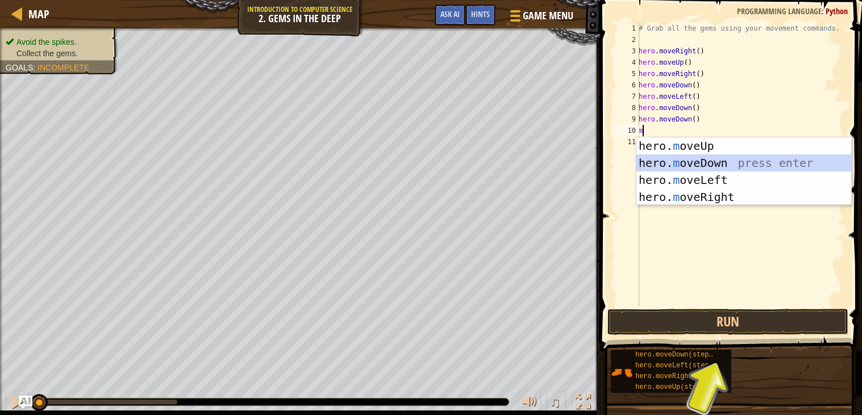
click at [682, 156] on div "hero. m oveUp press enter hero. m oveDown press enter hero. m oveLeft press ent…" at bounding box center [743, 188] width 215 height 102
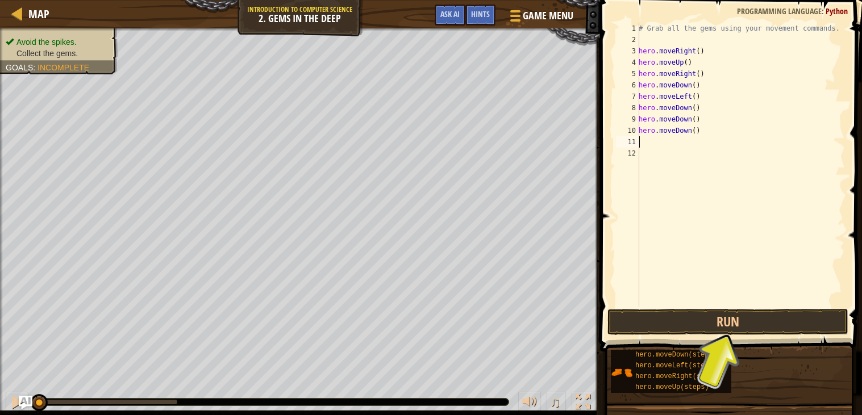
type textarea "m"
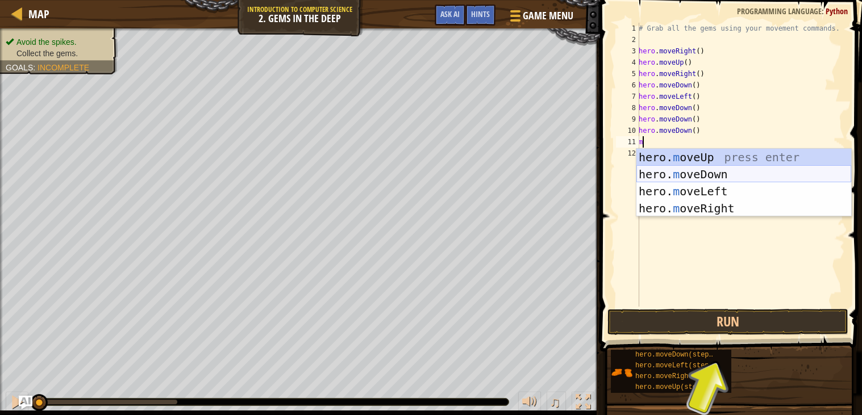
click at [696, 176] on div "hero. m oveUp press enter hero. m oveDown press enter hero. m oveLeft press ent…" at bounding box center [743, 200] width 215 height 102
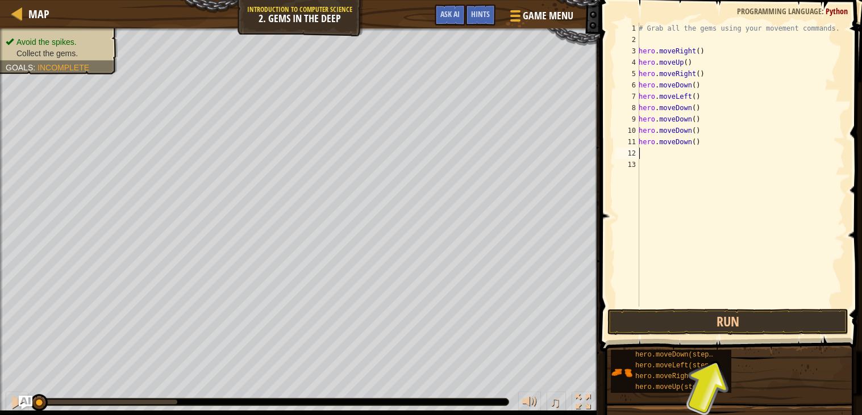
click at [750, 291] on div "# Grab all the gems using your movement commands. hero . moveRight ( ) hero . m…" at bounding box center [740, 176] width 208 height 307
click at [759, 318] on button "Run" at bounding box center [727, 322] width 241 height 26
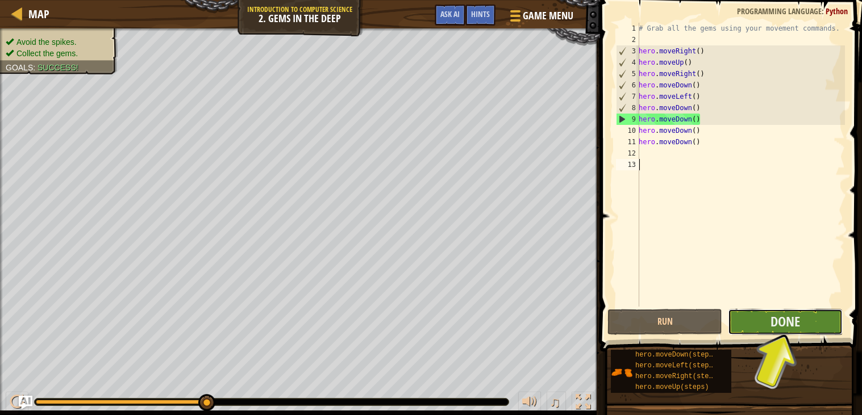
click at [811, 319] on button "Done" at bounding box center [785, 322] width 115 height 26
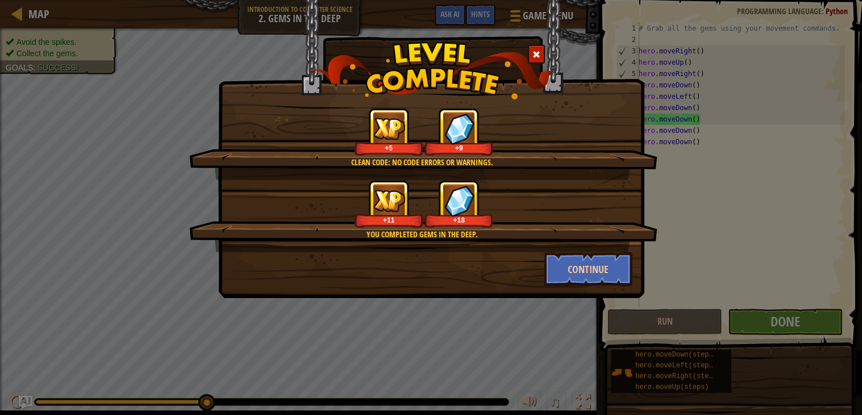
click at [811, 319] on div "Clean code: no code errors or warnings. +5 +9 You completed Gems in the Deep. +…" at bounding box center [431, 207] width 862 height 415
click at [615, 260] on button "Continue" at bounding box center [588, 269] width 88 height 34
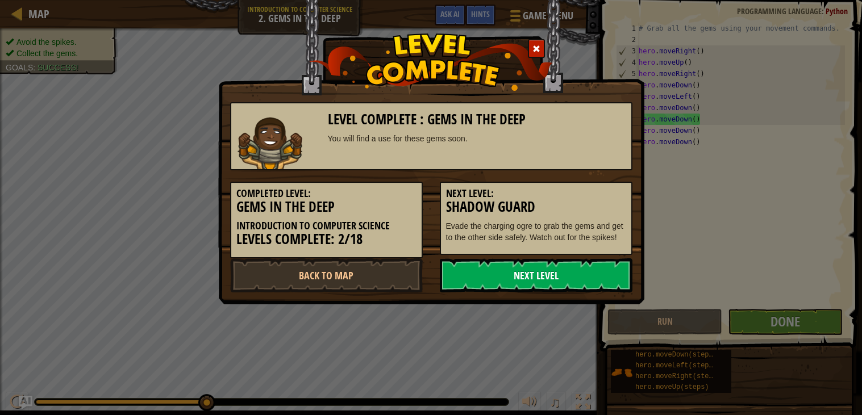
click at [613, 276] on link "Next Level" at bounding box center [536, 275] width 193 height 34
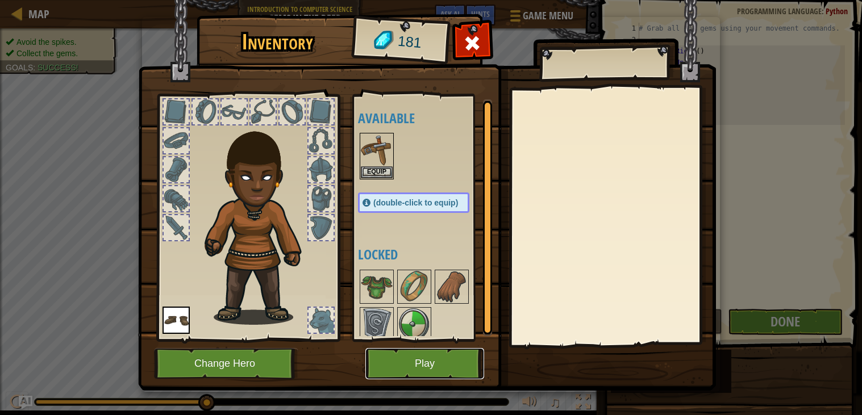
click at [425, 370] on button "Play" at bounding box center [424, 363] width 119 height 31
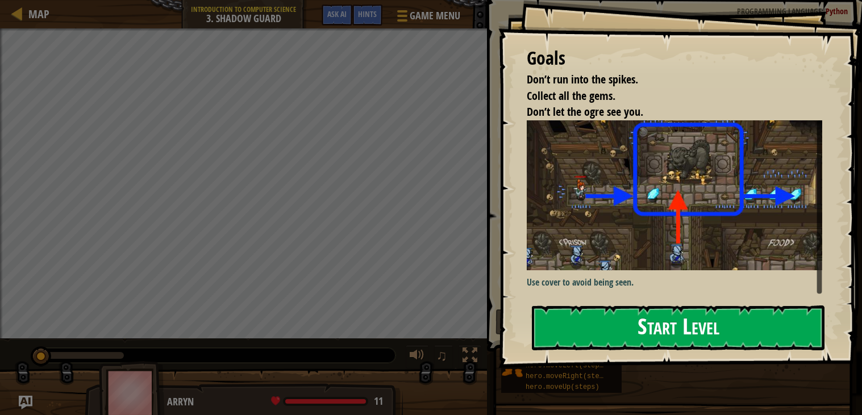
click at [566, 333] on button "Start Level" at bounding box center [678, 328] width 293 height 45
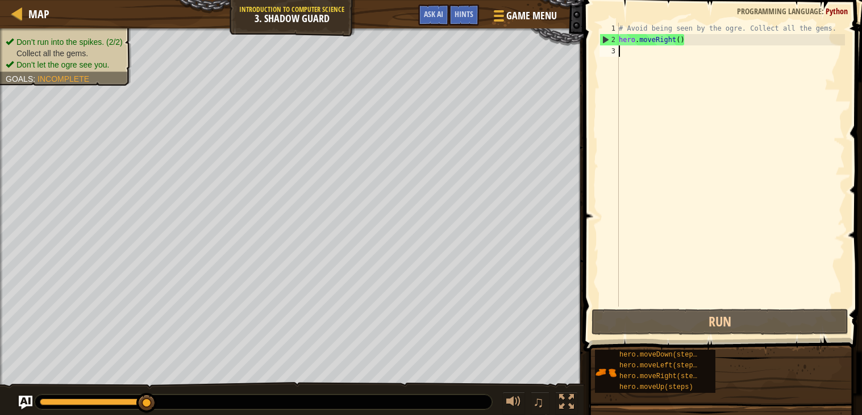
type textarea "m"
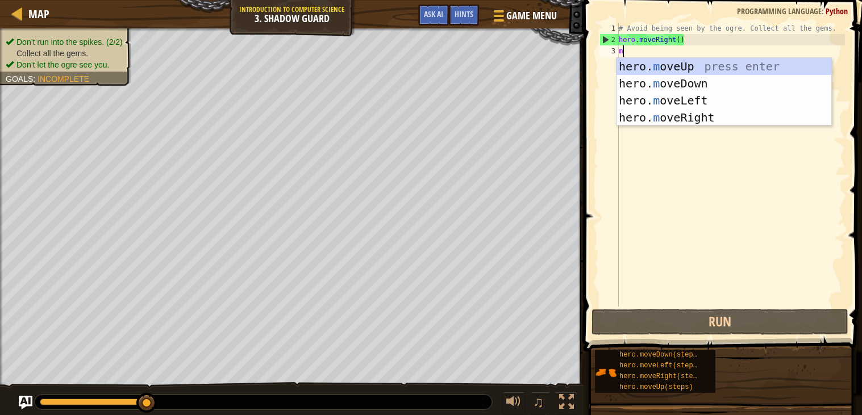
scroll to position [5, 0]
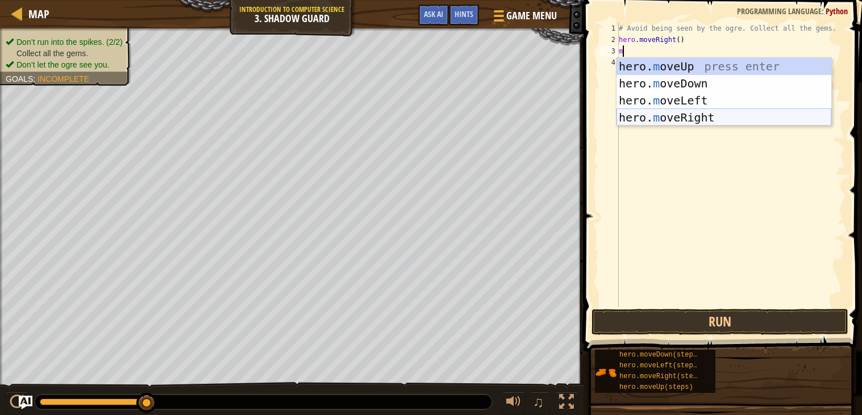
click at [723, 120] on div "hero. m oveUp press enter hero. m oveDown press enter hero. m oveLeft press ent…" at bounding box center [723, 109] width 215 height 102
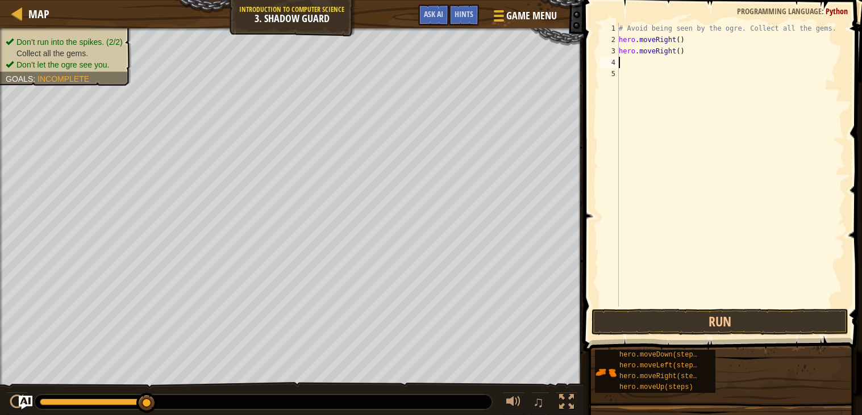
type textarea "m"
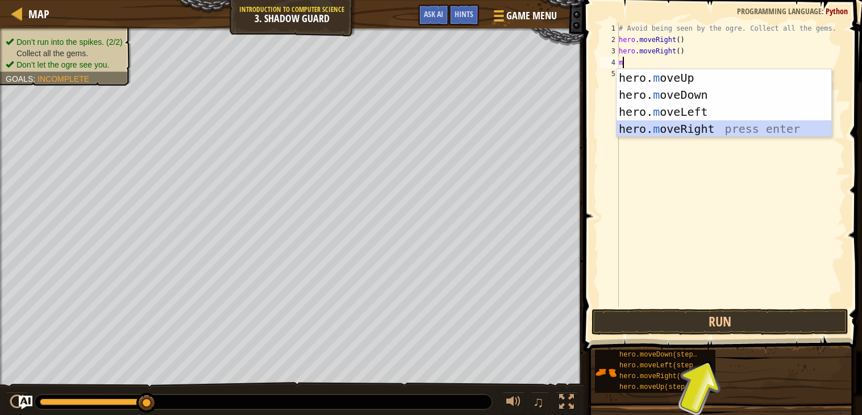
click at [707, 123] on div "hero. m oveUp press enter hero. m oveDown press enter hero. m oveLeft press ent…" at bounding box center [723, 120] width 215 height 102
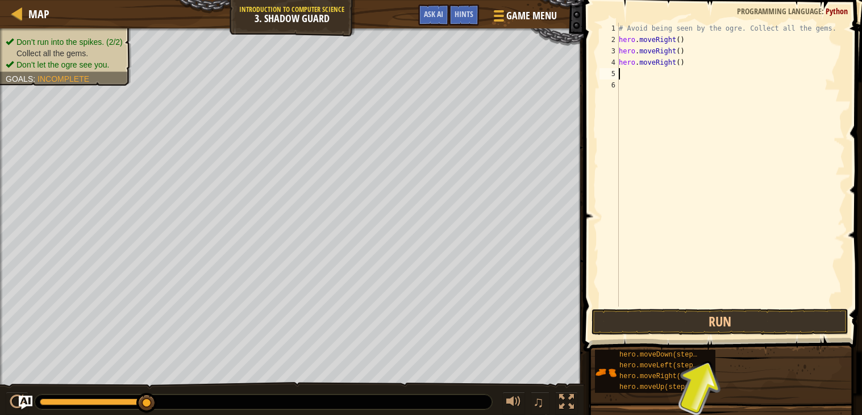
click at [678, 61] on div "# Avoid being seen by the ogre. Collect all the gems. hero . moveRight ( ) hero…" at bounding box center [730, 176] width 228 height 307
type textarea "hero.moveRight(3)"
click at [671, 330] on button "Run" at bounding box center [719, 322] width 257 height 26
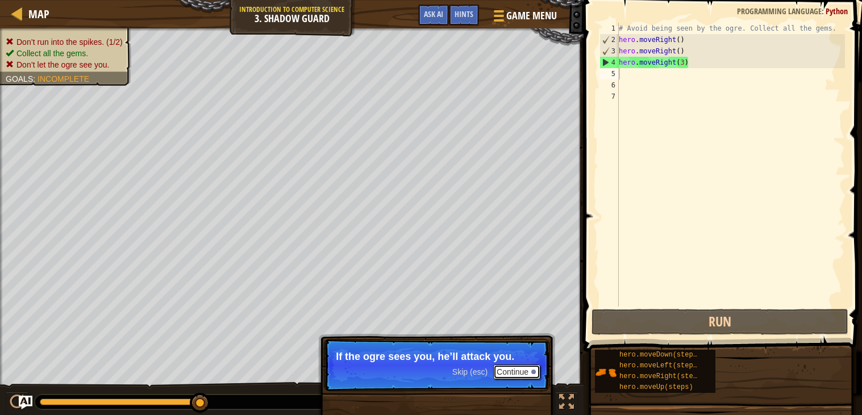
click at [516, 369] on button "Continue" at bounding box center [516, 372] width 47 height 15
